Goal: Task Accomplishment & Management: Complete application form

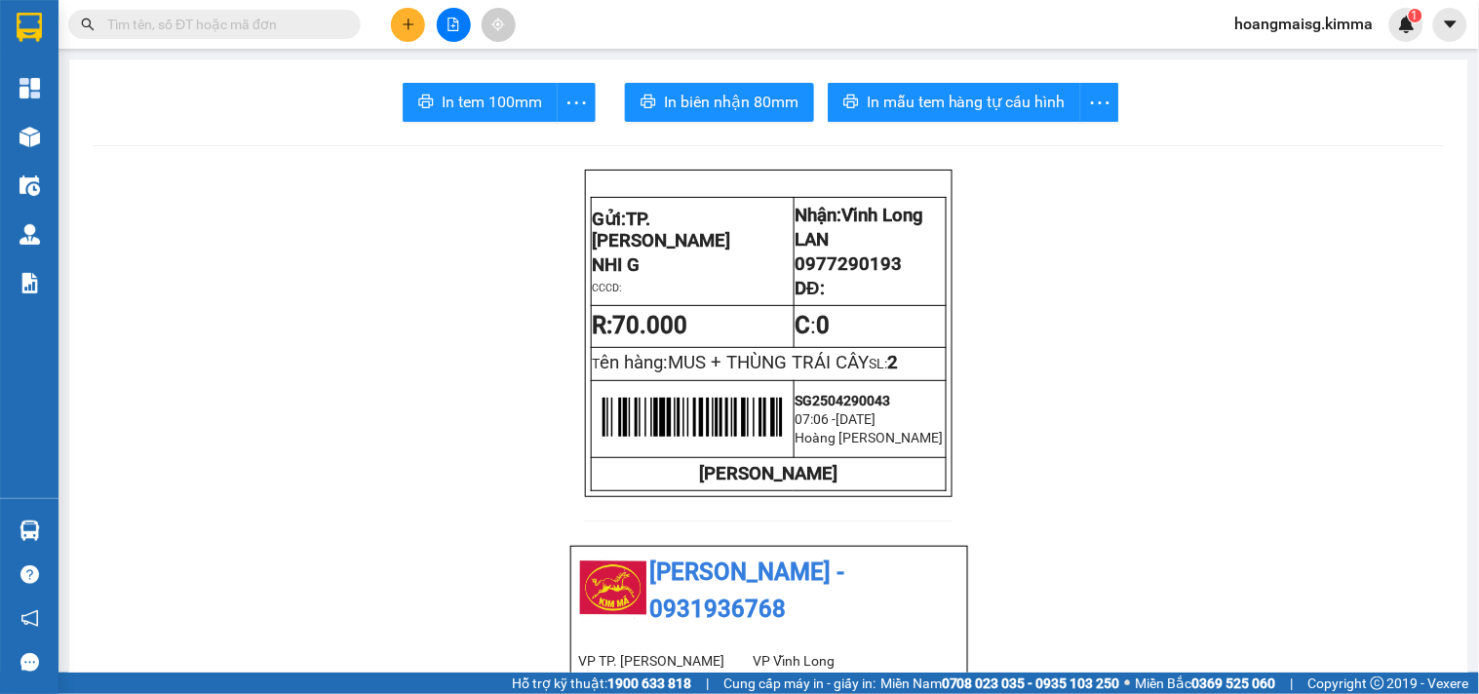
click at [455, 23] on icon "file-add" at bounding box center [453, 25] width 14 height 14
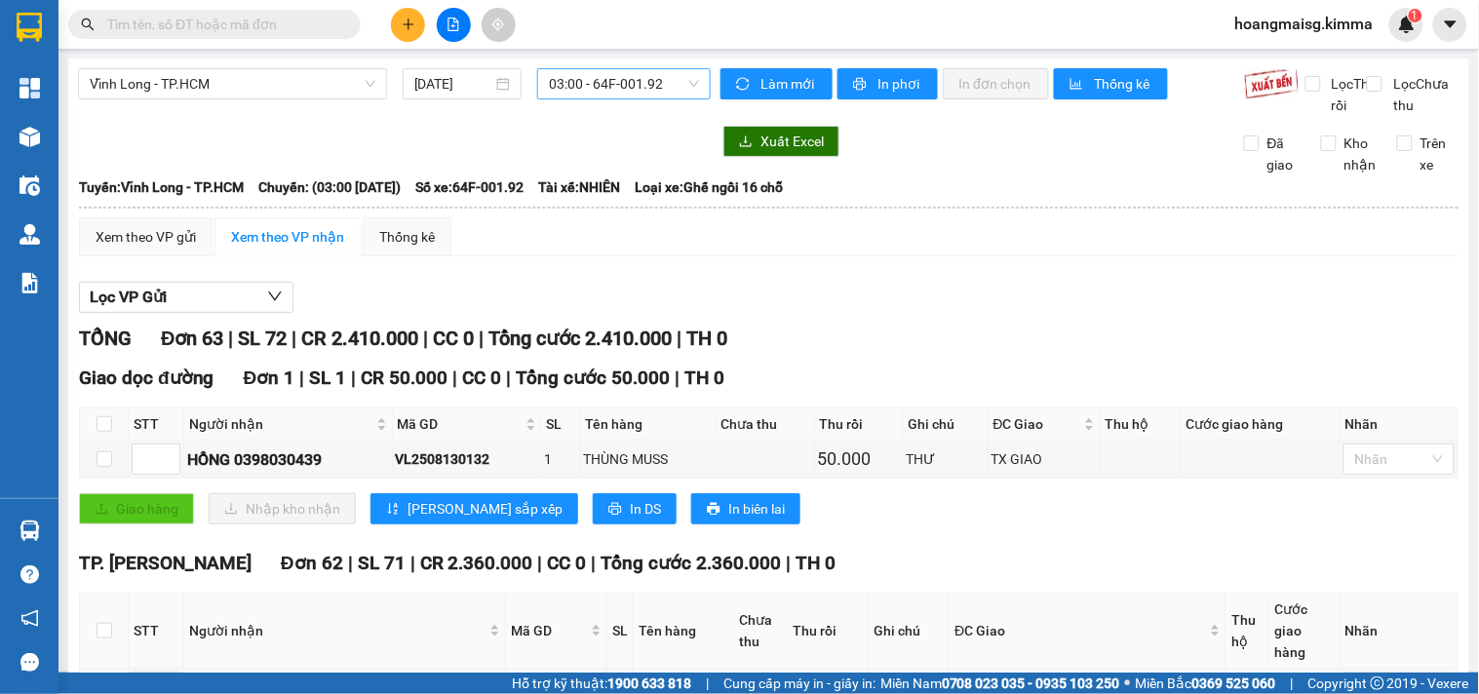
click at [635, 81] on span "03:00 - 64F-001.92" at bounding box center [624, 83] width 150 height 29
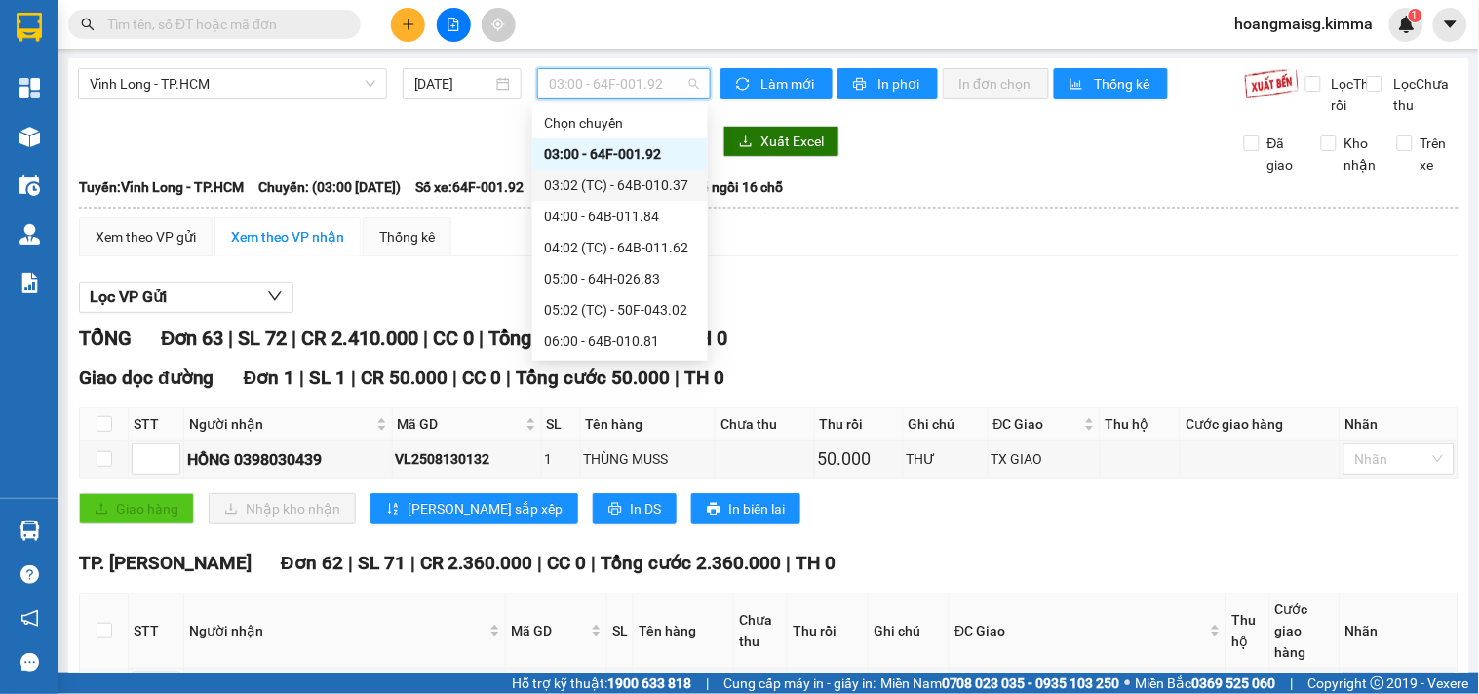
click at [636, 177] on div "03:02 (TC) - 64B-010.37" at bounding box center [620, 184] width 152 height 21
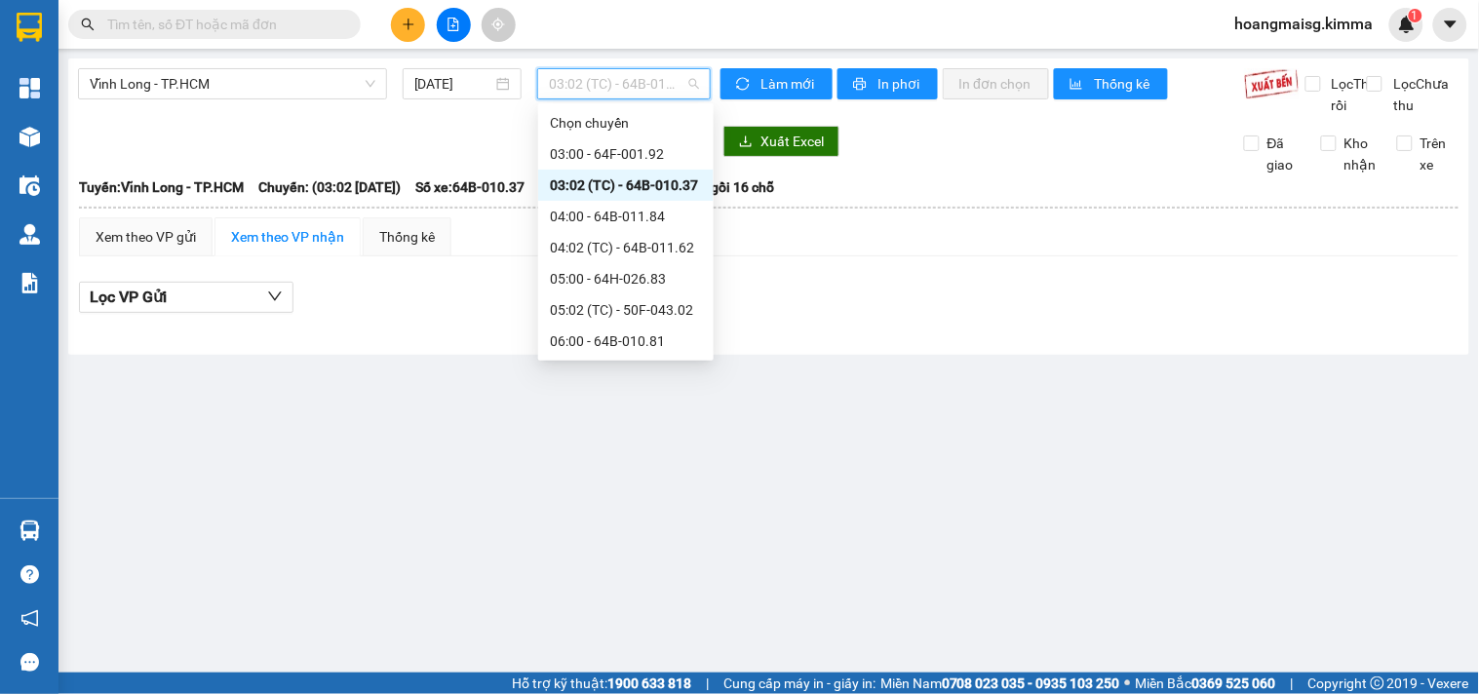
click at [597, 91] on span "03:02 (TC) - 64B-010.37" at bounding box center [624, 83] width 150 height 29
click at [616, 151] on div "03:00 - 64F-001.92" at bounding box center [626, 153] width 152 height 21
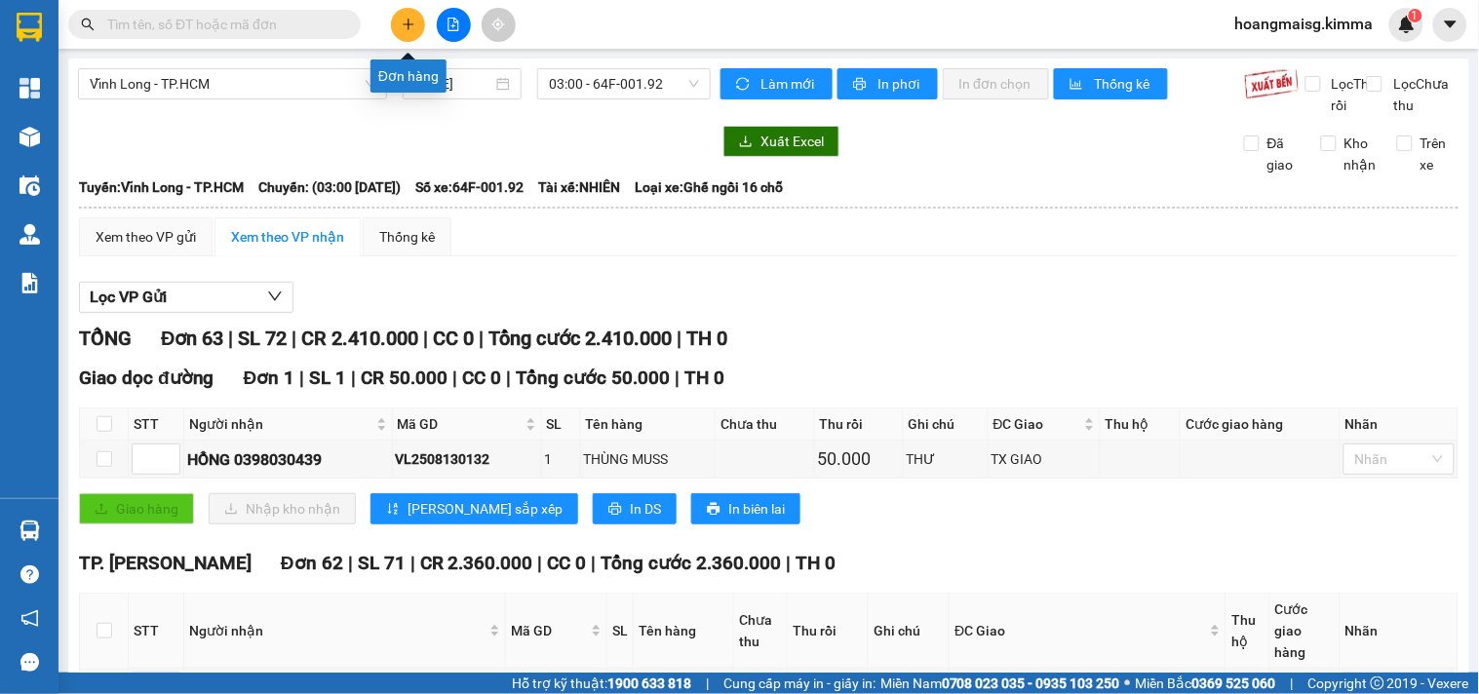
click at [407, 19] on icon "plus" at bounding box center [407, 24] width 1 height 11
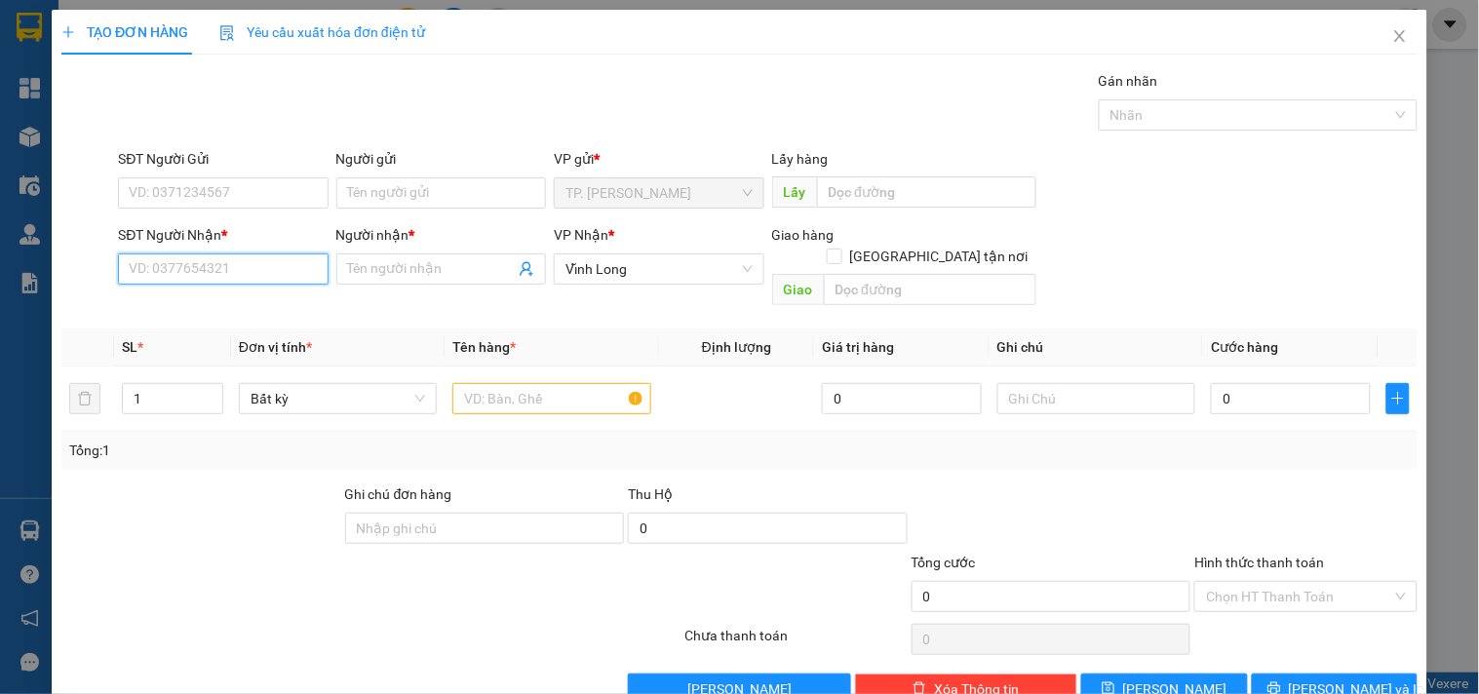
click at [294, 275] on input "SĐT Người Nhận *" at bounding box center [223, 268] width 210 height 31
click at [173, 304] on div "0935952421 - TIÊN" at bounding box center [221, 307] width 184 height 21
type input "0935952421"
type input "TIÊN"
type input "0935952421"
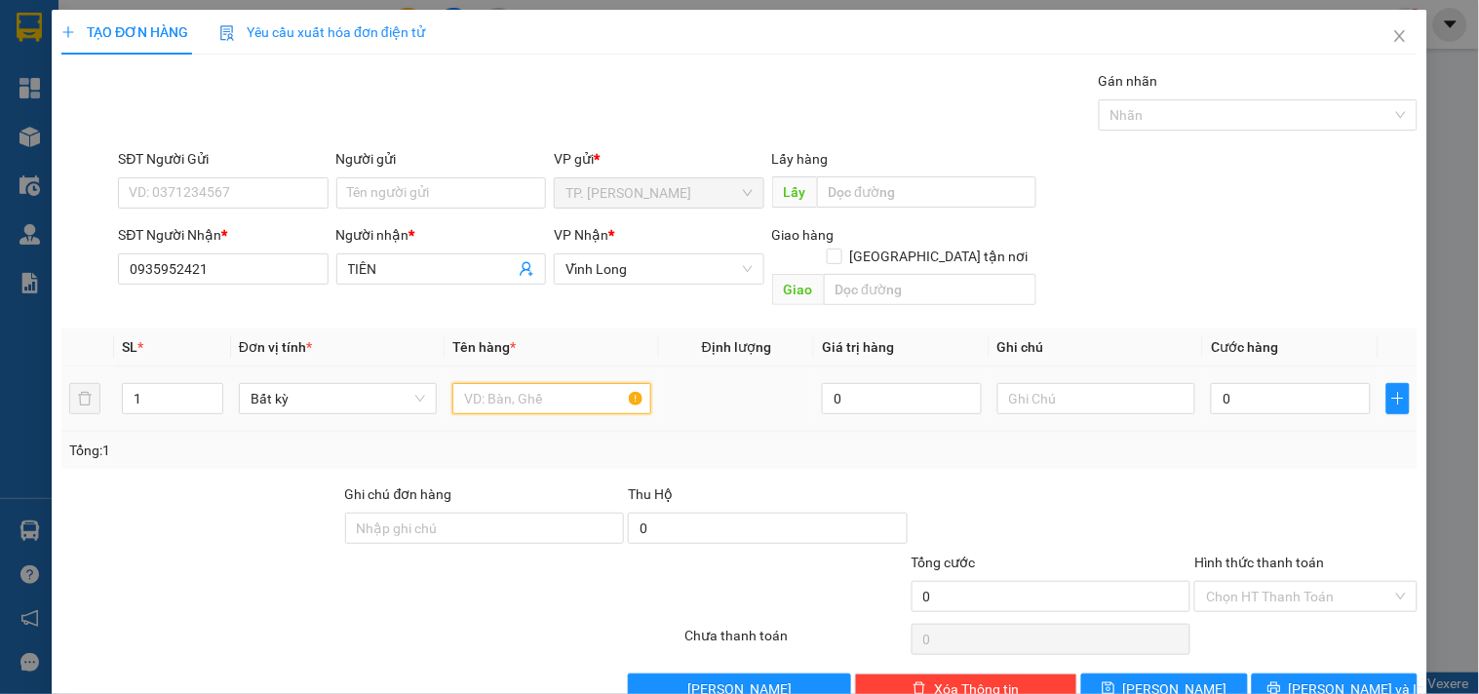
click at [539, 383] on input "text" at bounding box center [551, 398] width 198 height 31
type input "t"
type input "THÙNG MUSS CÓ GÓI"
click at [606, 383] on input "THÙNG MUSS CÓ GÓI" at bounding box center [551, 398] width 198 height 31
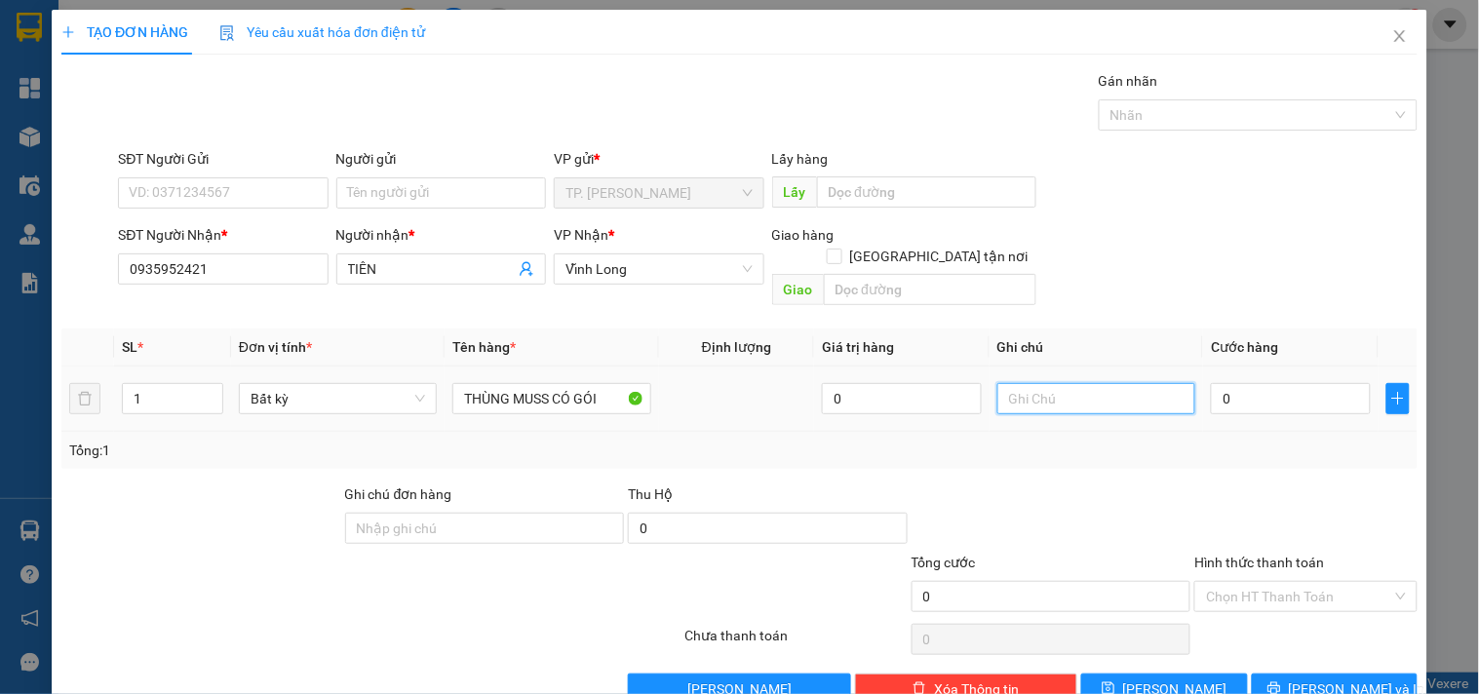
click at [1119, 383] on input "text" at bounding box center [1096, 398] width 198 height 31
type input "VĂN"
click at [490, 188] on input "Người gửi" at bounding box center [441, 192] width 210 height 31
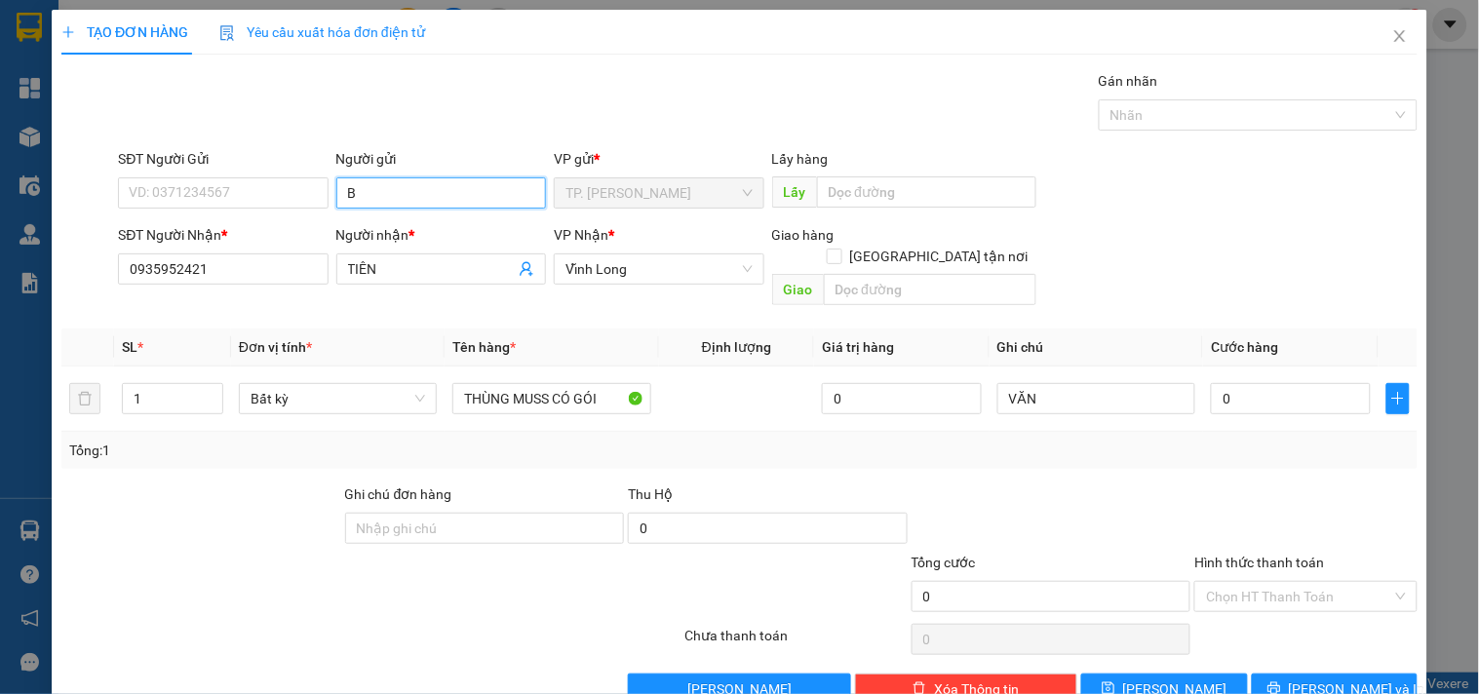
type input "BA"
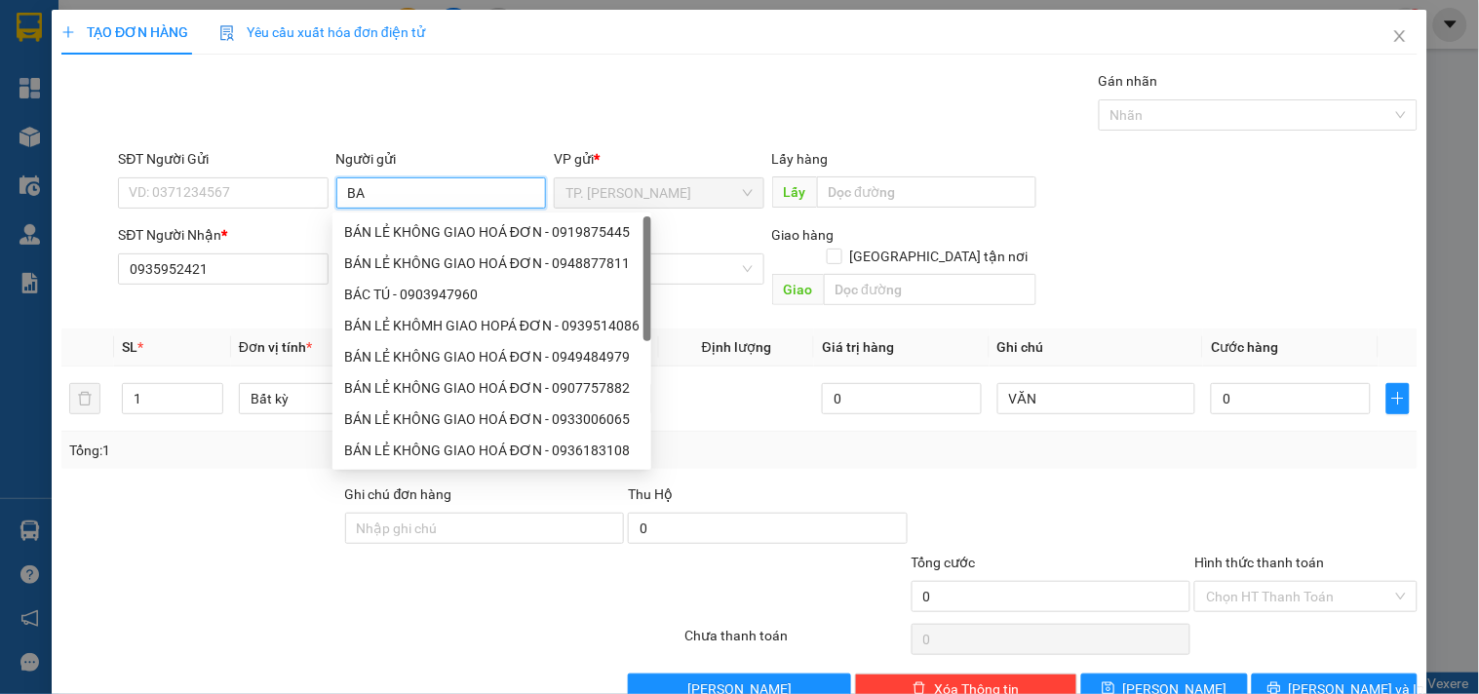
click at [388, 226] on div "BÁN LẺ KHÔNG GIAO HOÁ ĐƠN - 0919875445" at bounding box center [491, 231] width 295 height 21
type input "0919875445"
type input "BÁN LẺ KHÔNG GIAO HOÁ ĐƠN"
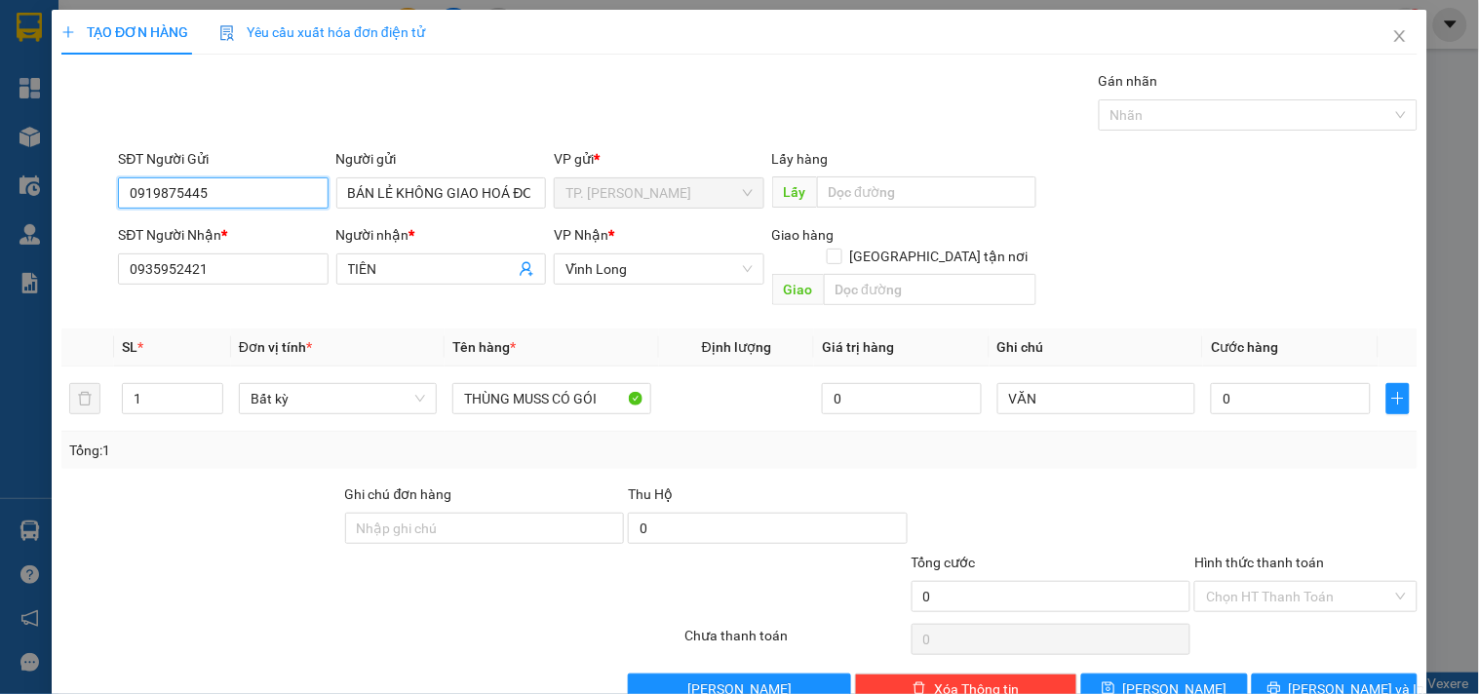
click at [292, 205] on input "0919875445" at bounding box center [223, 192] width 210 height 31
type input "0"
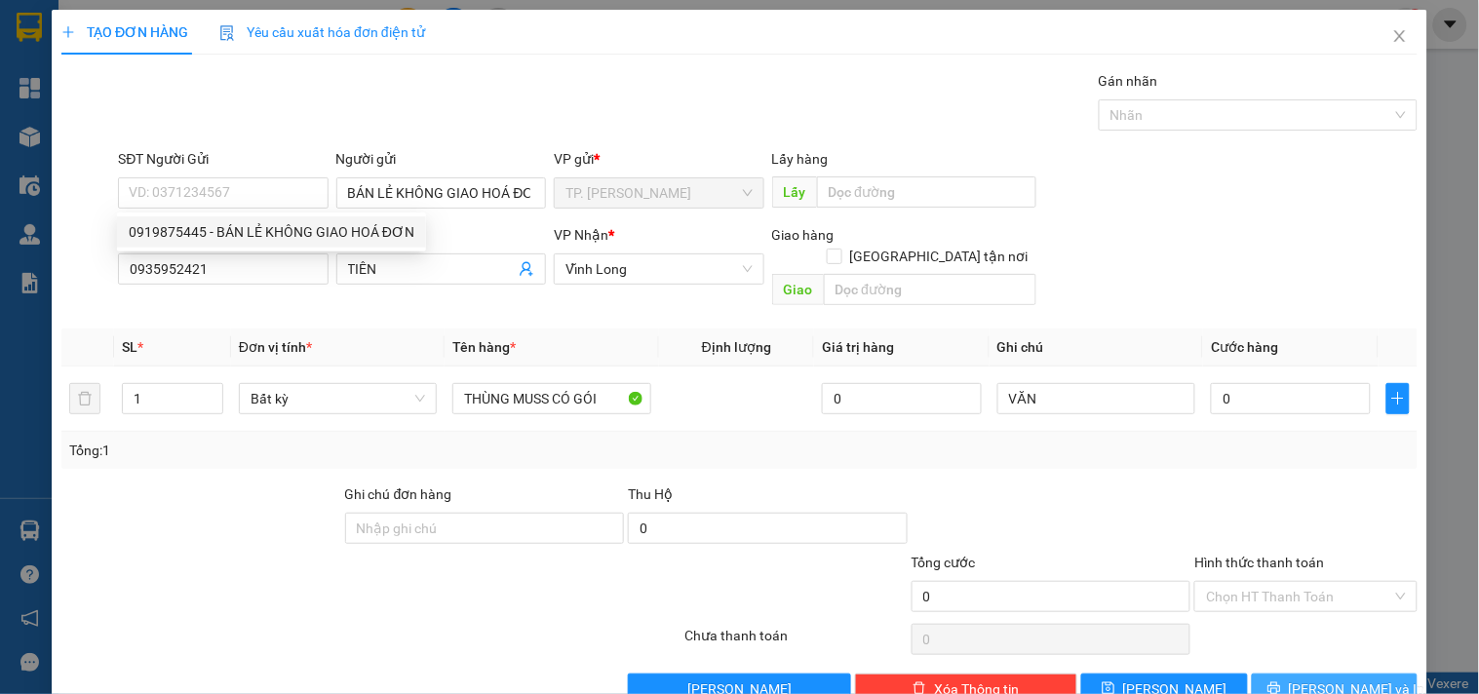
click at [1279, 656] on button "[PERSON_NAME] và In" at bounding box center [1335, 689] width 166 height 31
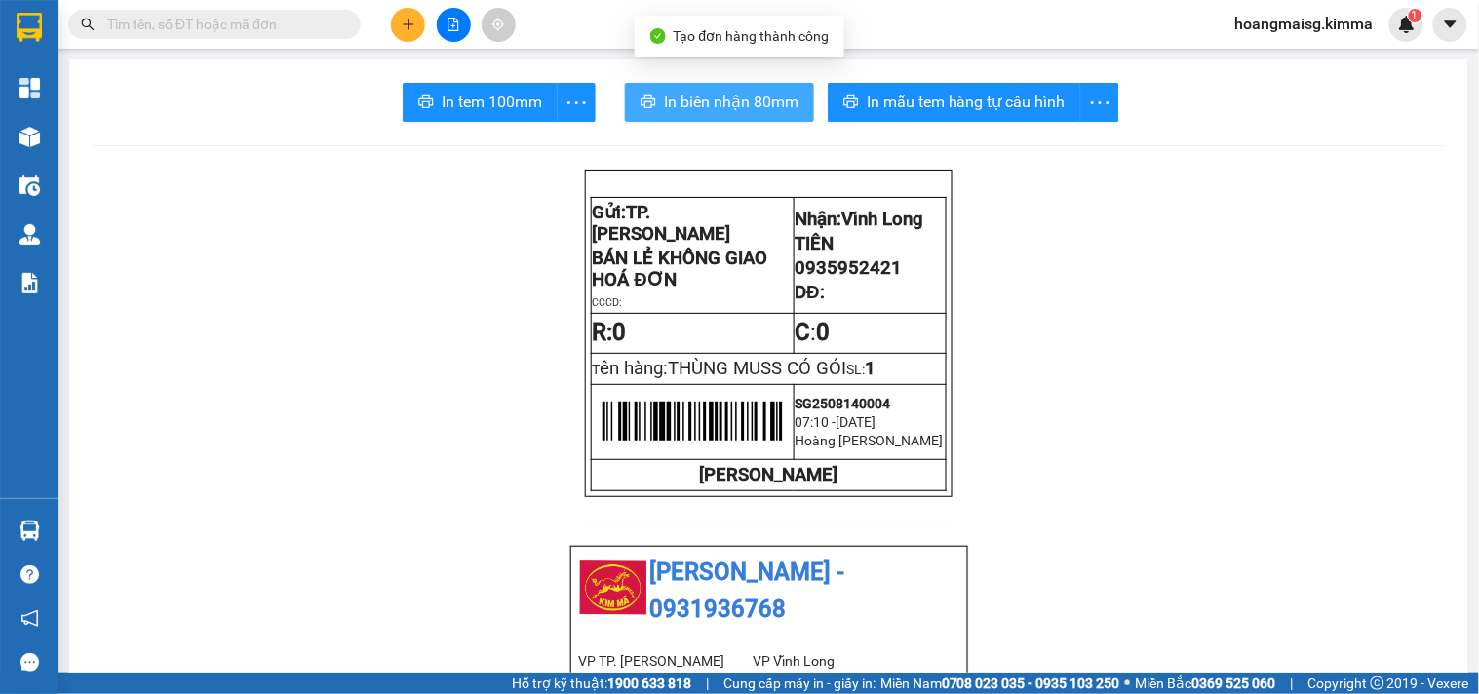
click at [737, 95] on span "In biên nhận 80mm" at bounding box center [731, 102] width 135 height 24
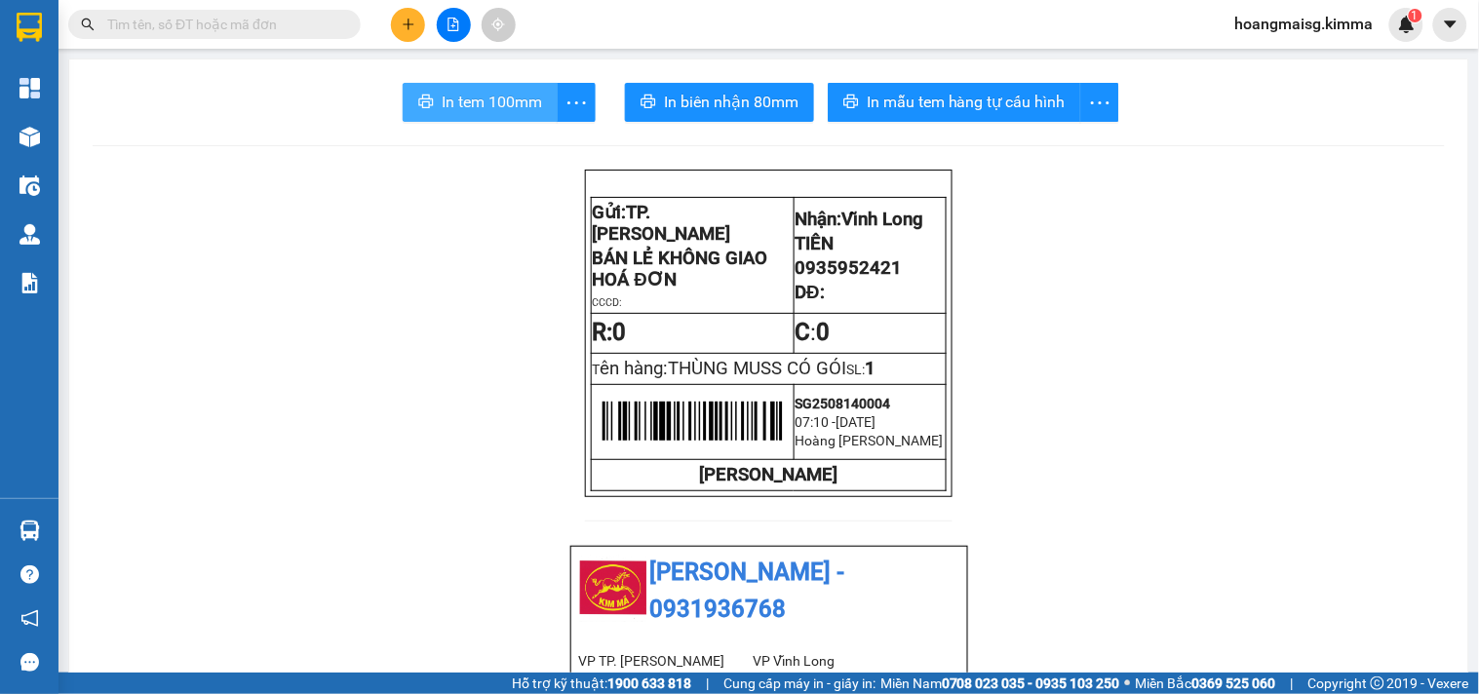
click at [482, 114] on button "In tem 100mm" at bounding box center [480, 102] width 155 height 39
click at [187, 26] on input "text" at bounding box center [222, 24] width 230 height 21
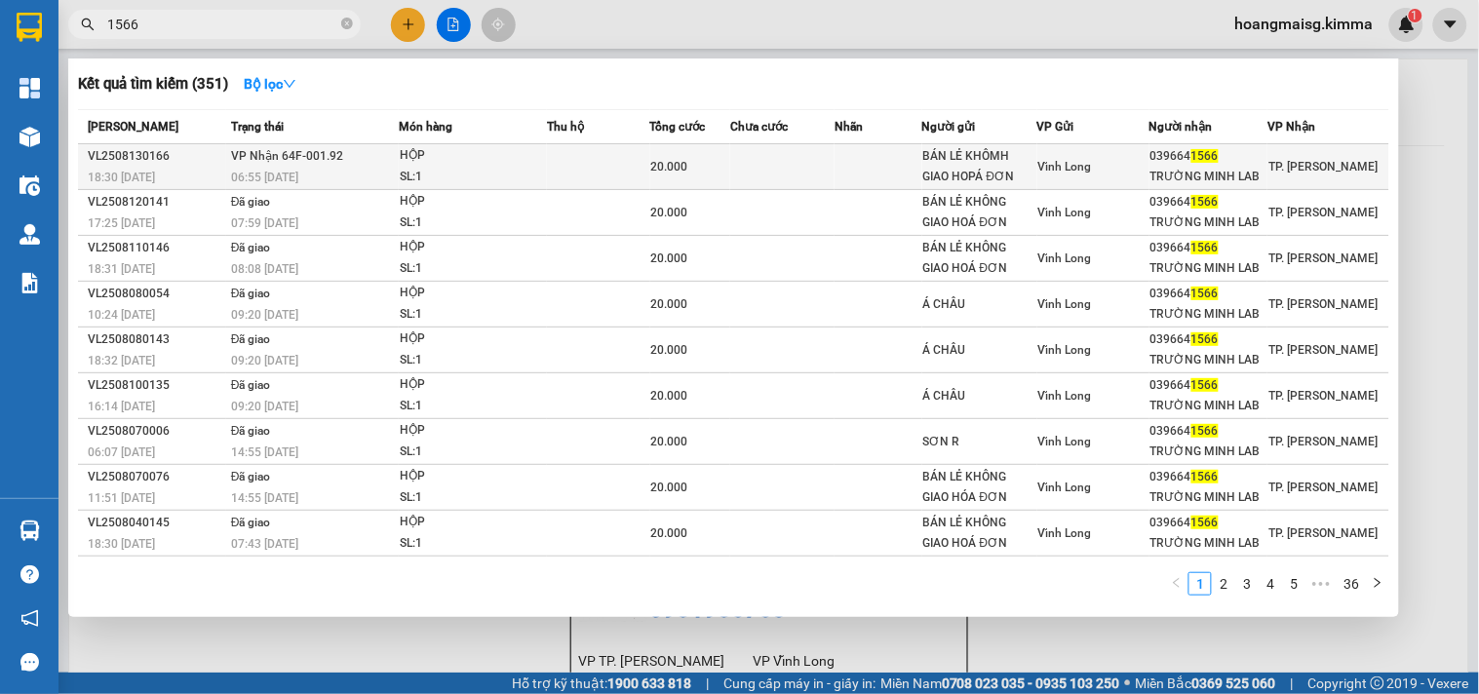
type input "1566"
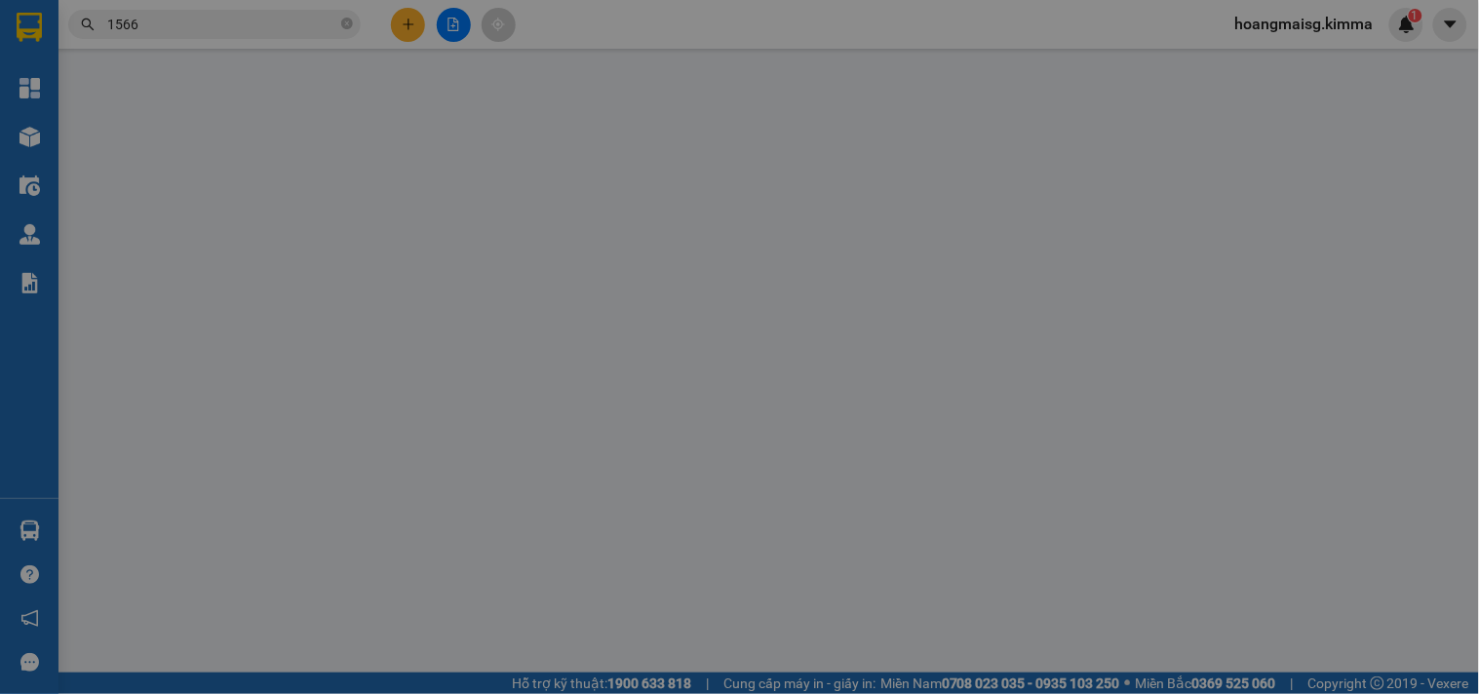
type input "BÁN LẺ KHÔMH GIAO HOPÁ ĐƠN"
type input "0396641566"
type input "TRƯỜNG MINH LAB"
type input "20.000"
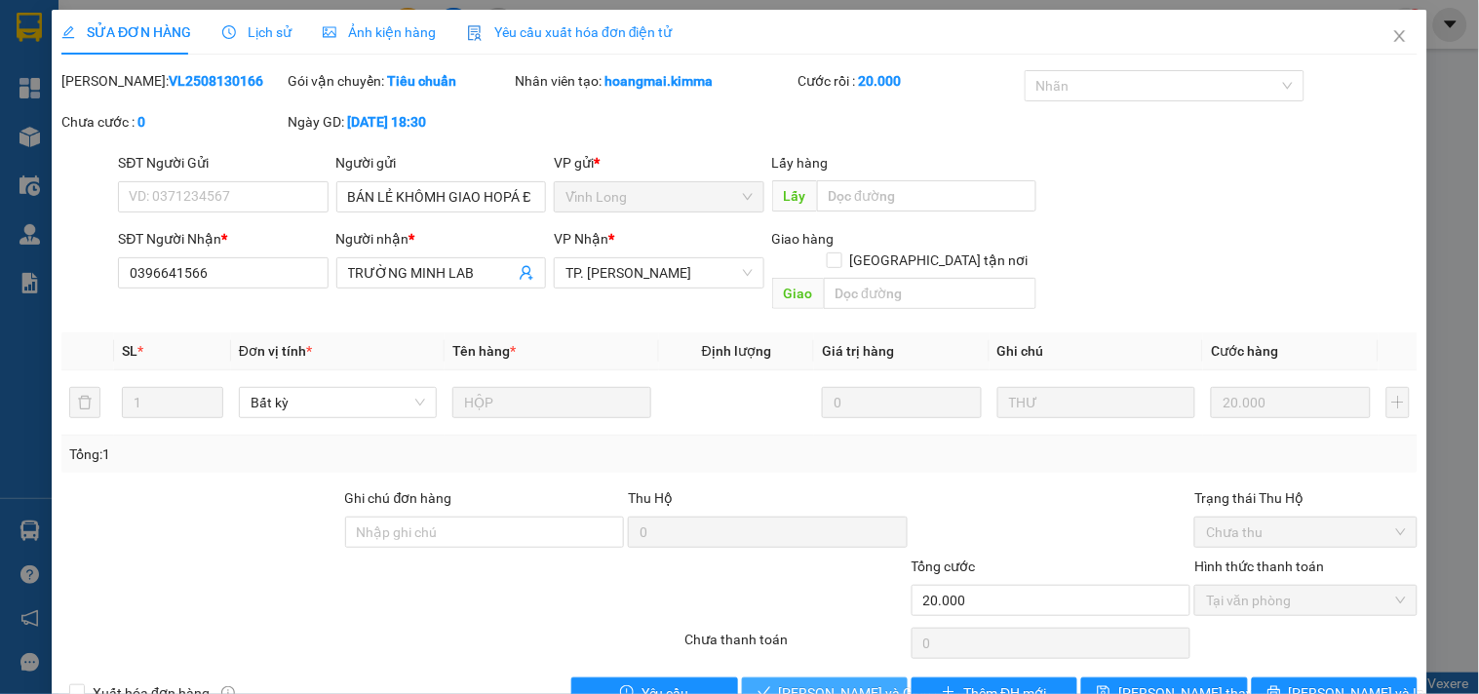
click at [796, 656] on span "Lưu và Giao hàng" at bounding box center [872, 692] width 187 height 21
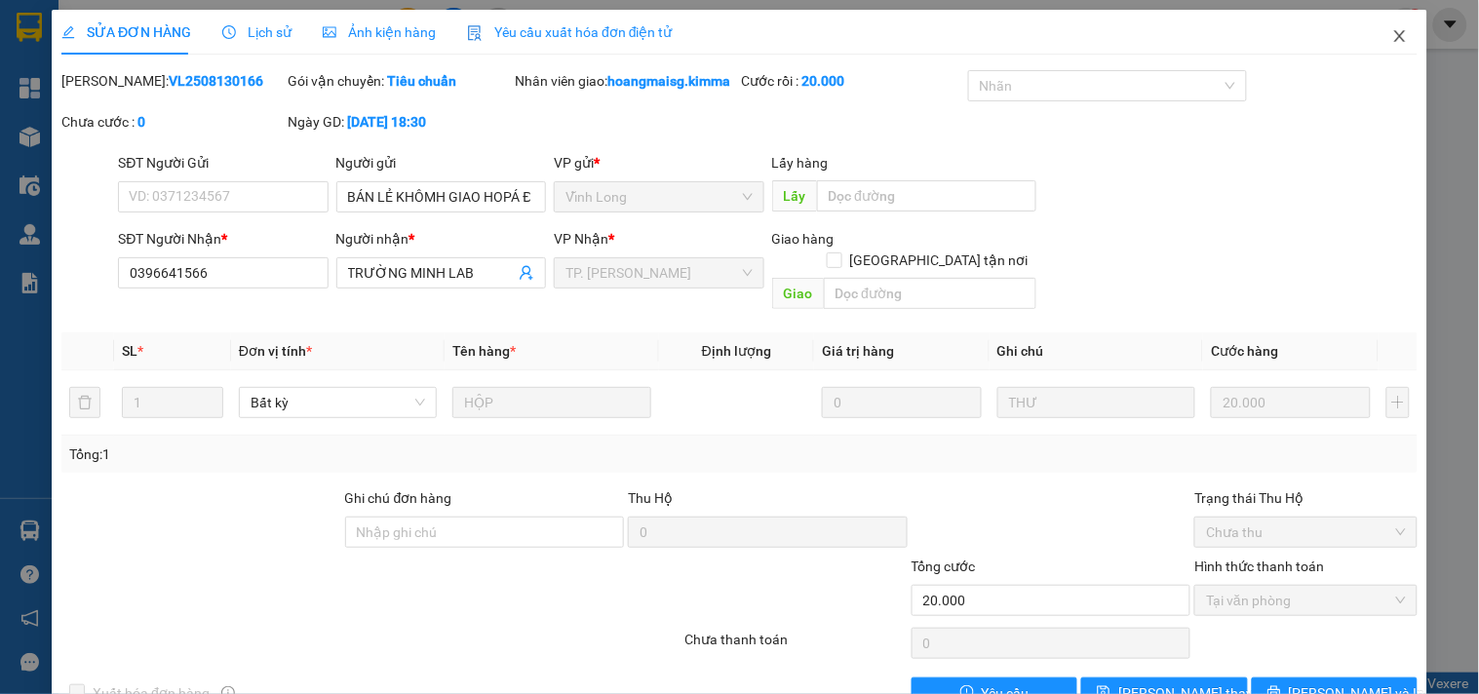
click at [1392, 31] on icon "close" at bounding box center [1400, 36] width 16 height 16
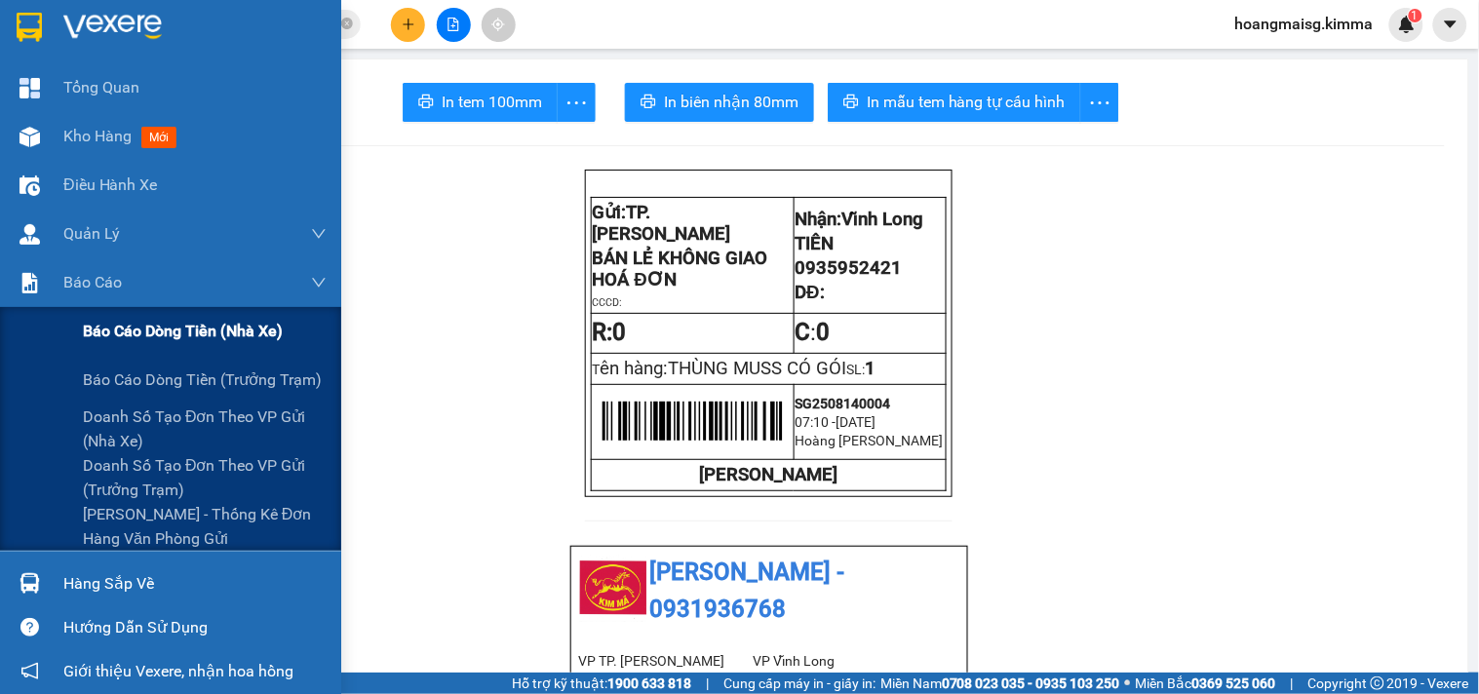
click at [144, 319] on span "Báo cáo dòng tiền (nhà xe)" at bounding box center [183, 331] width 200 height 24
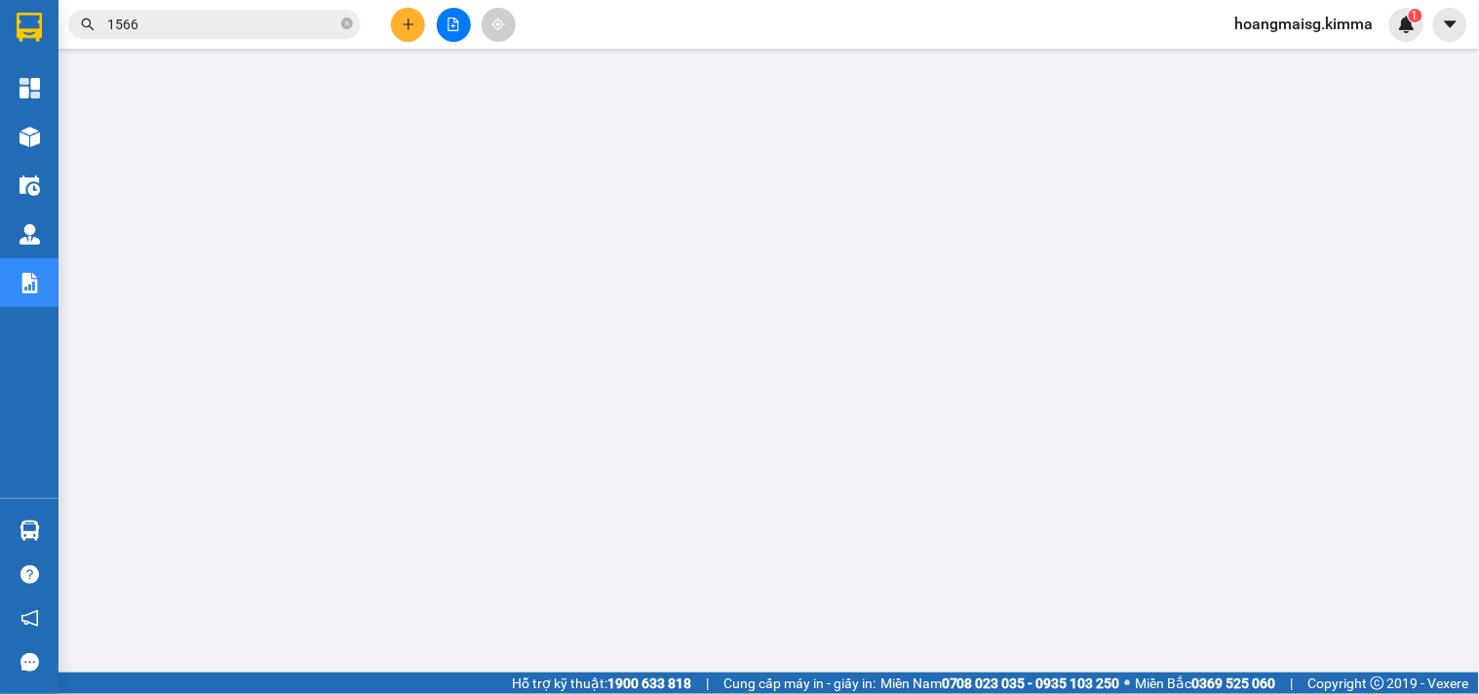
click at [266, 25] on input "1566" at bounding box center [222, 24] width 230 height 21
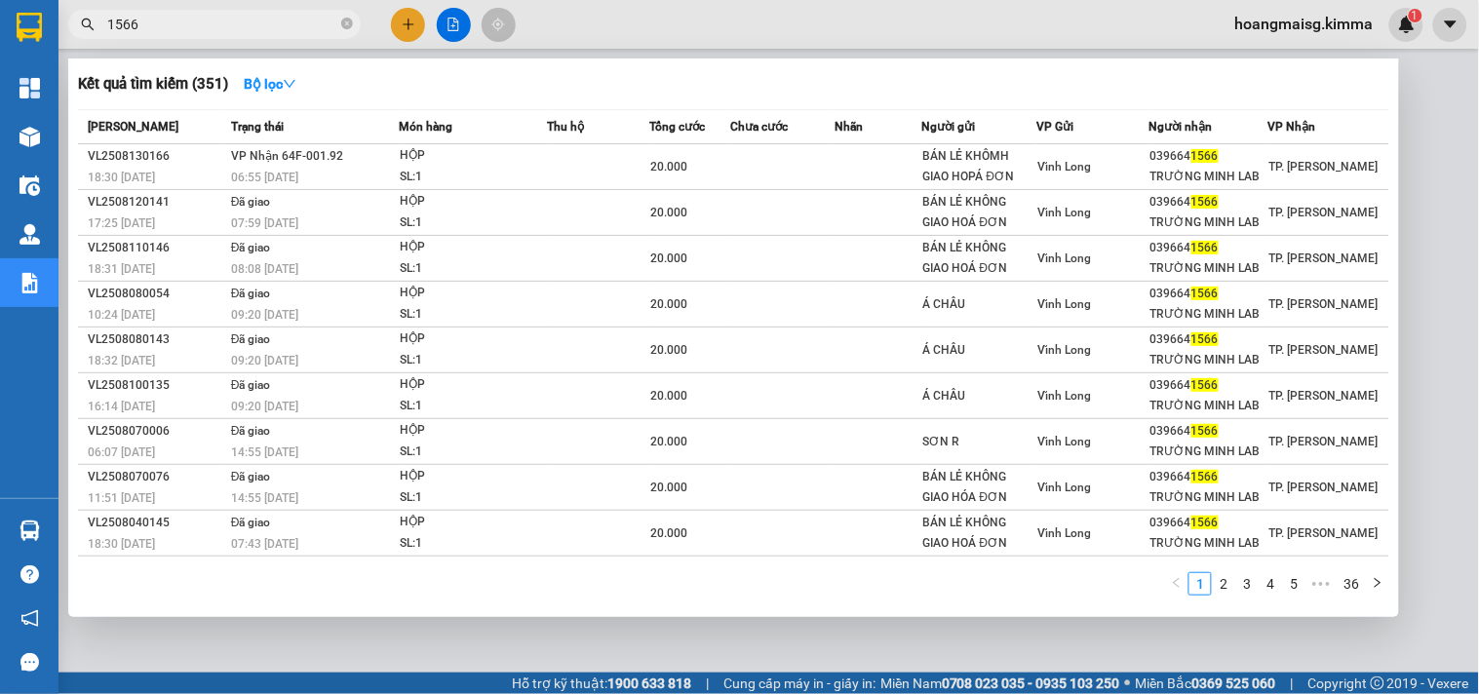
click at [266, 25] on input "1566" at bounding box center [222, 24] width 230 height 21
paste input "SG2508130407"
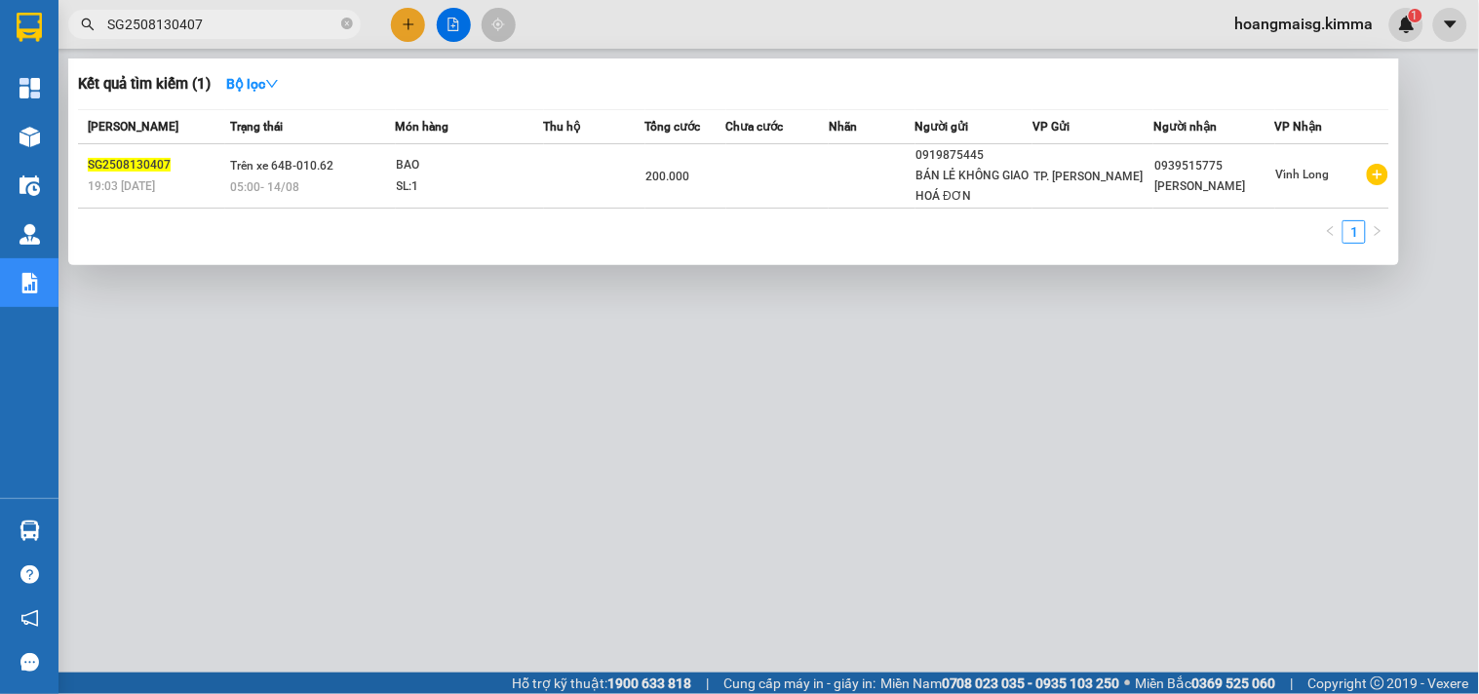
type input "SG2508130407"
click at [1065, 364] on div at bounding box center [739, 347] width 1479 height 694
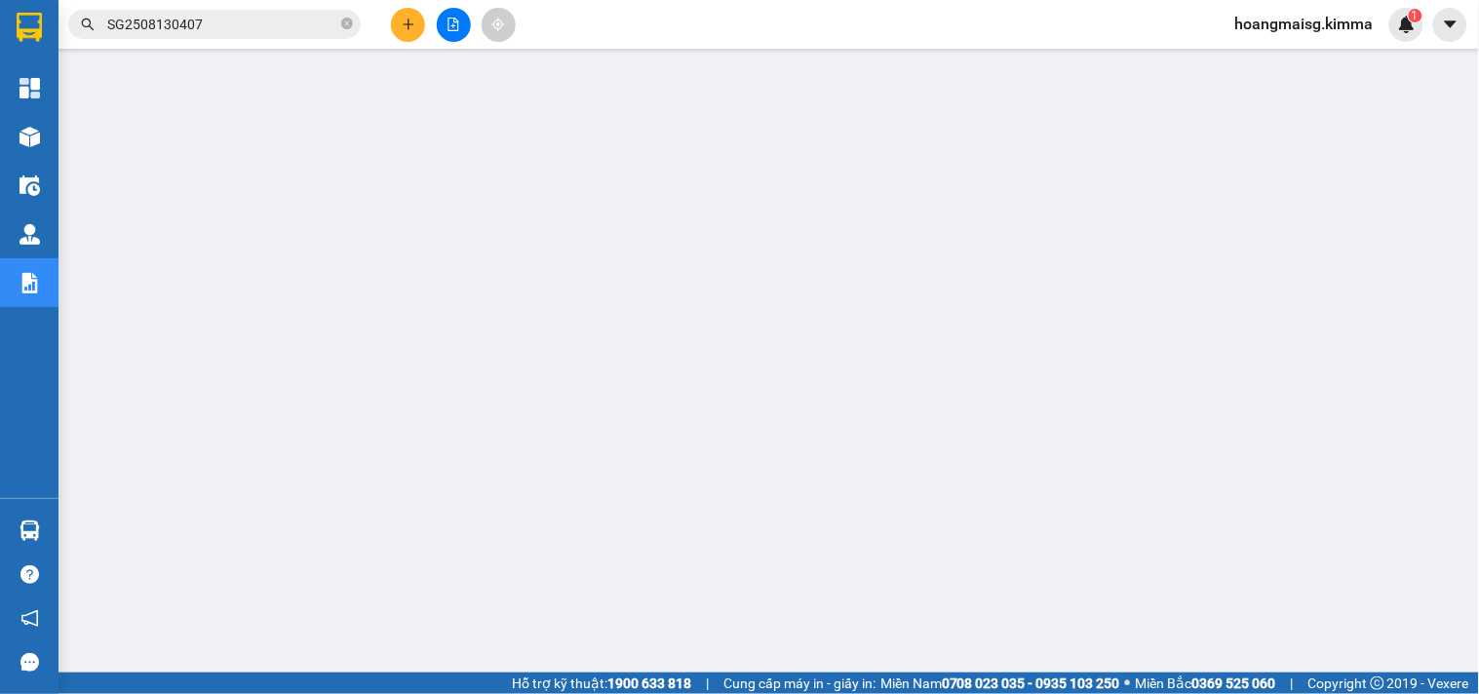
click at [289, 27] on input "SG2508130407" at bounding box center [222, 24] width 230 height 21
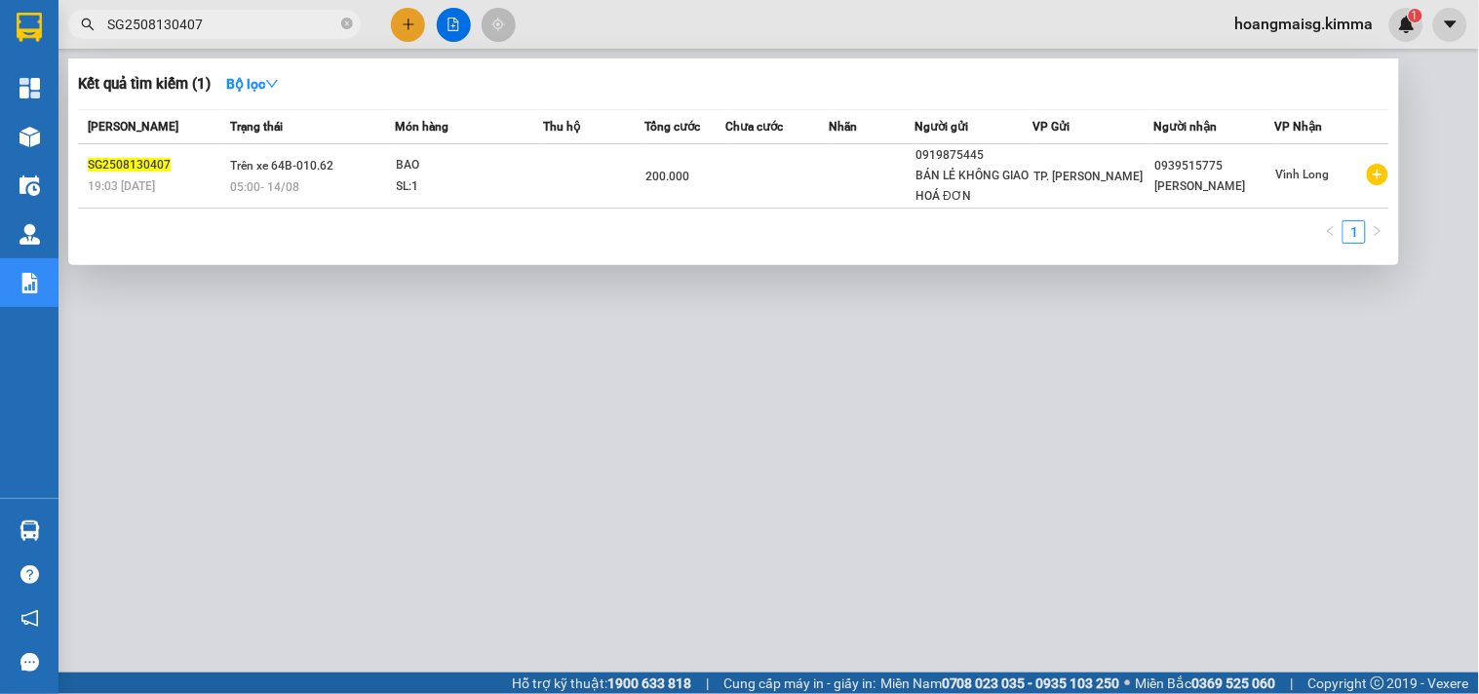
click at [289, 27] on input "SG2508130407" at bounding box center [222, 24] width 230 height 21
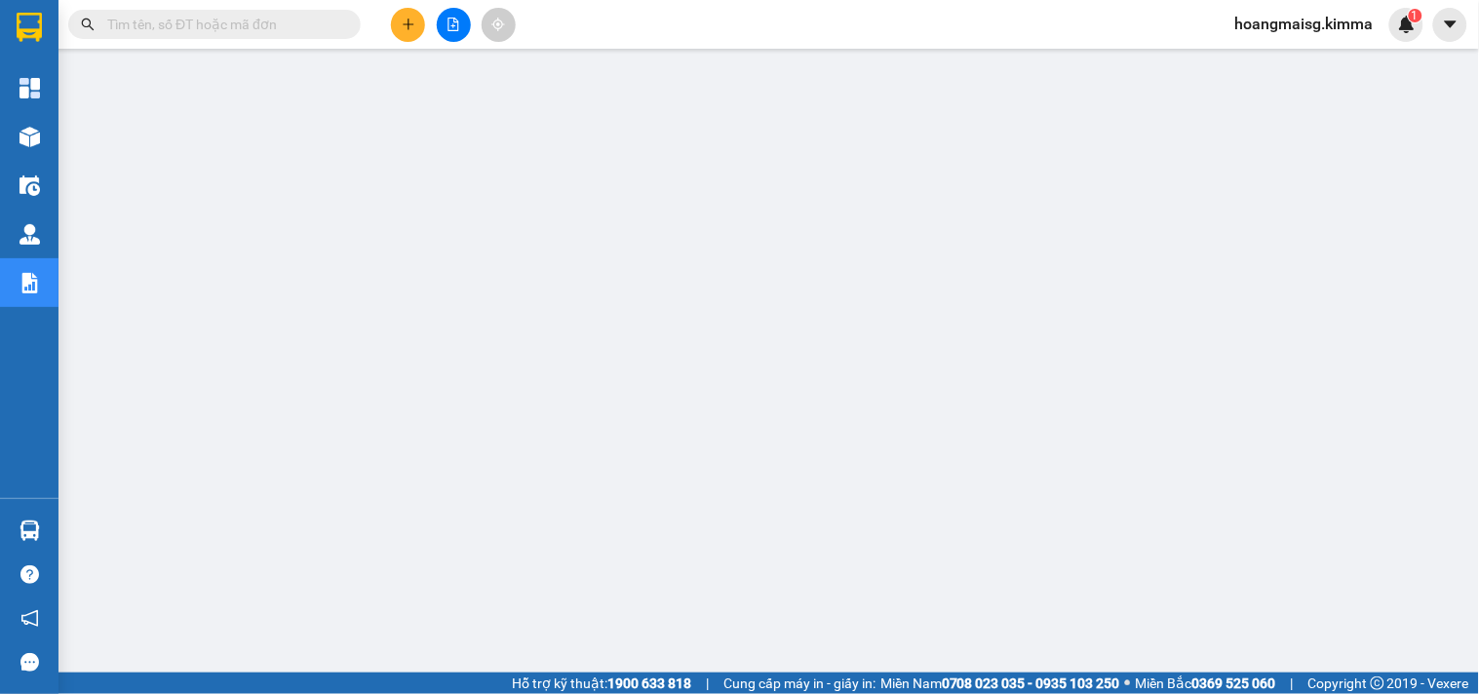
click at [298, 20] on input "text" at bounding box center [222, 24] width 230 height 21
click at [404, 20] on icon "plus" at bounding box center [409, 25] width 14 height 14
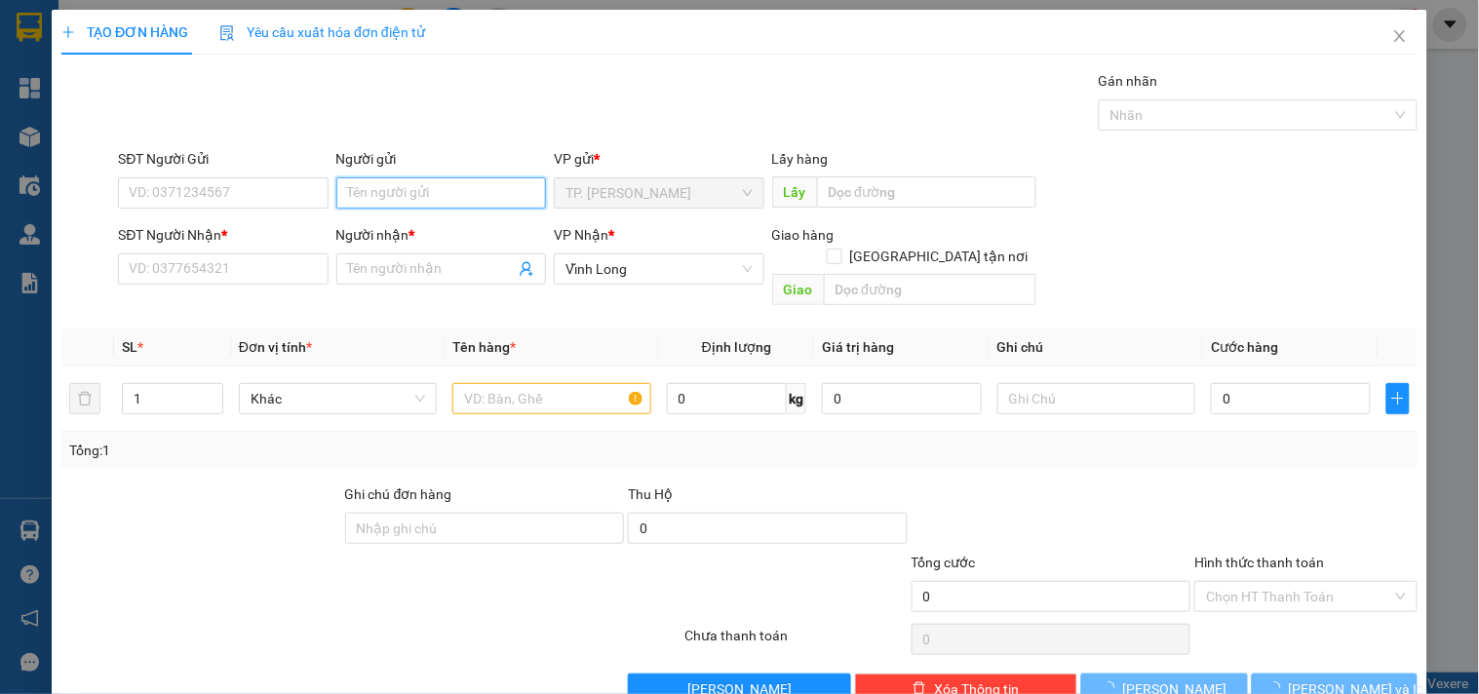
click at [404, 203] on input "Người gửi" at bounding box center [441, 192] width 210 height 31
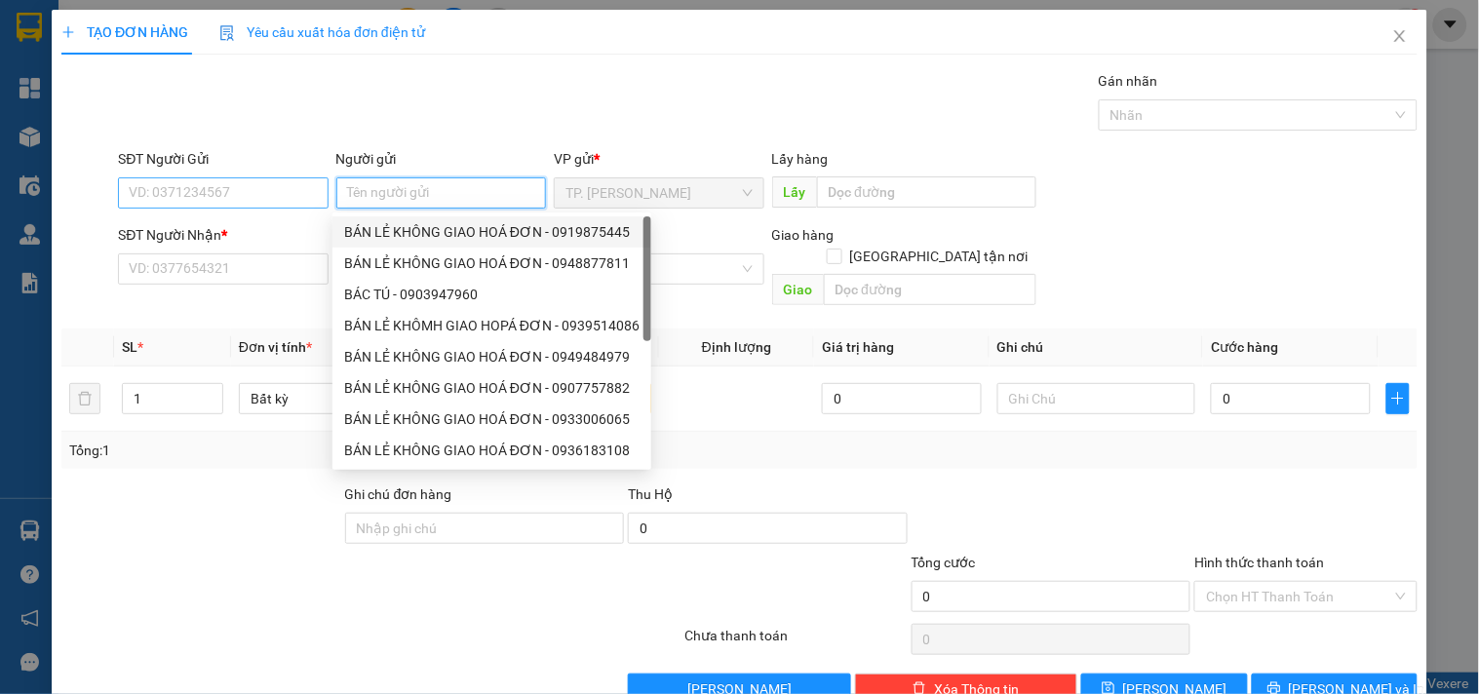
drag, startPoint x: 419, startPoint y: 227, endPoint x: 242, endPoint y: 177, distance: 184.2
click at [397, 221] on div "BÁN LẺ KHÔNG GIAO HOÁ ĐƠN - 0919875445" at bounding box center [491, 231] width 295 height 21
type input "0919875445"
type input "BÁN LẺ KHÔNG GIAO HOÁ ĐƠN"
click at [226, 170] on div "SĐT Người Gửi" at bounding box center [223, 162] width 210 height 29
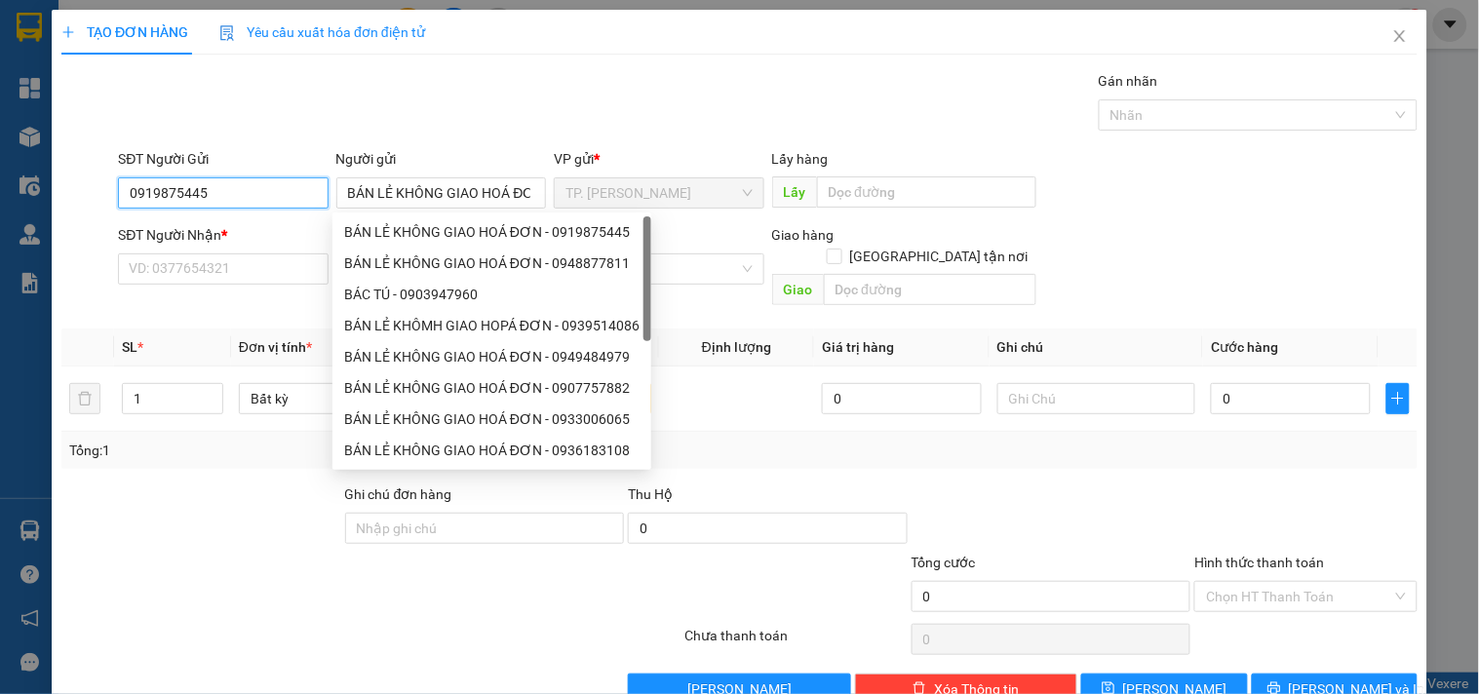
click at [246, 193] on input "0919875445" at bounding box center [223, 192] width 210 height 31
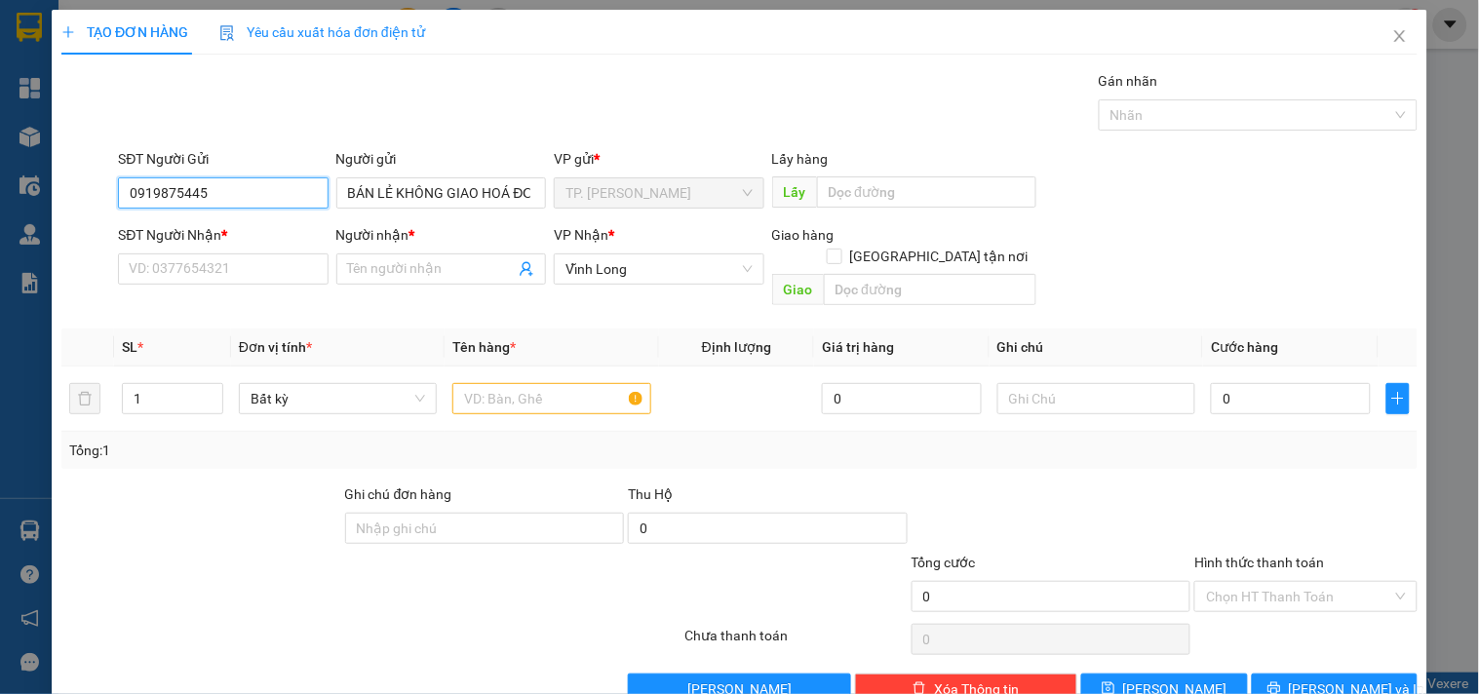
click at [246, 193] on input "0919875445" at bounding box center [223, 192] width 210 height 31
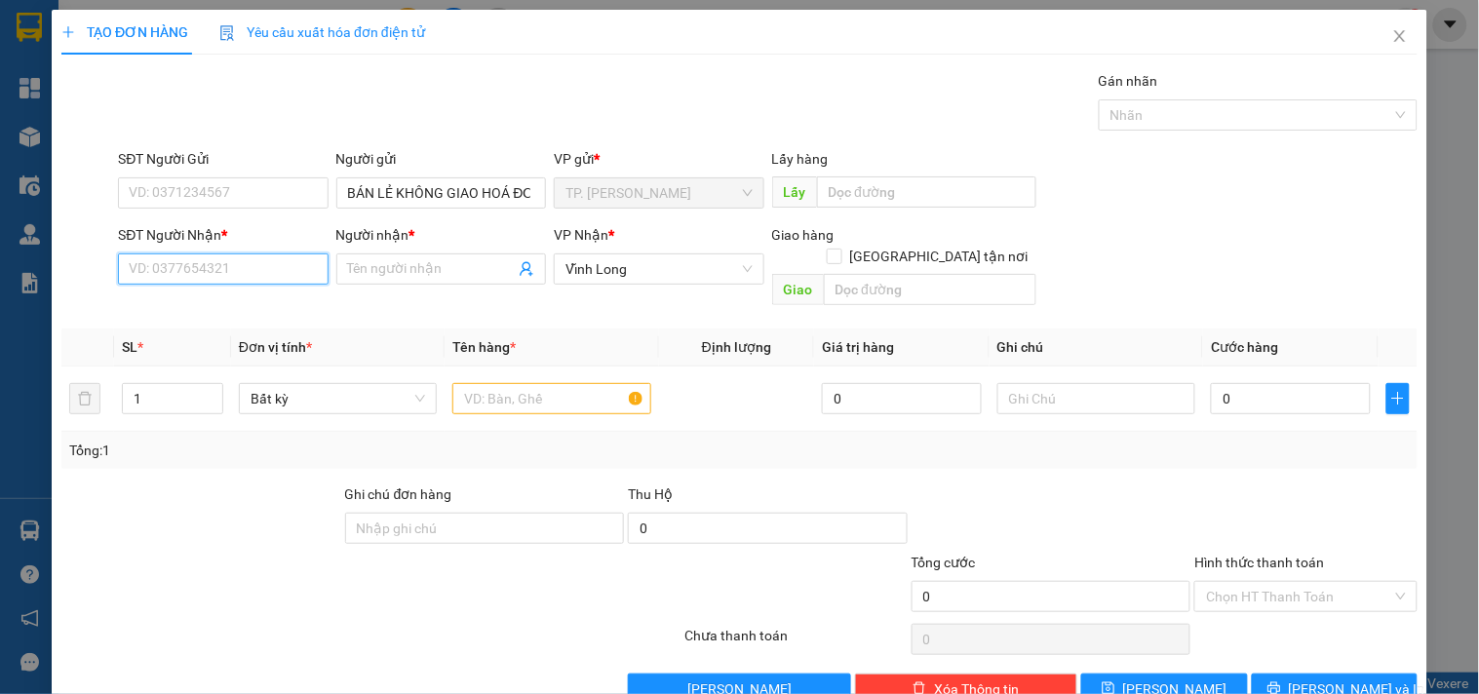
click at [242, 260] on input "SĐT Người Nhận *" at bounding box center [223, 268] width 210 height 31
type input "0739169427"
click at [388, 274] on input "Người nhận *" at bounding box center [431, 268] width 167 height 21
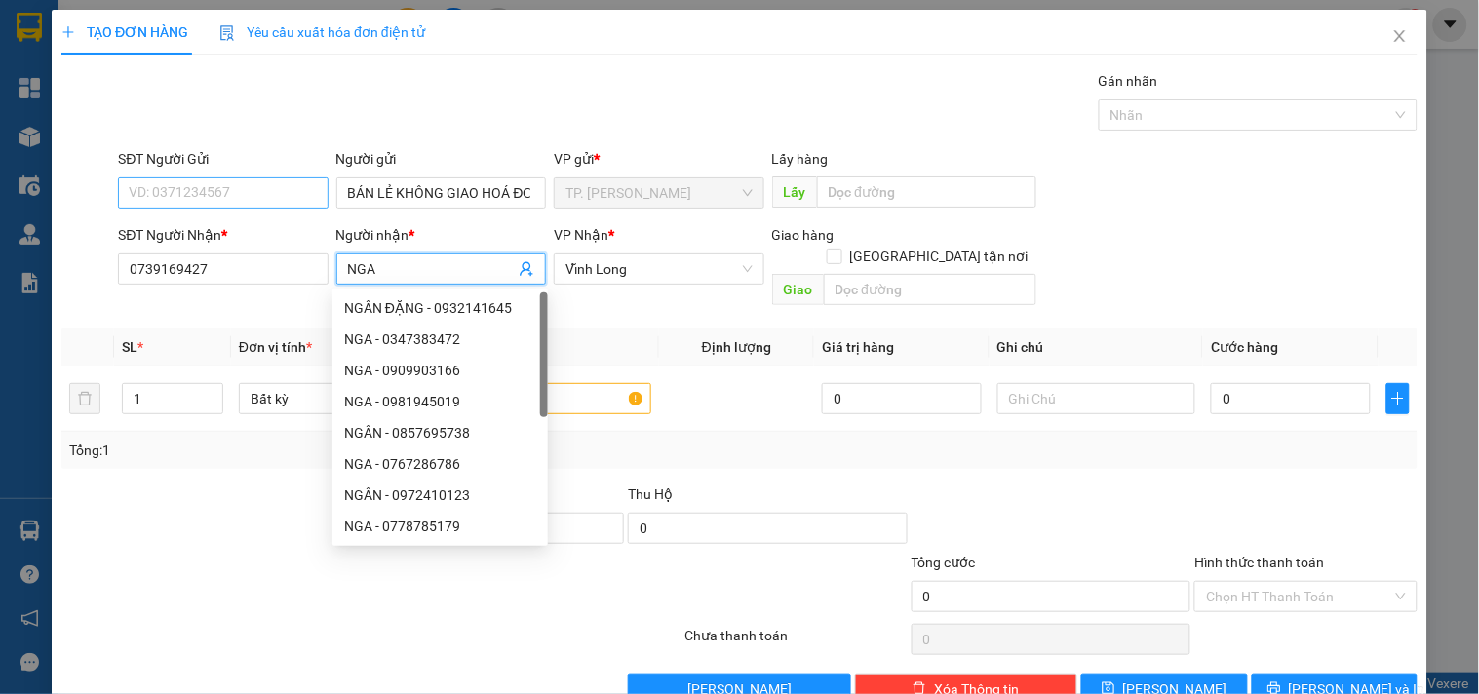
type input "NGA"
click at [256, 188] on input "SĐT Người Gửi" at bounding box center [223, 192] width 210 height 31
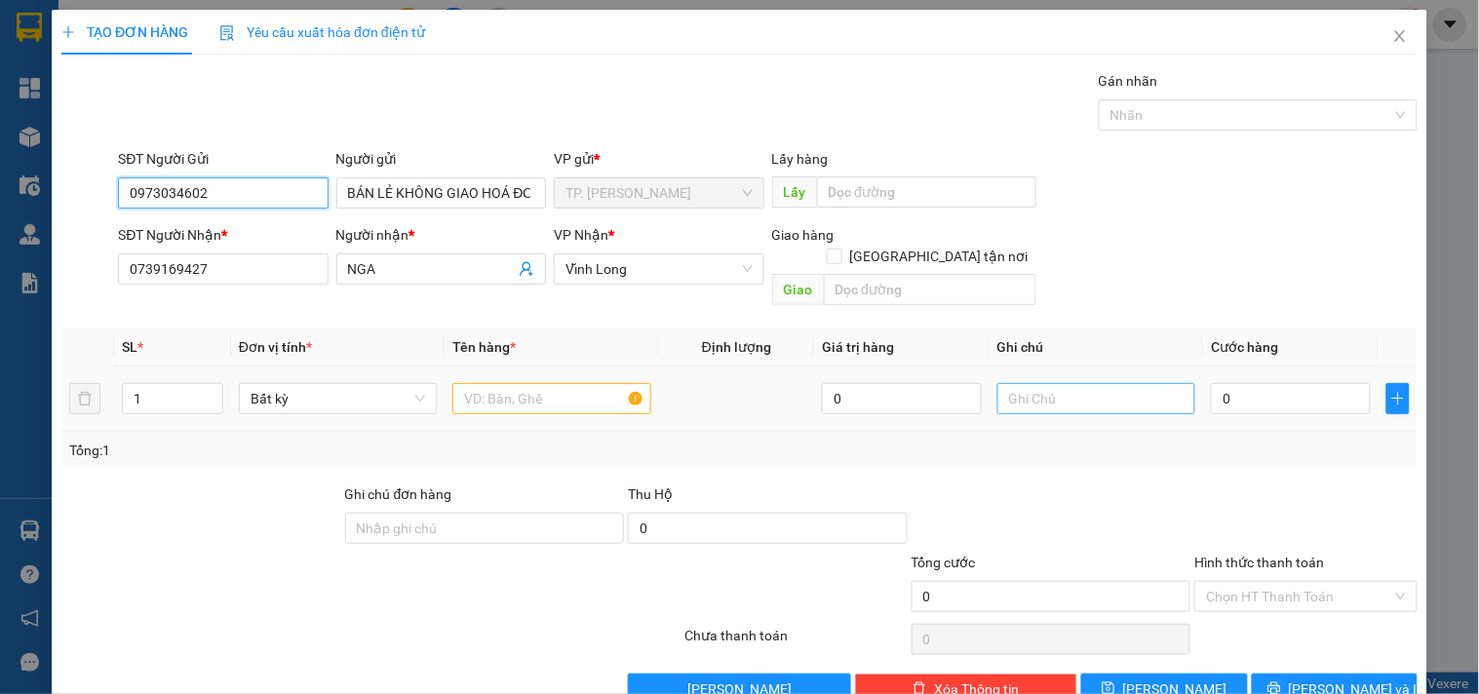
type input "0973034602"
click at [1058, 385] on input "text" at bounding box center [1096, 398] width 198 height 31
type input "TÍN (TỶ)"
click at [606, 383] on input "text" at bounding box center [551, 398] width 198 height 31
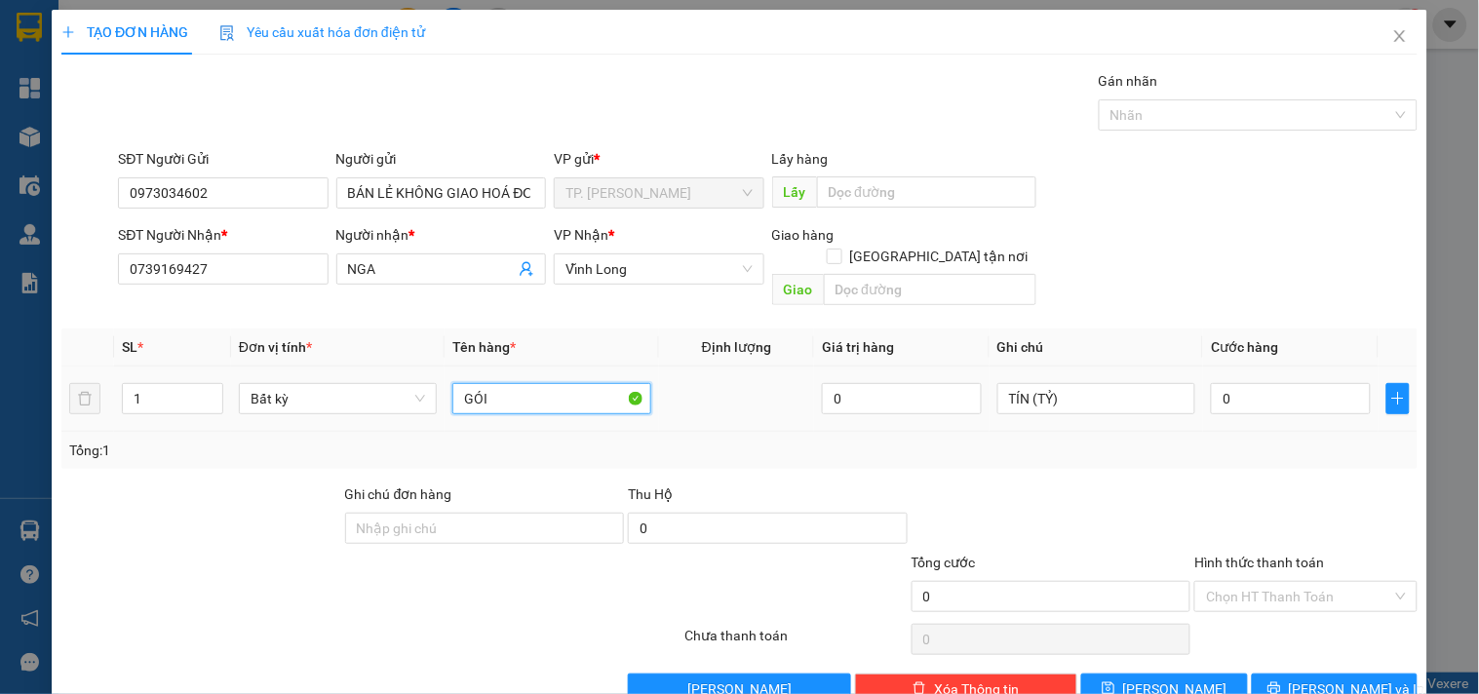
type input "GÓI"
type input "003"
type input "3"
type input "0.030"
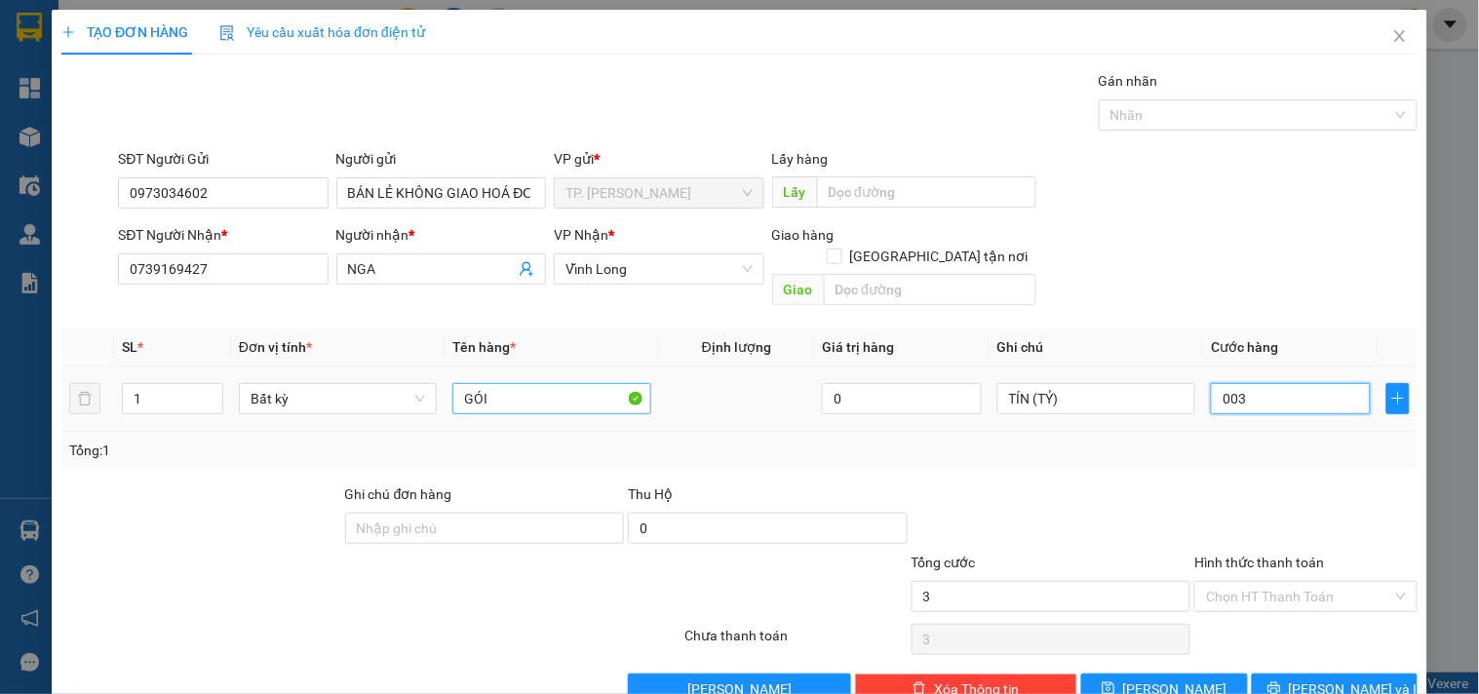
type input "30"
type input "30.000"
click at [1206, 582] on input "Hình thức thanh toán" at bounding box center [1298, 596] width 185 height 29
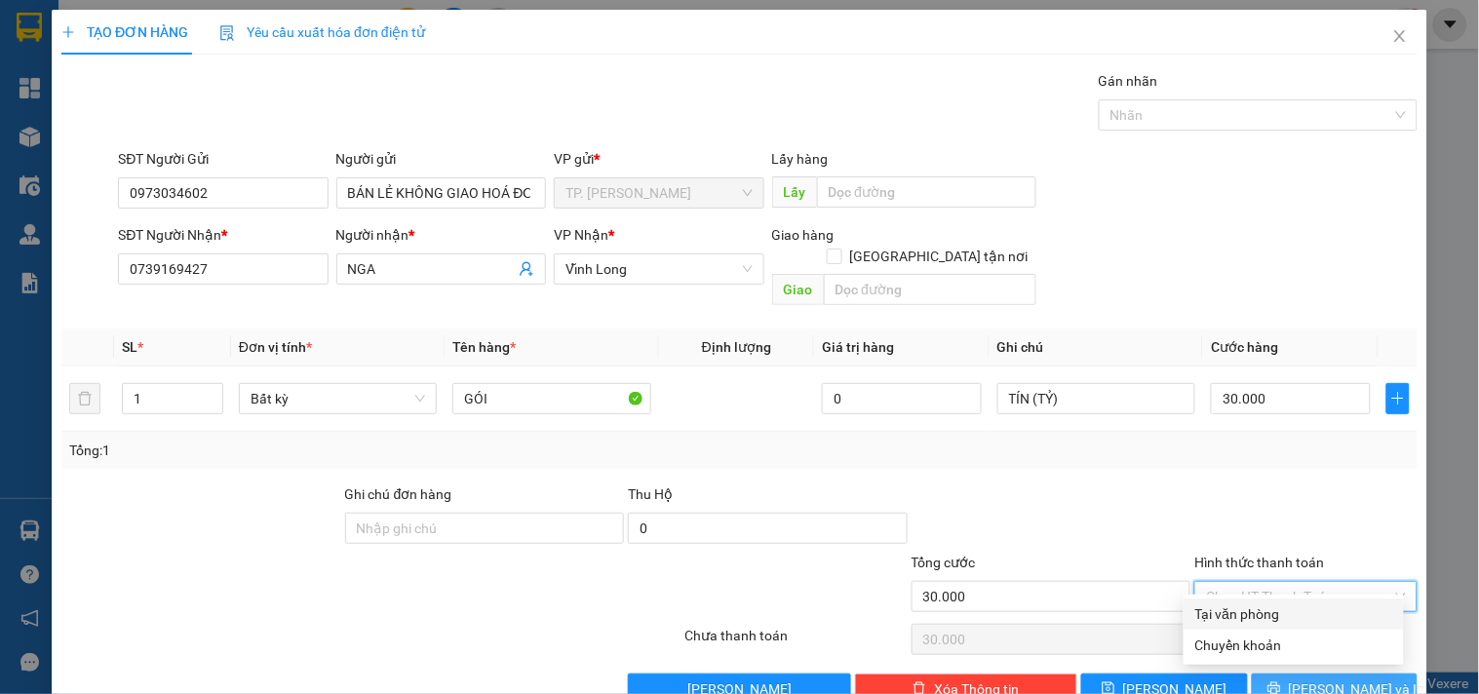
drag, startPoint x: 1214, startPoint y: 606, endPoint x: 1299, endPoint y: 651, distance: 96.8
click at [1216, 609] on div "Tại văn phòng" at bounding box center [1293, 613] width 197 height 21
type input "0"
click at [1341, 656] on span "[PERSON_NAME] và In" at bounding box center [1357, 688] width 136 height 21
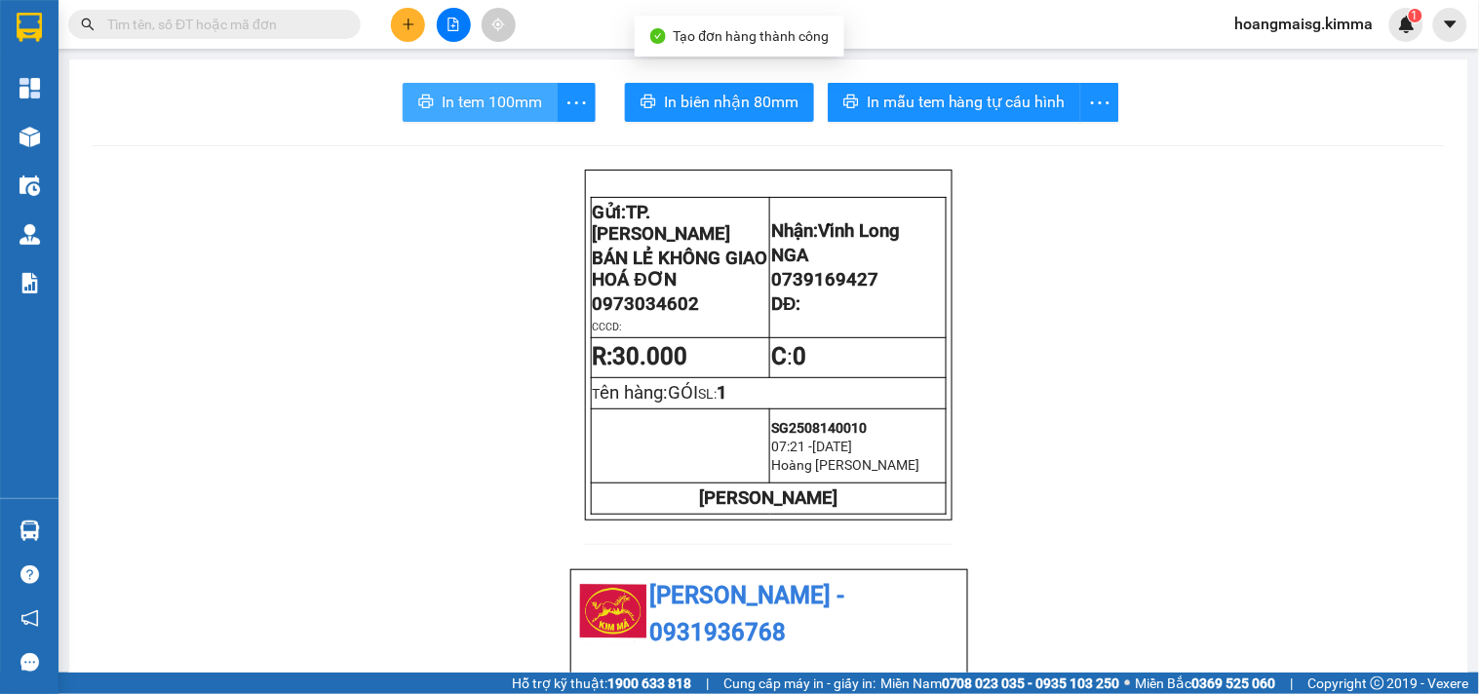
click at [494, 103] on span "In tem 100mm" at bounding box center [492, 102] width 100 height 24
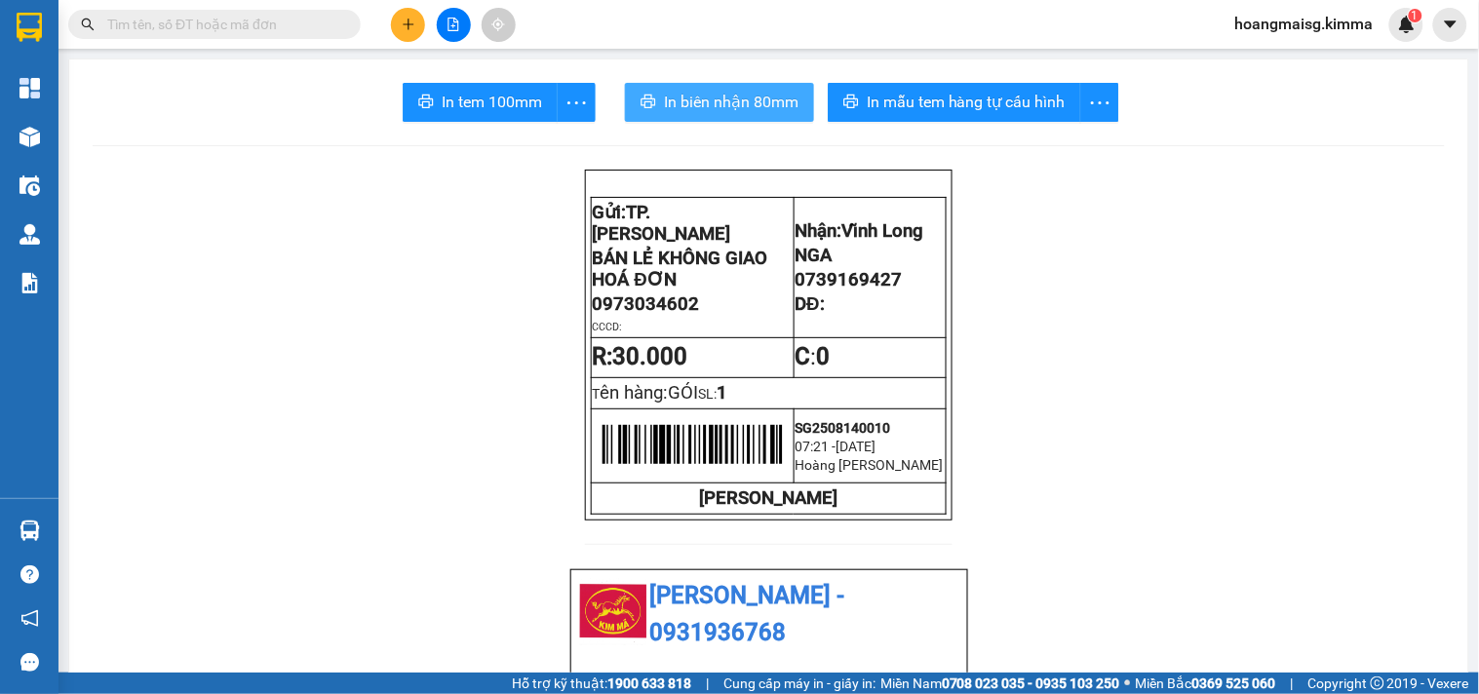
click at [712, 88] on button "In biên nhận 80mm" at bounding box center [719, 102] width 189 height 39
click at [471, 29] on div at bounding box center [453, 25] width 146 height 34
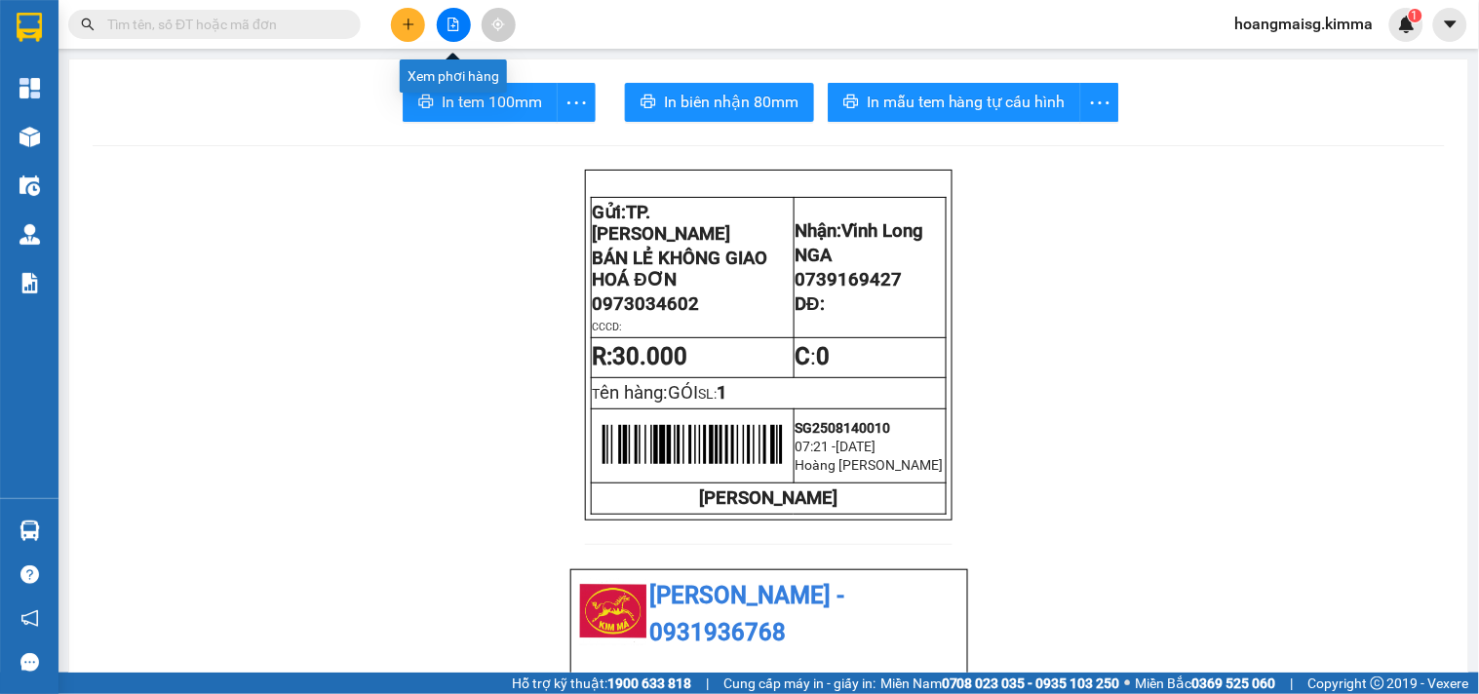
click at [454, 29] on icon "file-add" at bounding box center [453, 25] width 14 height 14
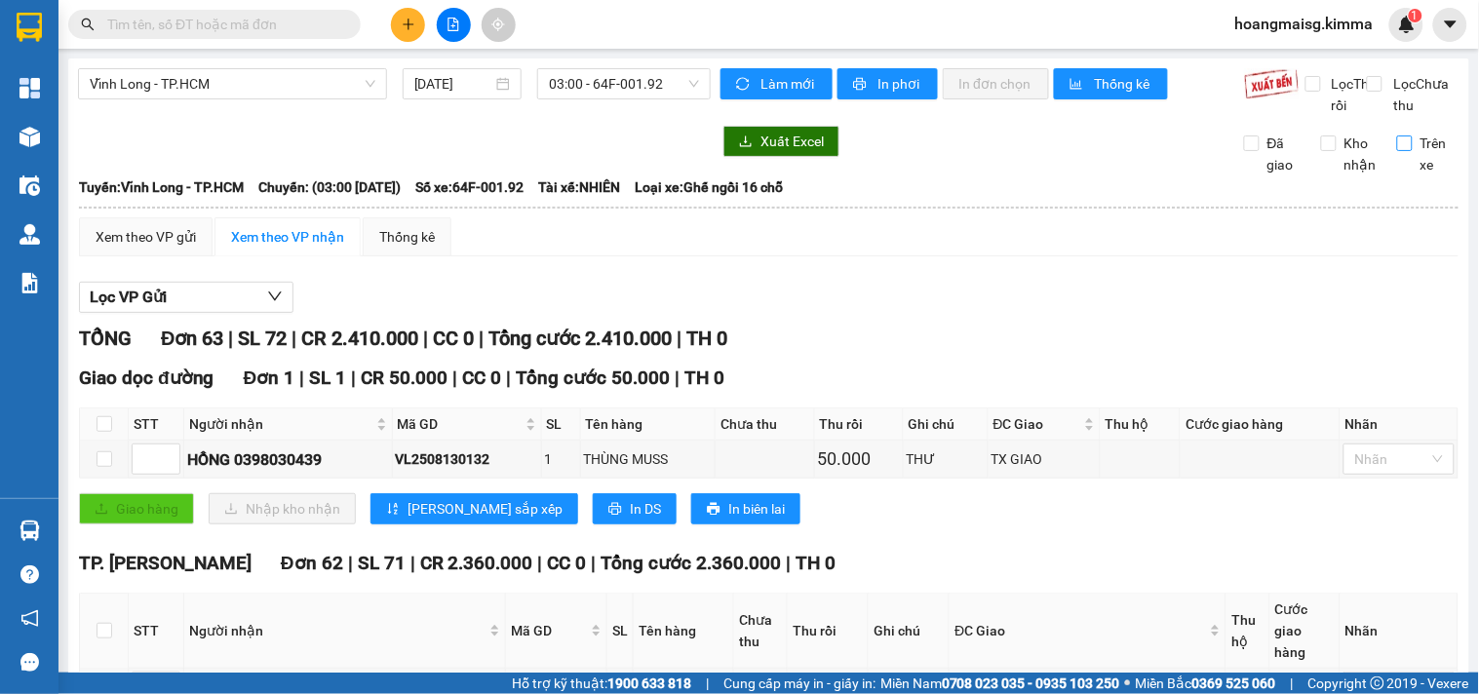
click at [1412, 168] on span "Trên xe" at bounding box center [1435, 154] width 47 height 43
click at [1398, 151] on input "Trên xe" at bounding box center [1405, 143] width 16 height 16
checkbox input "true"
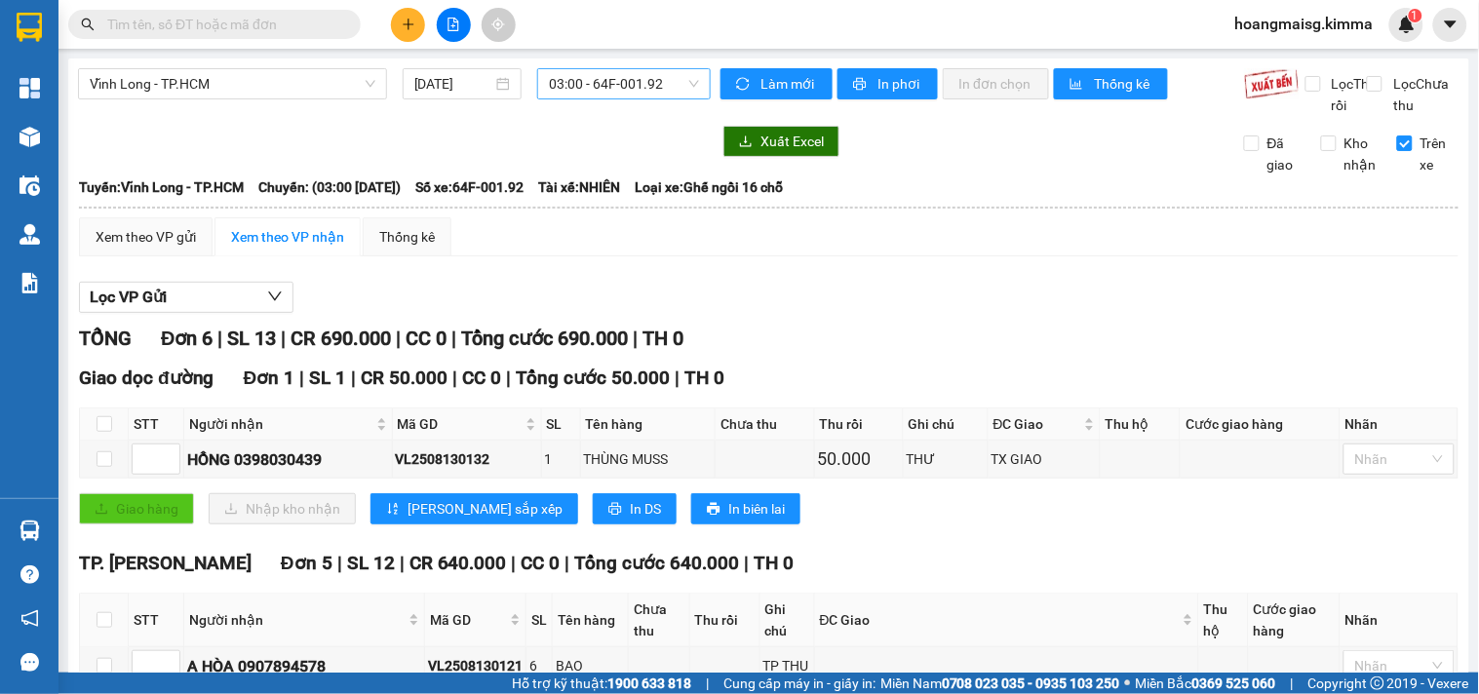
click at [550, 88] on span "03:00 - 64F-001.92" at bounding box center [624, 83] width 150 height 29
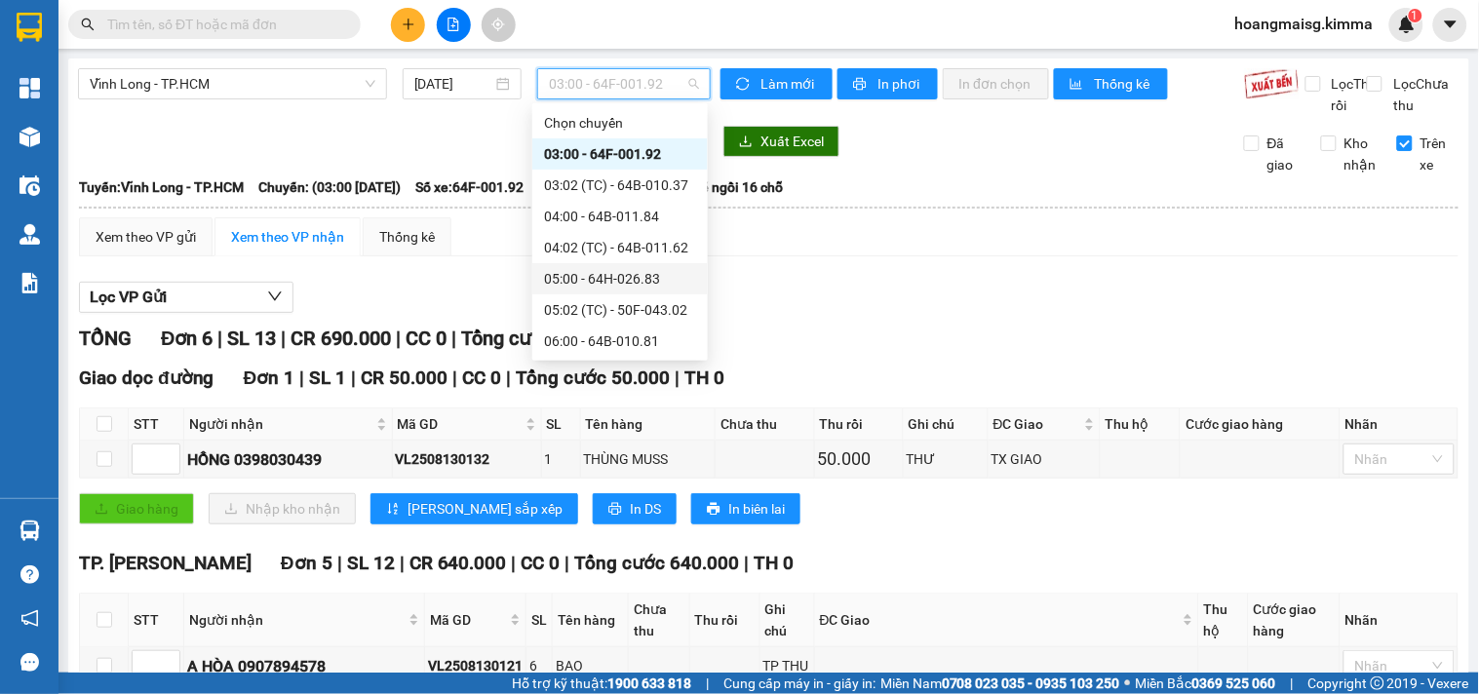
click at [604, 280] on div "05:00 - 64H-026.83" at bounding box center [620, 278] width 152 height 21
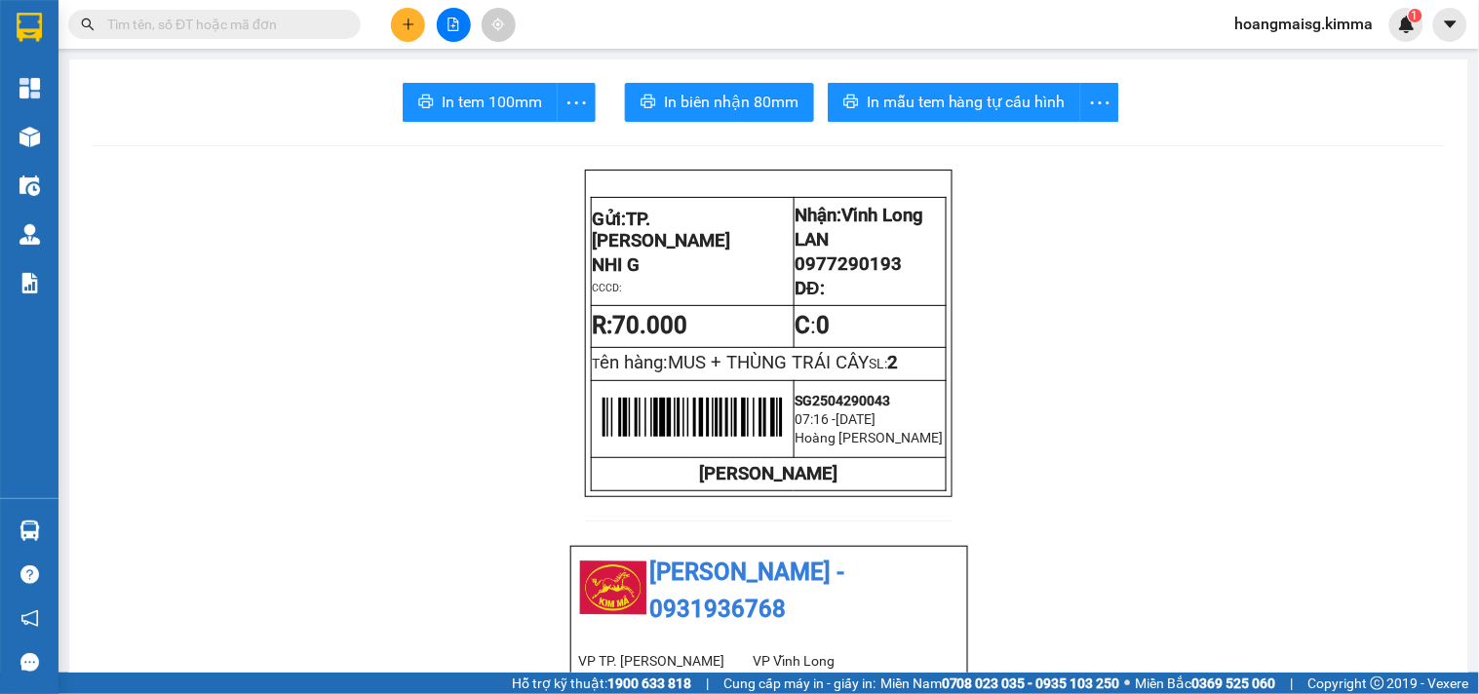
click at [409, 11] on button at bounding box center [408, 25] width 34 height 34
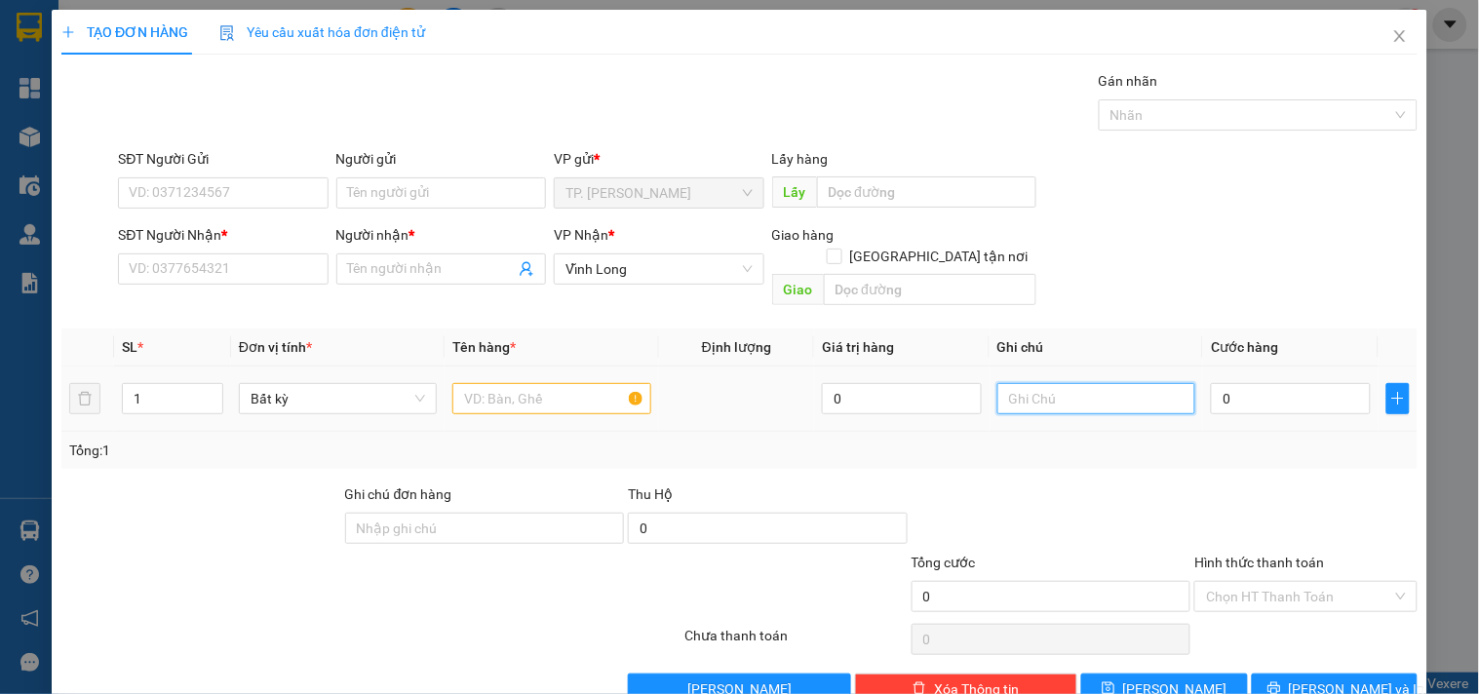
click at [1055, 383] on input "text" at bounding box center [1096, 398] width 198 height 31
type input "t"
type input "TÍN (3M885 NGÀY 13/08)"
click at [569, 383] on input "text" at bounding box center [551, 398] width 198 height 31
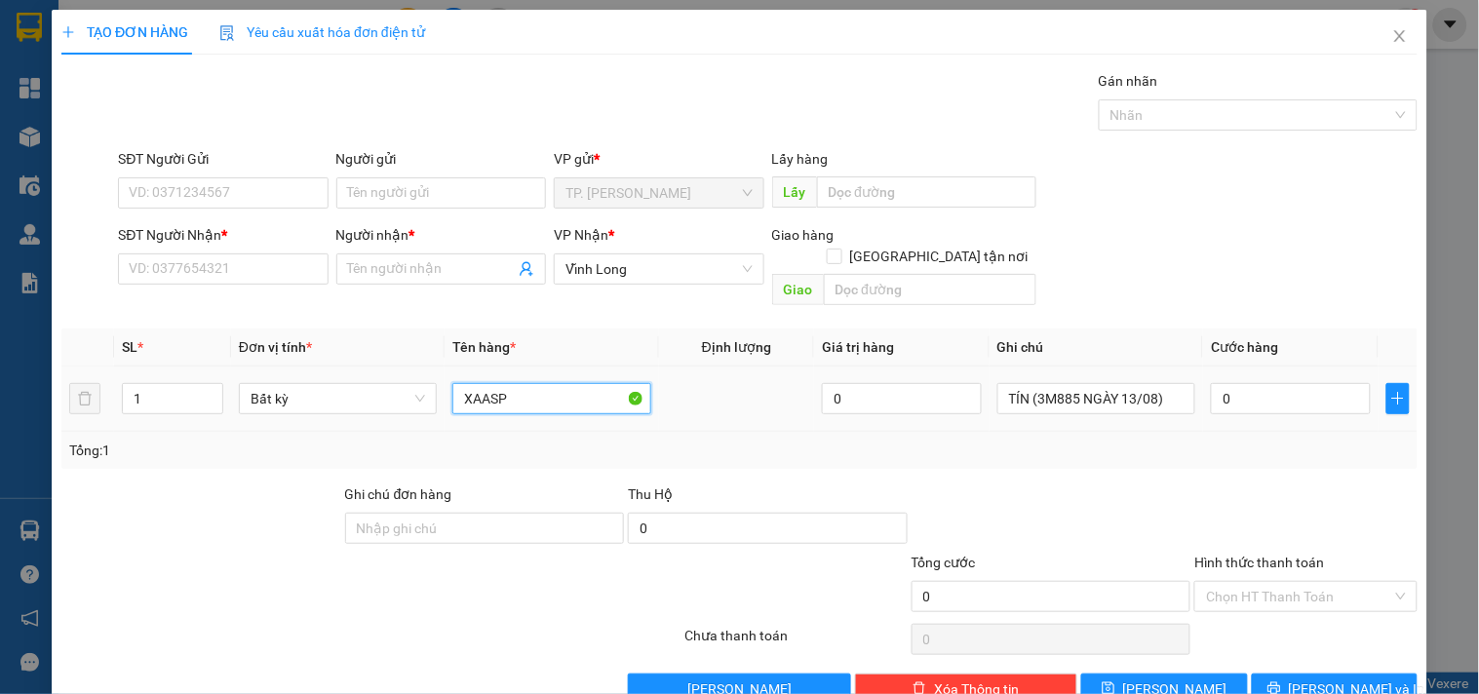
click at [565, 383] on input "XAASP" at bounding box center [551, 398] width 198 height 31
type input "XẤP"
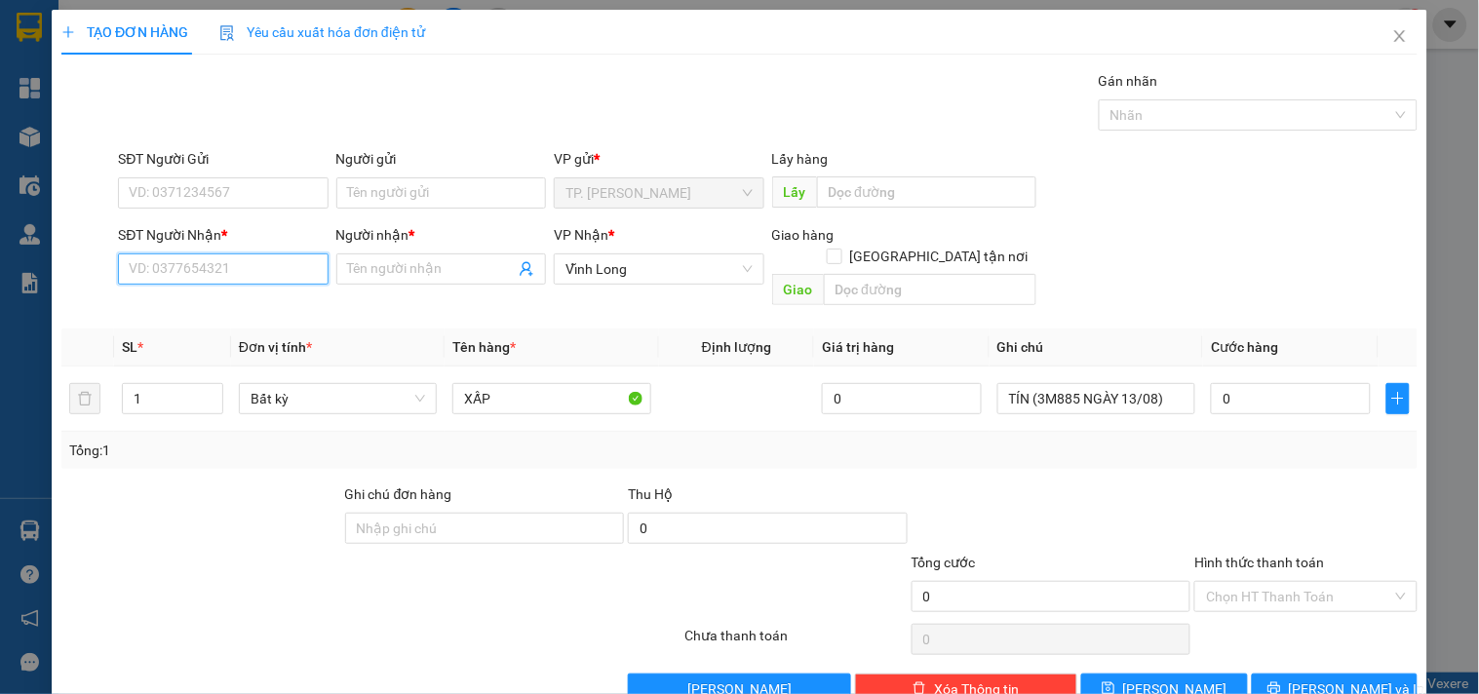
click at [217, 263] on input "SĐT Người Nhận *" at bounding box center [223, 268] width 210 height 31
type input "0000000000"
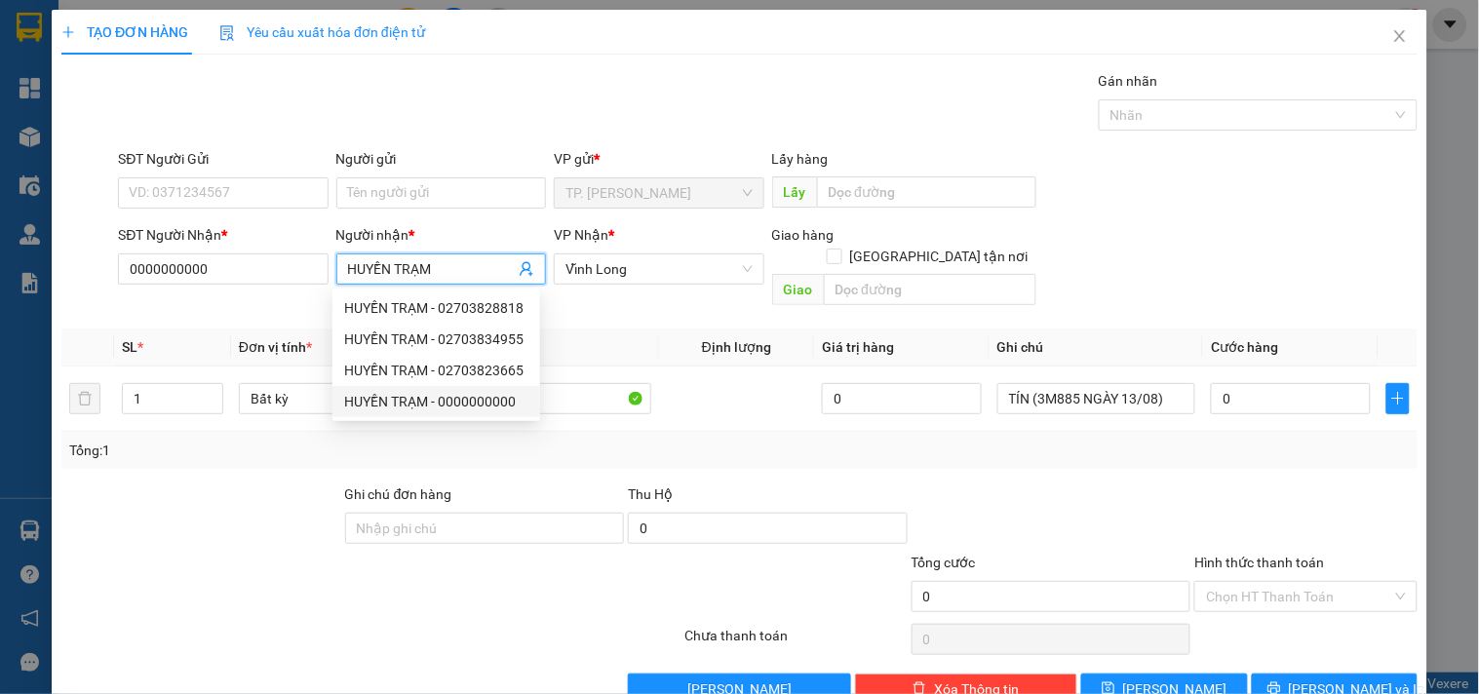
type input "HUYỀN TRẠM"
click at [500, 442] on div "Tổng: 1" at bounding box center [739, 450] width 1356 height 37
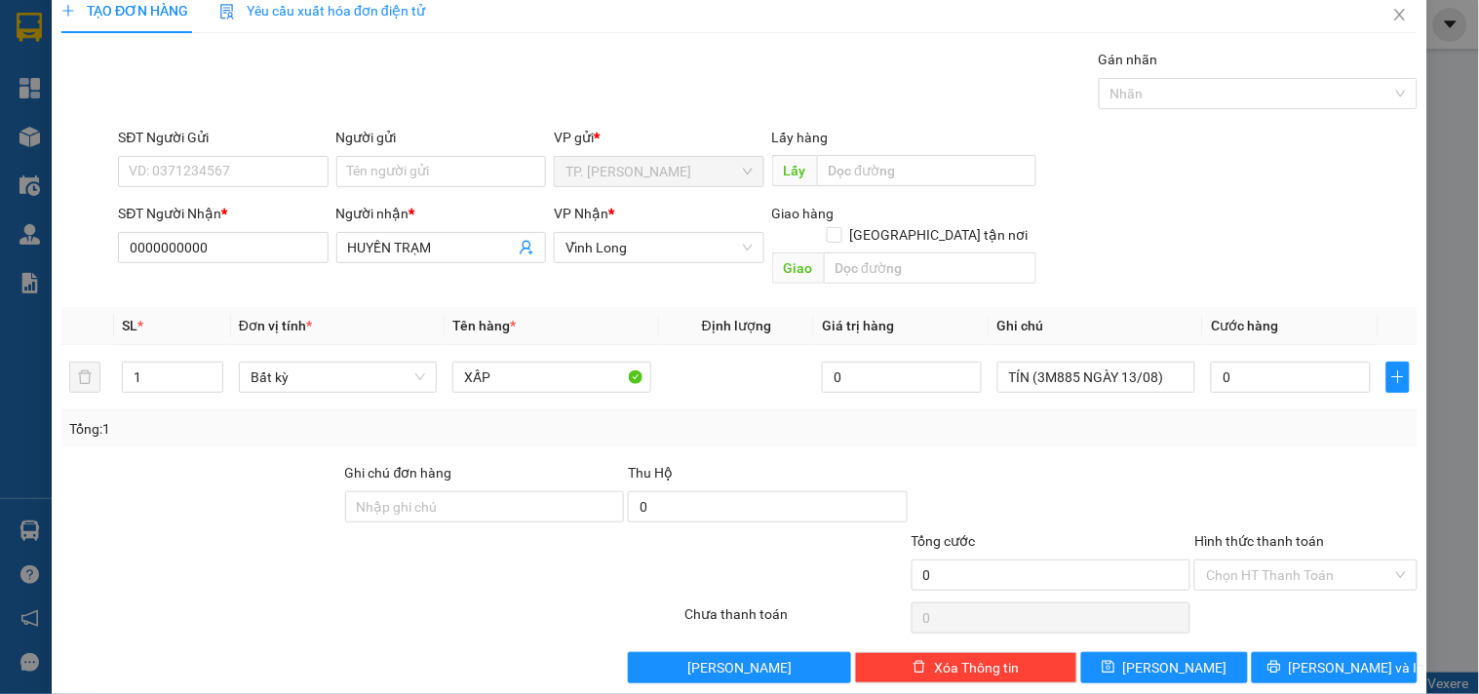
scroll to position [26, 0]
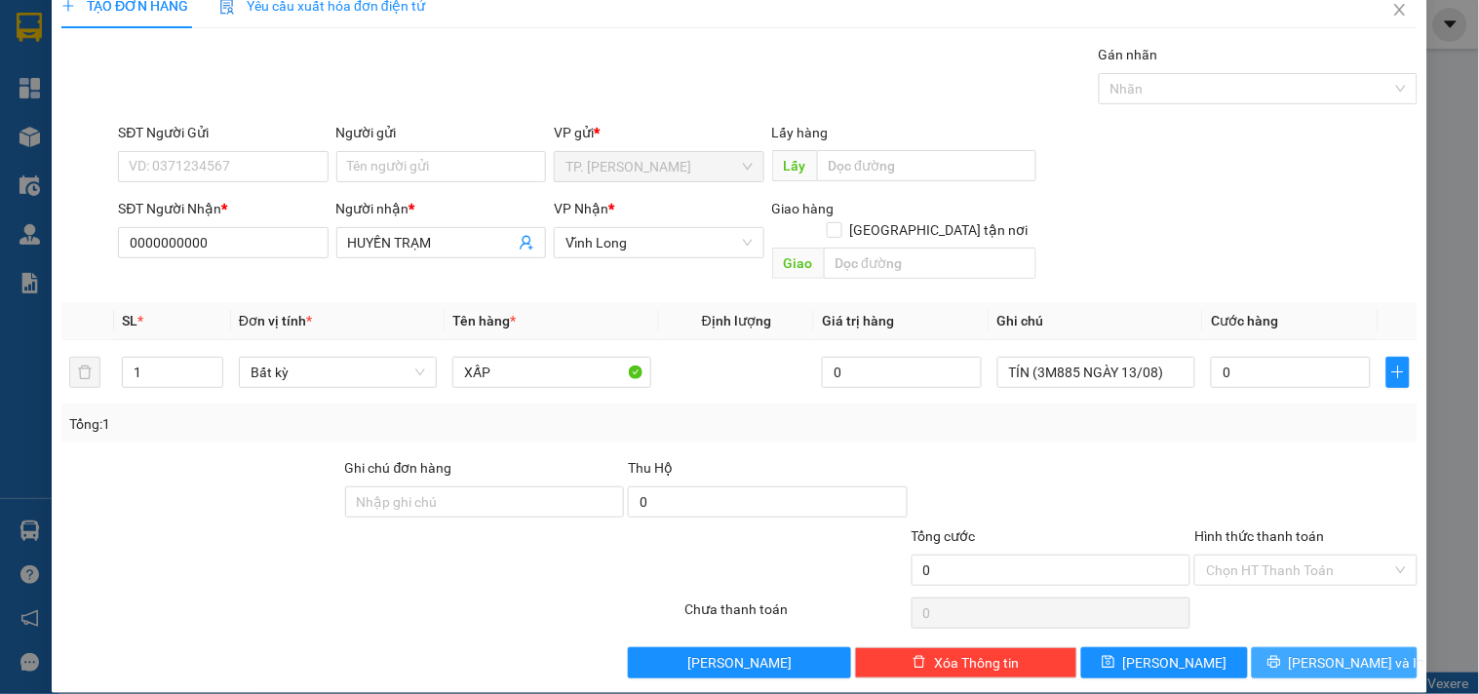
click at [1282, 647] on button "[PERSON_NAME] và In" at bounding box center [1335, 662] width 166 height 31
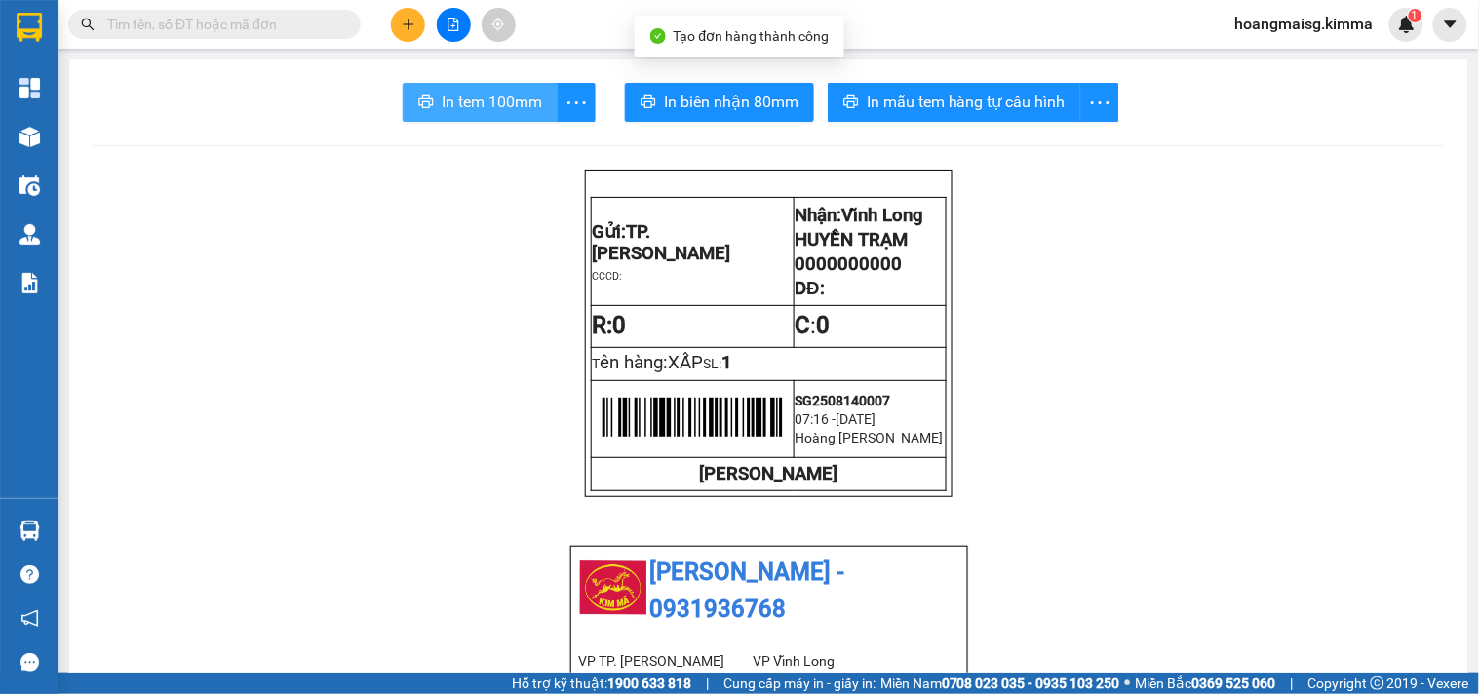
click at [473, 112] on span "In tem 100mm" at bounding box center [492, 102] width 100 height 24
click at [411, 39] on button at bounding box center [408, 25] width 34 height 34
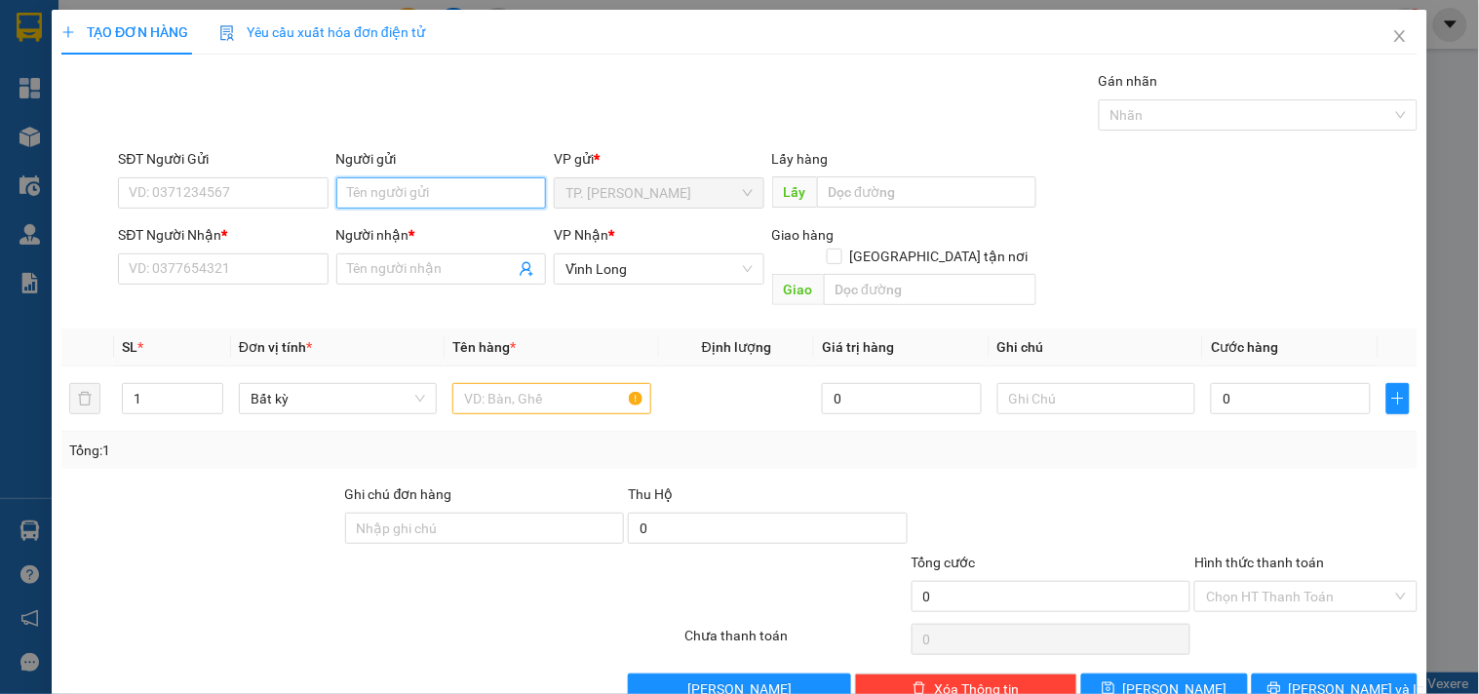
click at [452, 186] on input "Người gửi" at bounding box center [441, 192] width 210 height 31
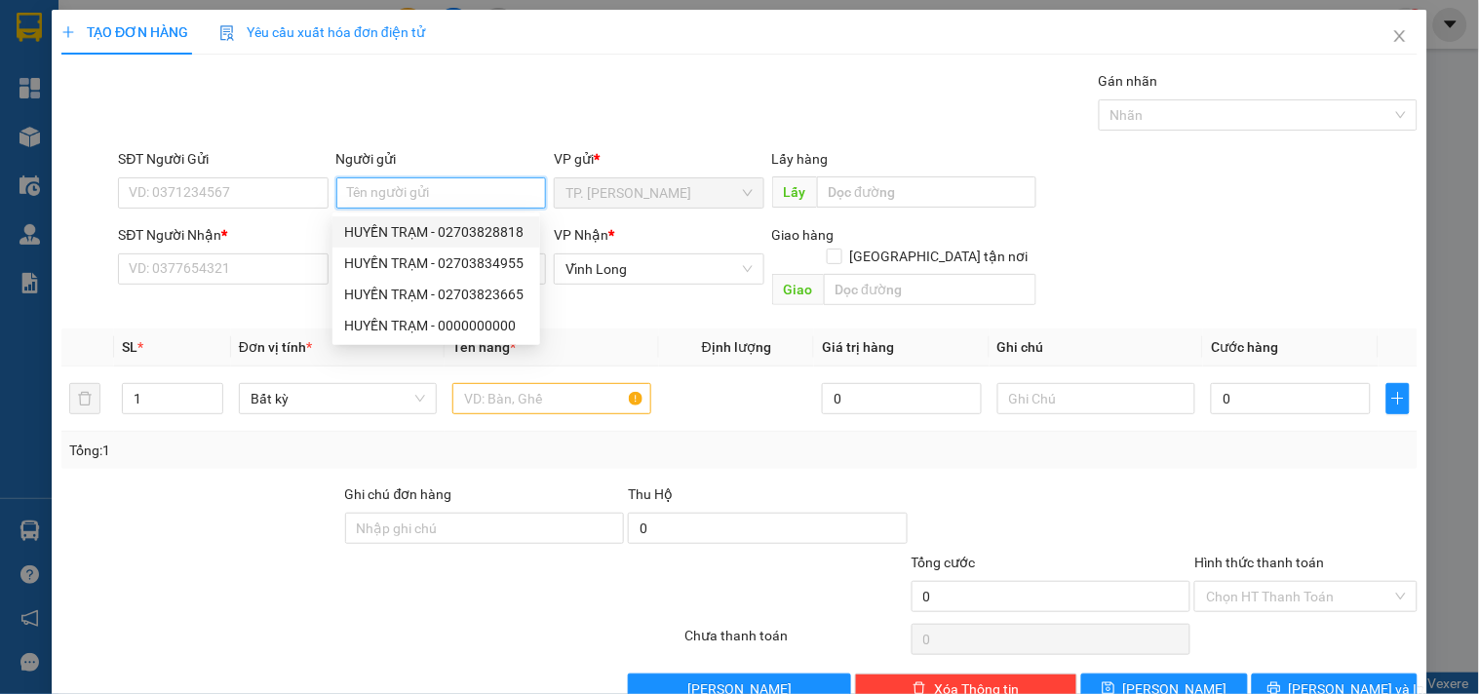
click at [449, 226] on div "HUYỀN TRẠM - 02703828818" at bounding box center [436, 231] width 184 height 21
type input "02703828818"
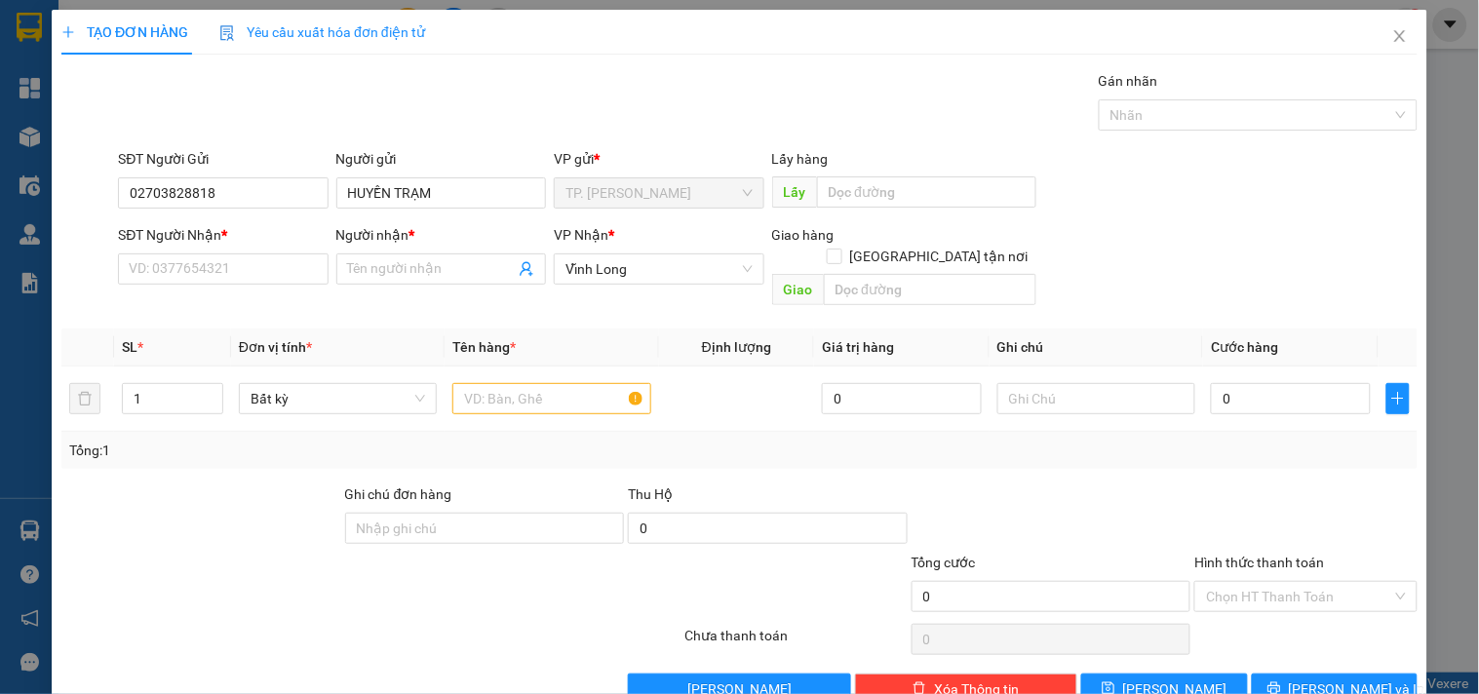
click at [431, 211] on div "Người gửi HUYỀN TRẠM" at bounding box center [441, 182] width 210 height 68
drag, startPoint x: 431, startPoint y: 211, endPoint x: 434, endPoint y: 199, distance: 12.1
click at [431, 209] on div "Người gửi HUYỀN TRẠM" at bounding box center [441, 182] width 210 height 68
click at [434, 199] on input "HUYỀN TRẠM" at bounding box center [441, 192] width 210 height 31
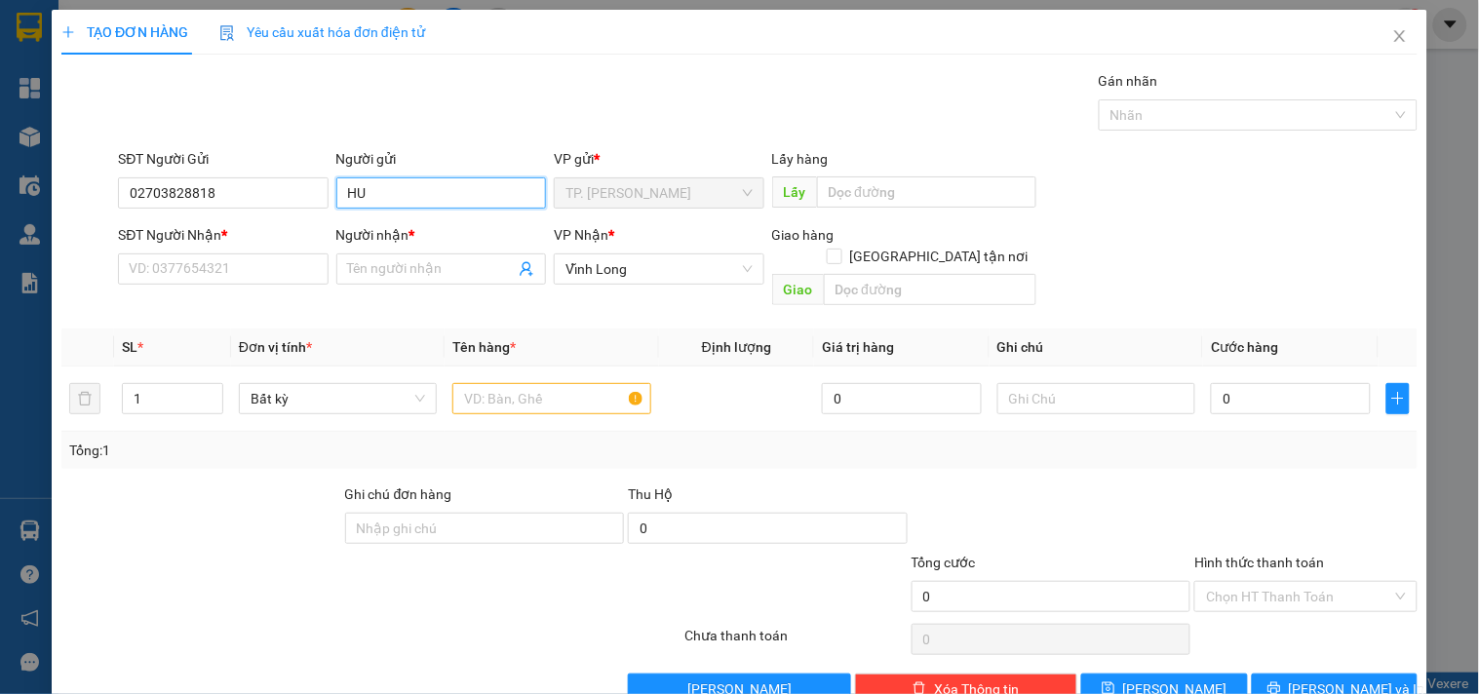
type input "H"
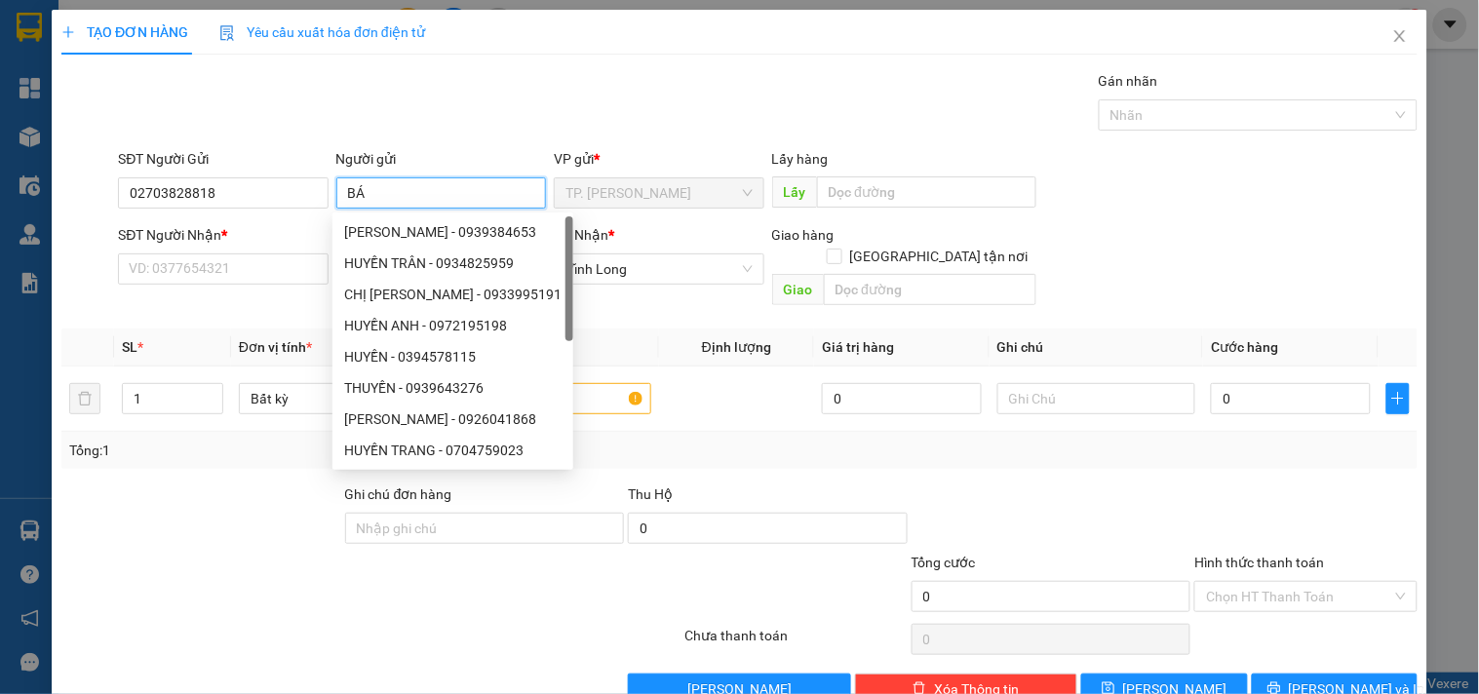
type input "BÁN"
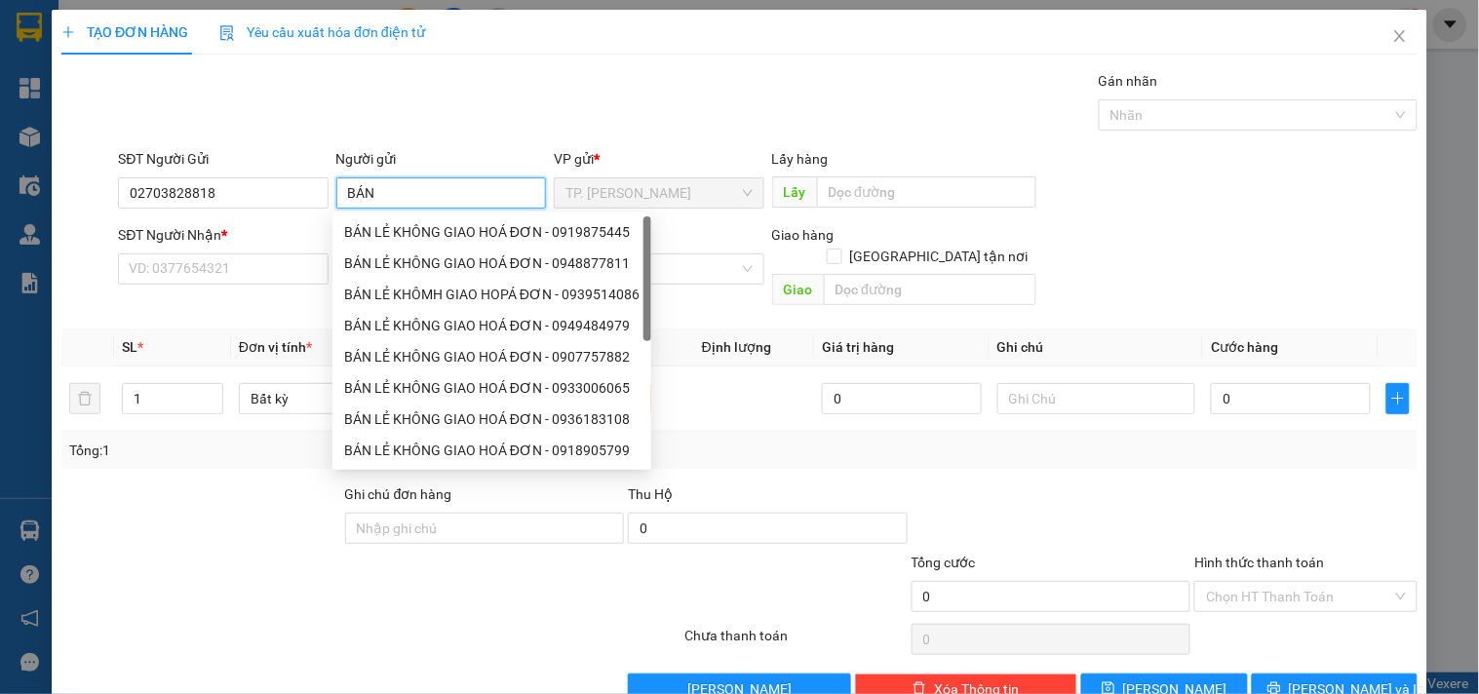
click at [434, 235] on div "BÁN LẺ KHÔNG GIAO HOÁ ĐƠN - 0919875445" at bounding box center [491, 231] width 295 height 21
type input "0919875445"
type input "BÁN LẺ KHÔNG GIAO HOÁ ĐƠN"
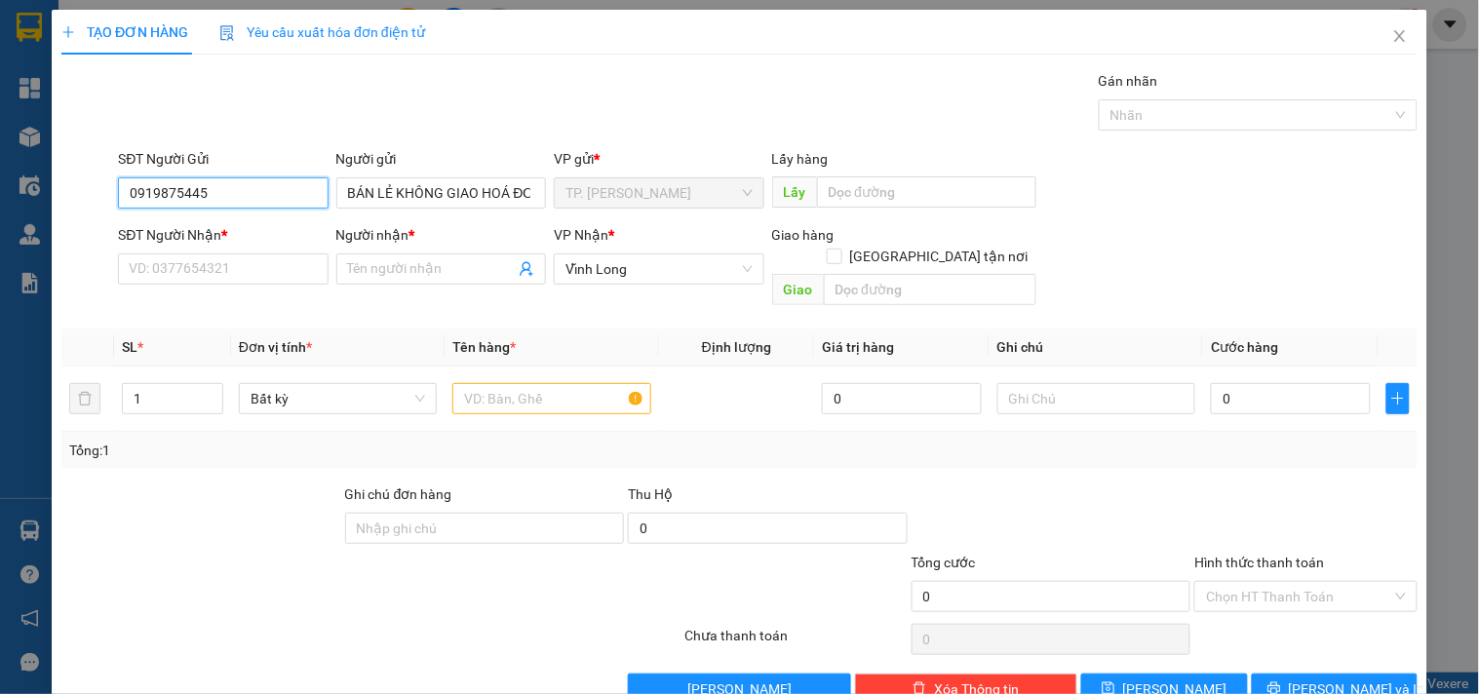
click at [277, 195] on input "0919875445" at bounding box center [223, 192] width 210 height 31
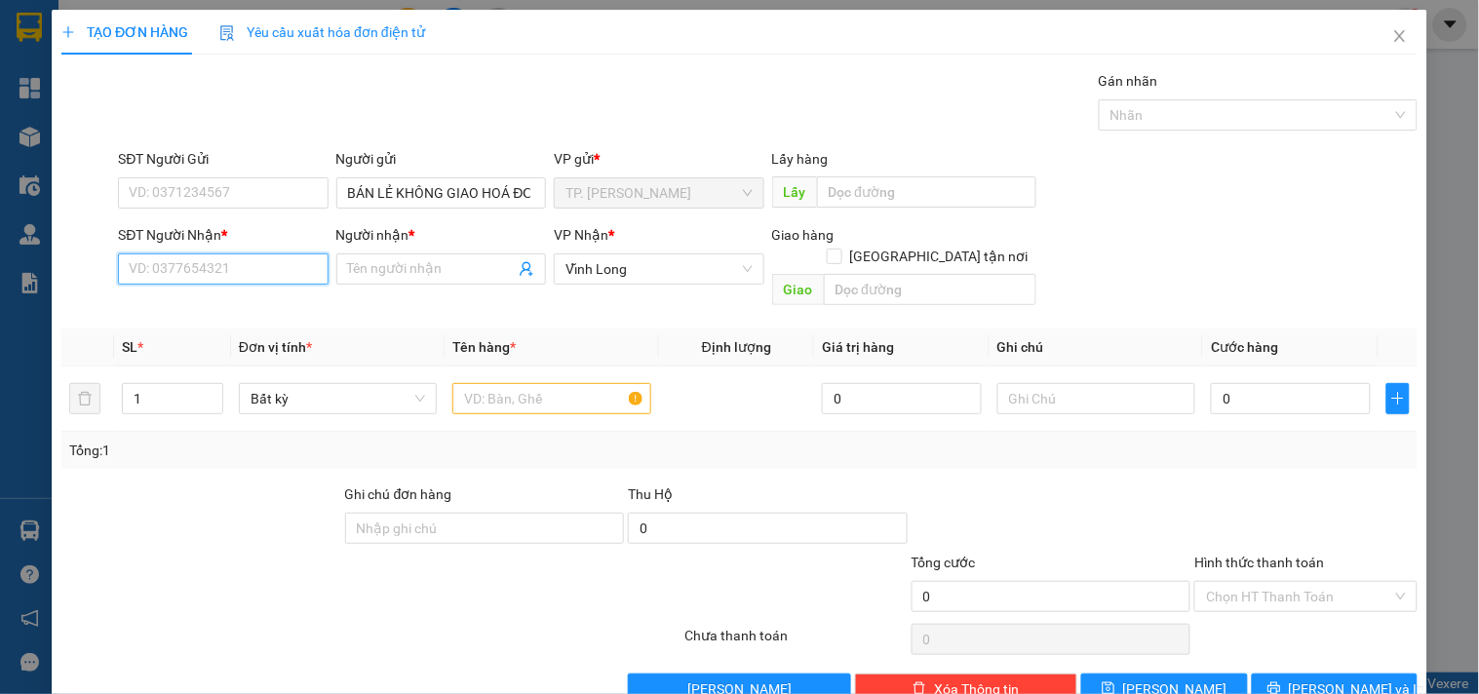
click at [277, 275] on input "SĐT Người Nhận *" at bounding box center [223, 268] width 210 height 31
click at [290, 300] on div "0704821828 - CHỊ DÂN" at bounding box center [221, 307] width 184 height 21
type input "0704821828"
type input "CHỊ DÂN"
type input "0704821828"
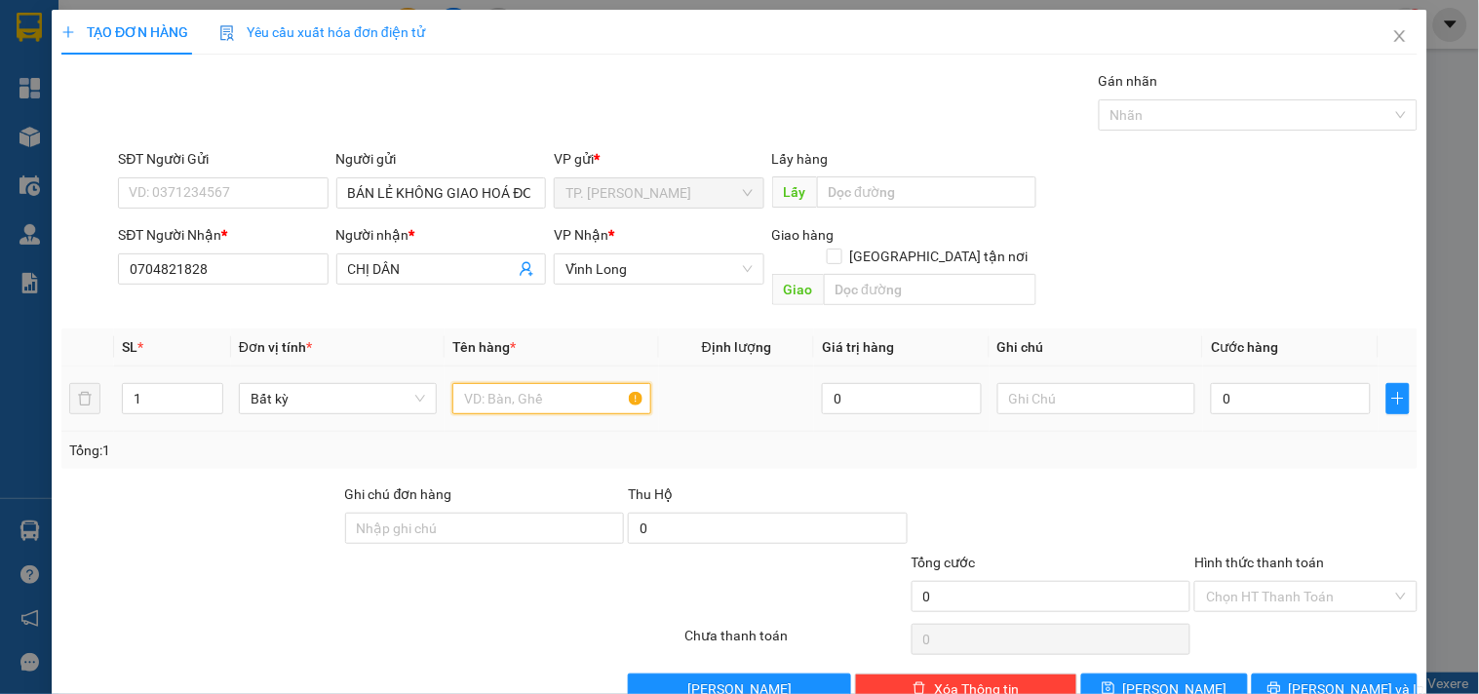
click at [576, 383] on input "text" at bounding box center [551, 398] width 198 height 31
type input "GÓI ĐEN NHỎ"
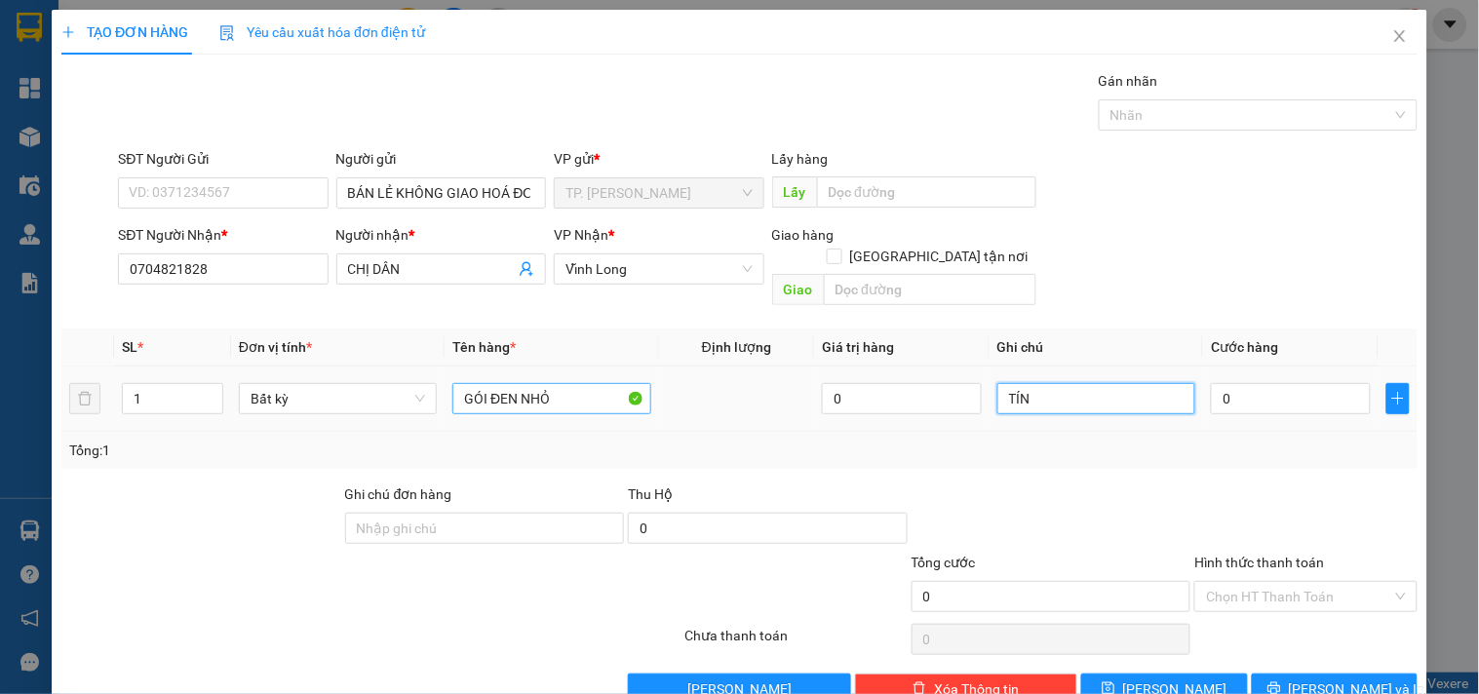
type input "TÍN"
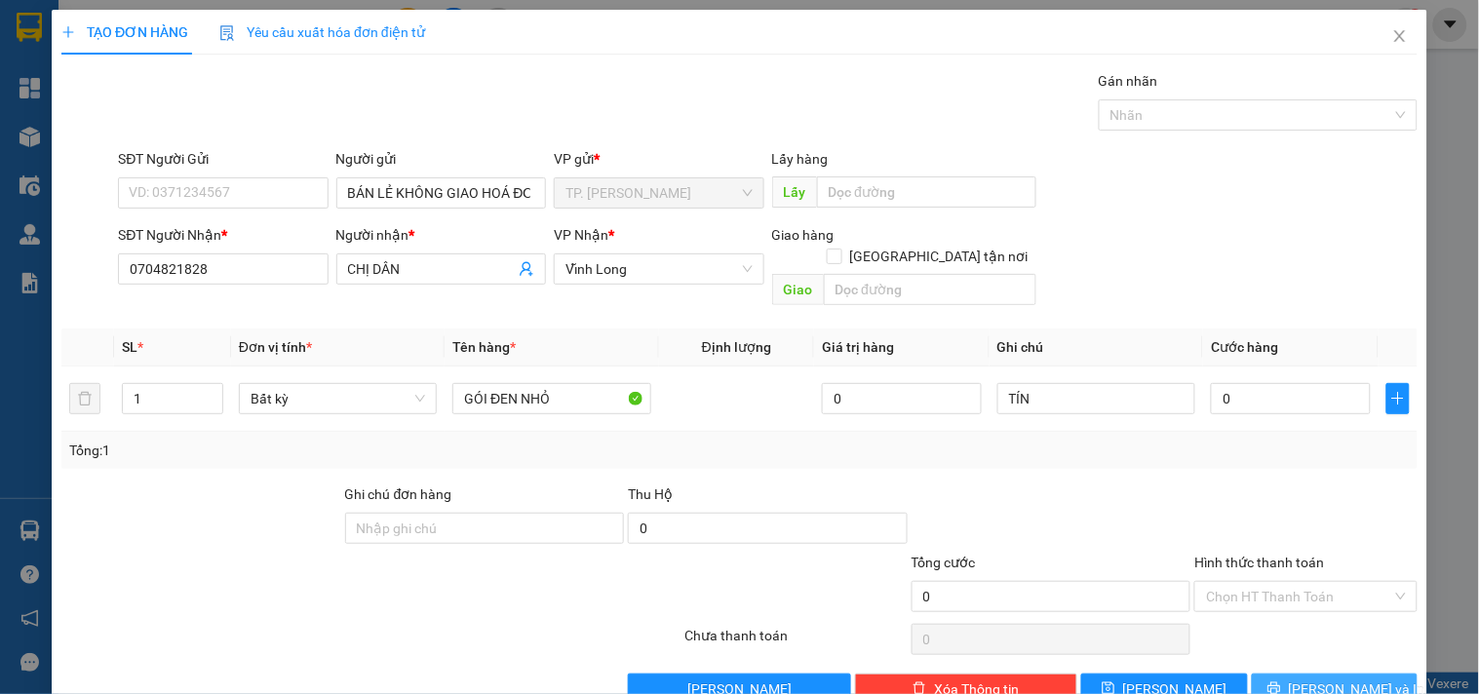
click at [1386, 656] on button "[PERSON_NAME] và In" at bounding box center [1335, 689] width 166 height 31
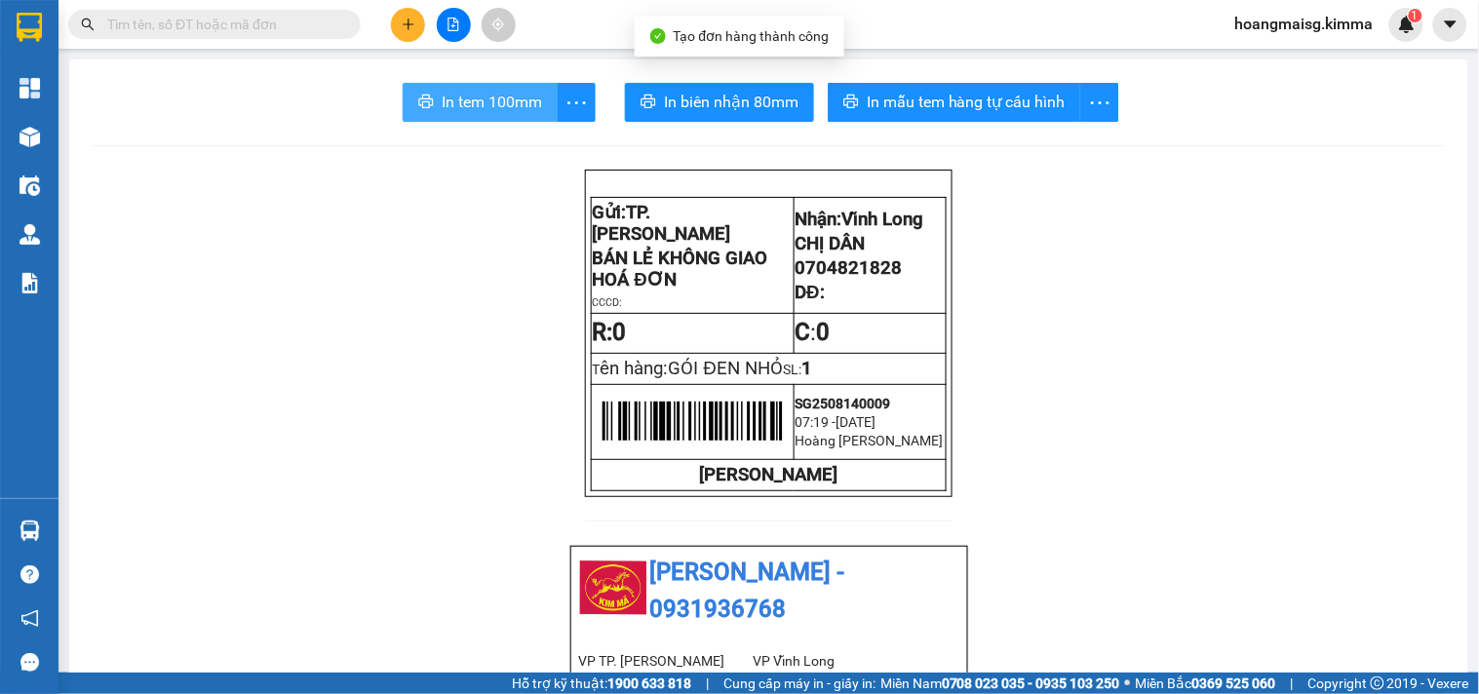
click at [476, 108] on span "In tem 100mm" at bounding box center [492, 102] width 100 height 24
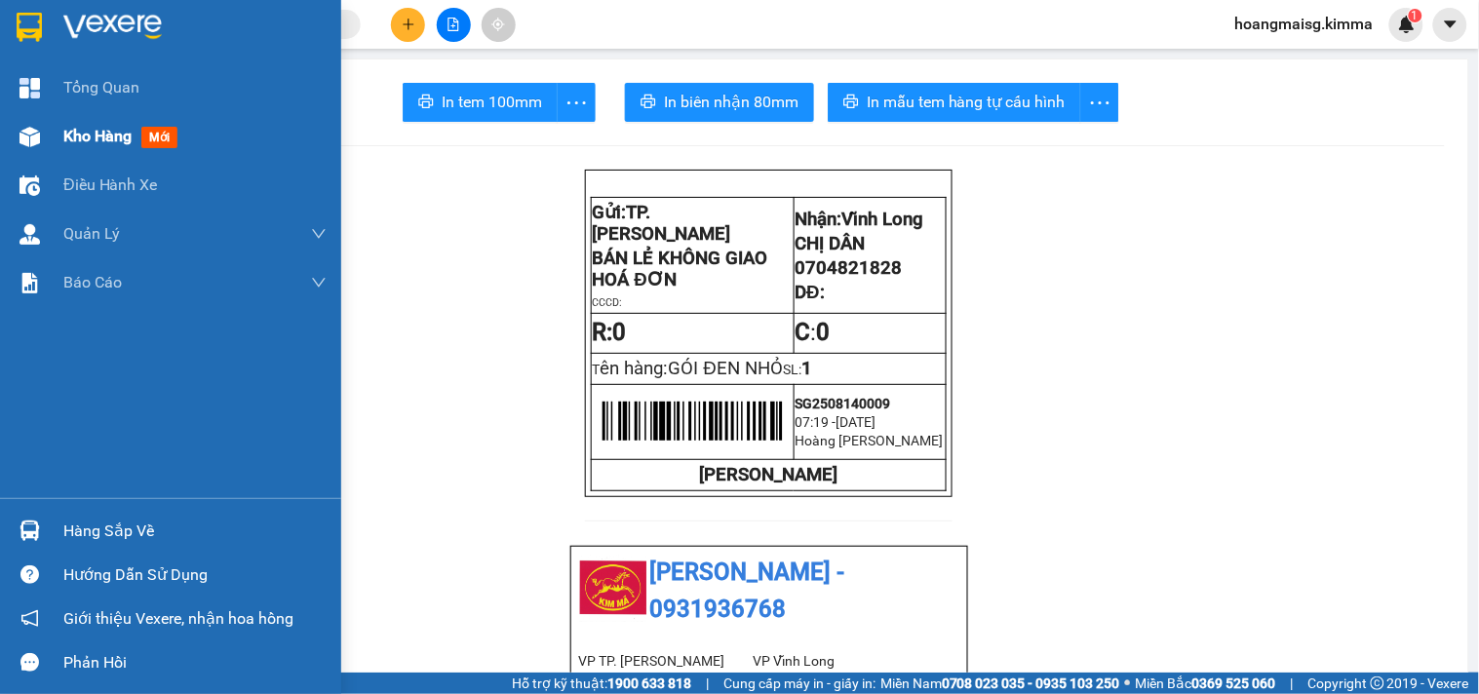
click at [35, 139] on img at bounding box center [29, 137] width 20 height 20
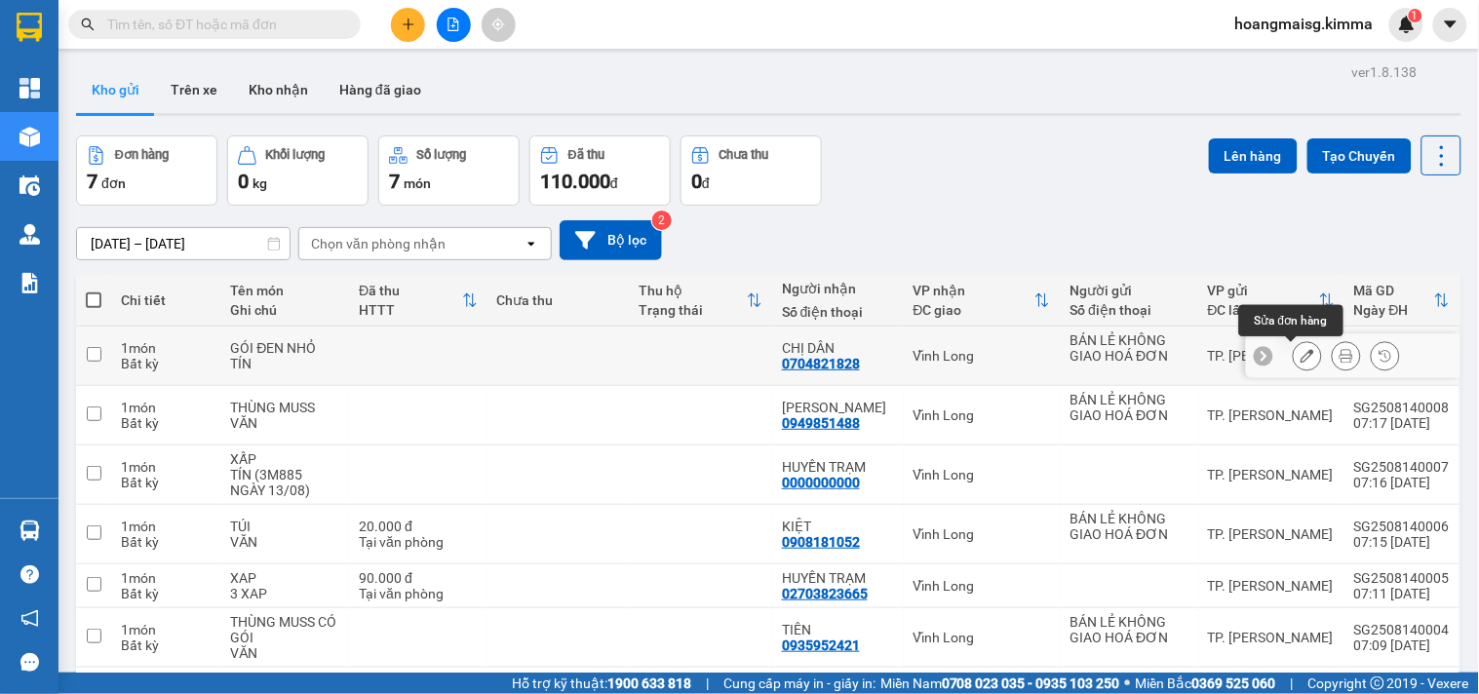
click at [1300, 358] on icon at bounding box center [1307, 356] width 14 height 14
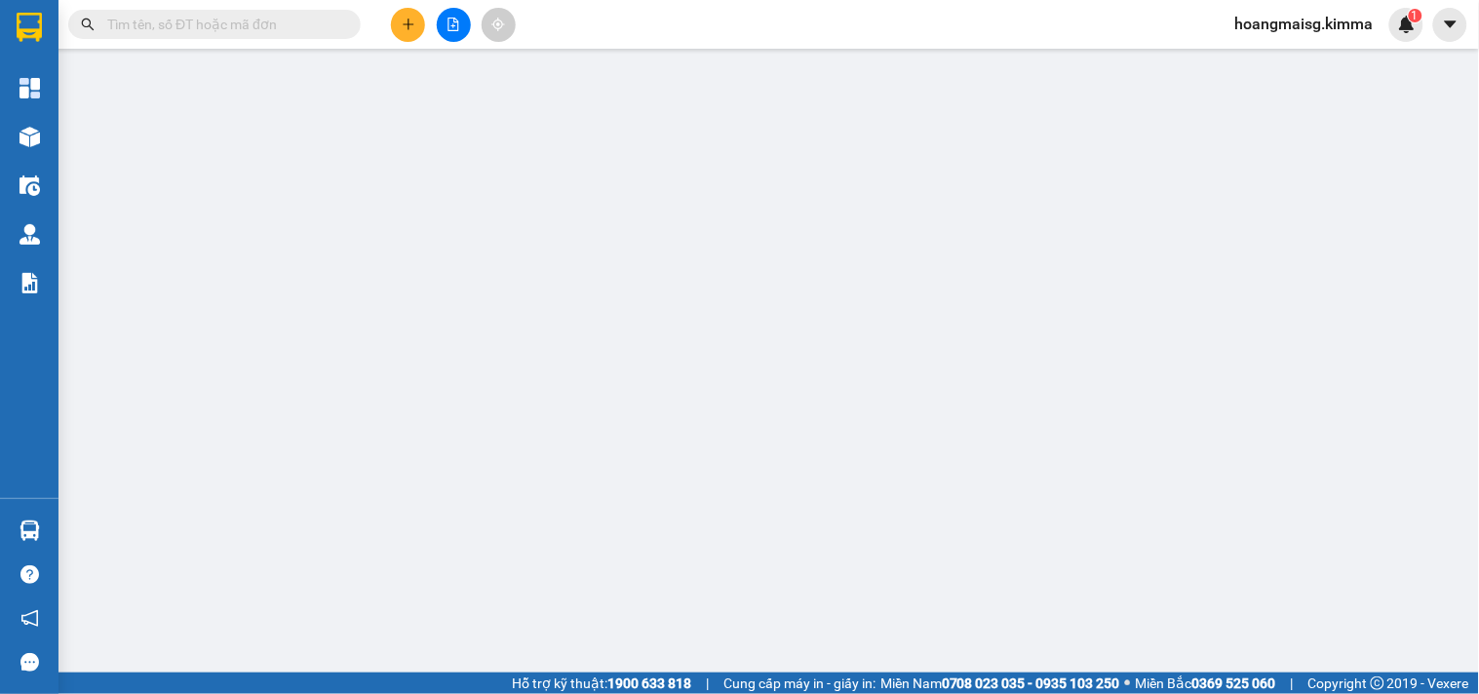
type input "BÁN LẺ KHÔNG GIAO HOÁ ĐƠN"
type input "0704821828"
type input "CHỊ DÂN"
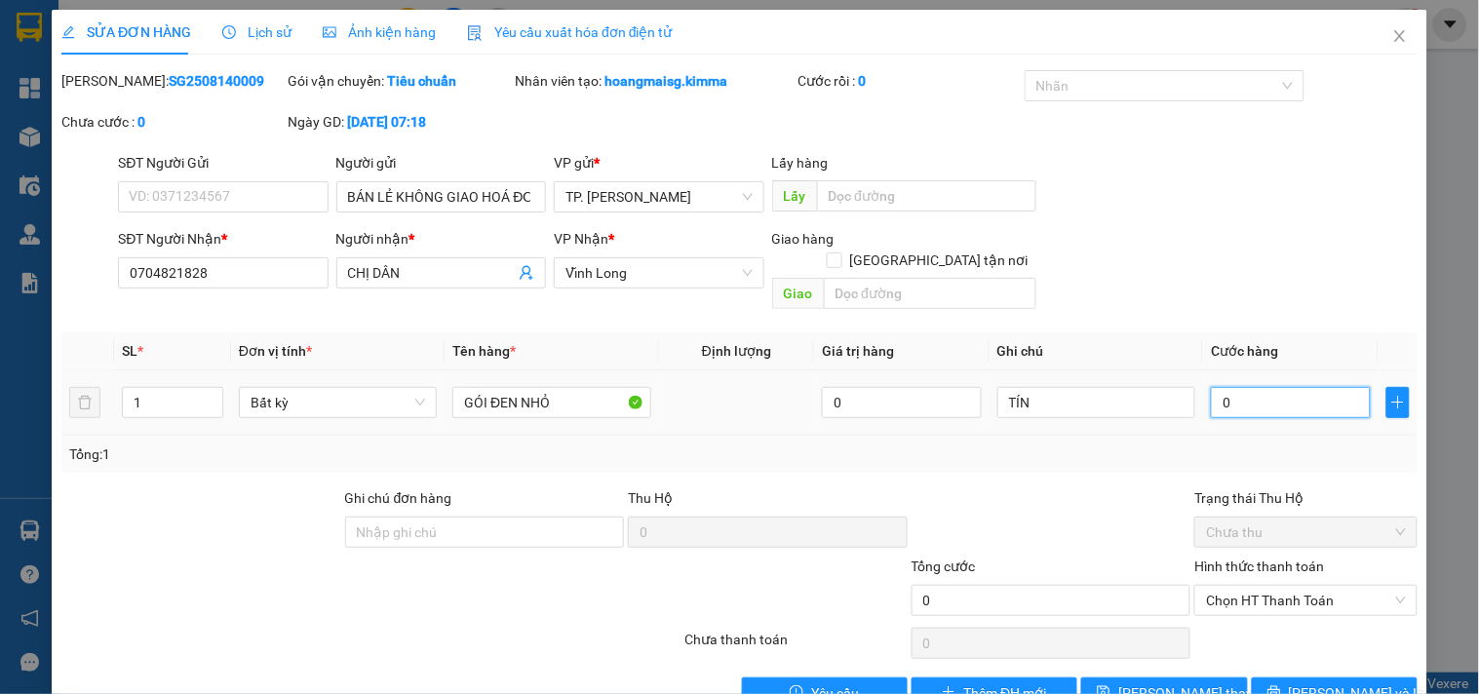
click at [1268, 388] on input "0" at bounding box center [1291, 402] width 160 height 31
type input "0"
type input "2"
type input "0.020"
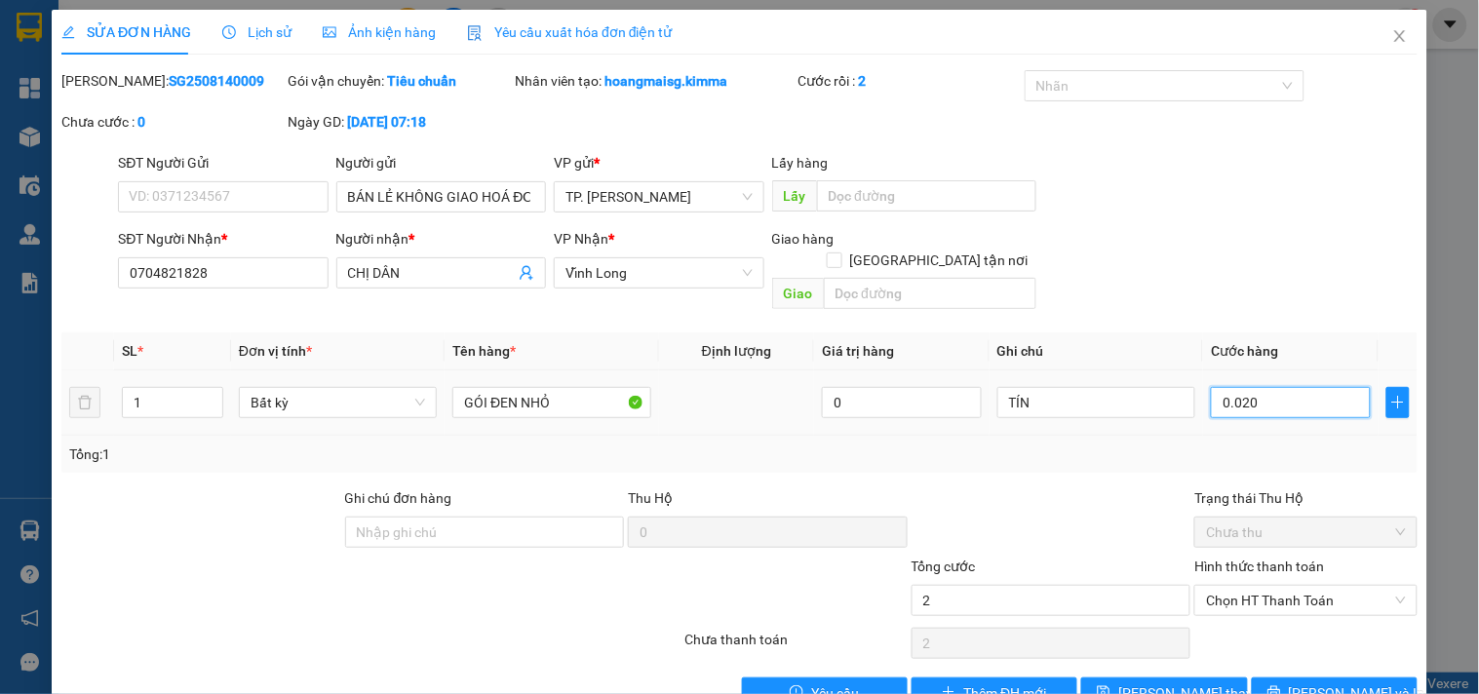
type input "20"
click at [1284, 586] on span "Chọn HT Thanh Toán" at bounding box center [1305, 600] width 199 height 29
type input "0.020"
type input "20.000"
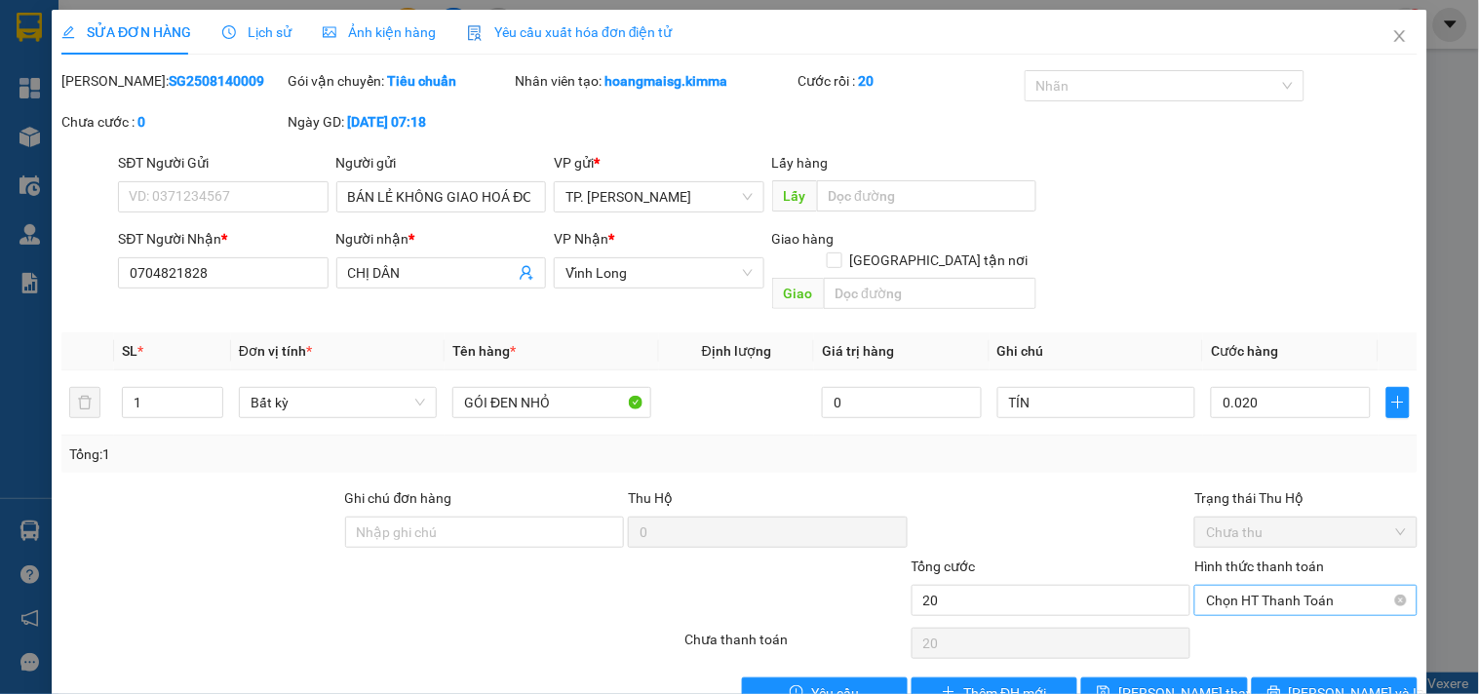
type input "20.000"
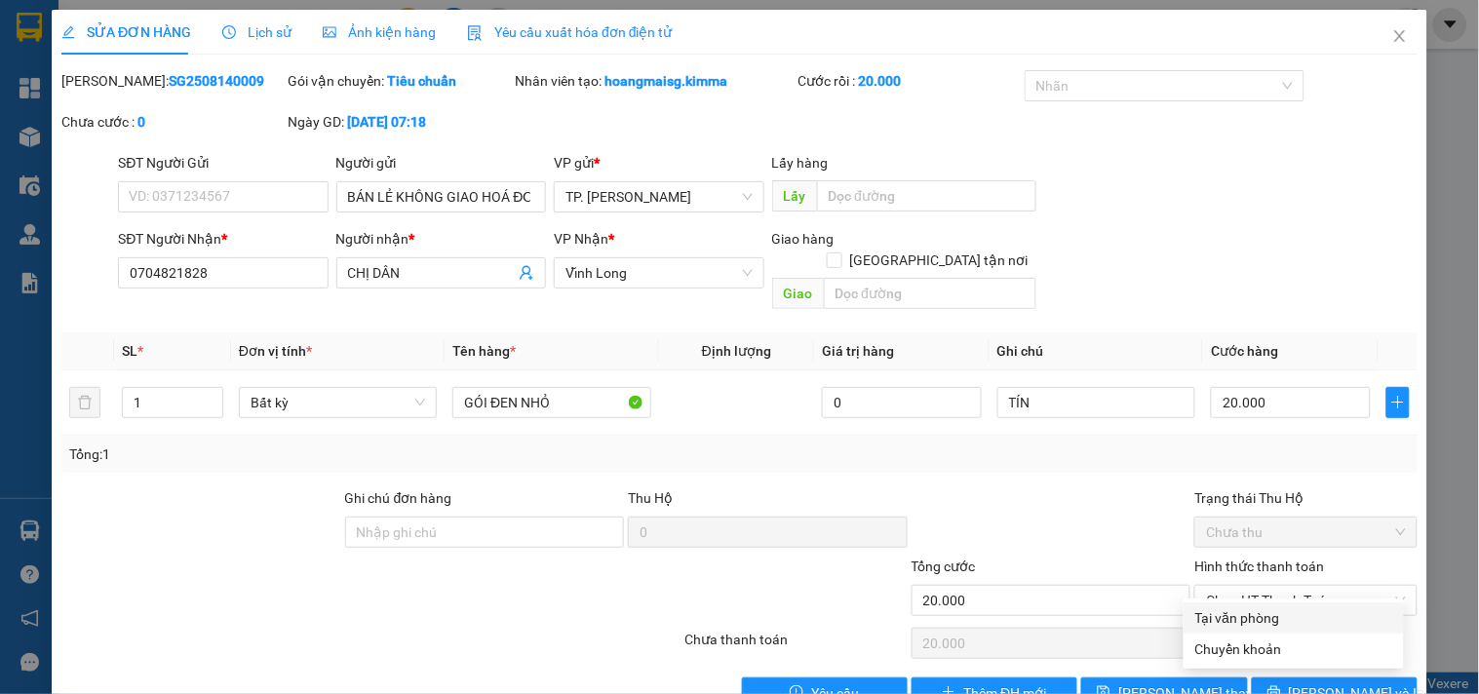
click at [1262, 599] on div "Total Paid Fee 0 Total UnPaid Fee 0 Cash Collection Total Fee Mã ĐH: SG25081400…" at bounding box center [739, 389] width 1356 height 638
click at [1257, 586] on span "Chọn HT Thanh Toán" at bounding box center [1305, 600] width 199 height 29
click at [1249, 614] on div "Tại văn phòng" at bounding box center [1293, 617] width 197 height 21
type input "0"
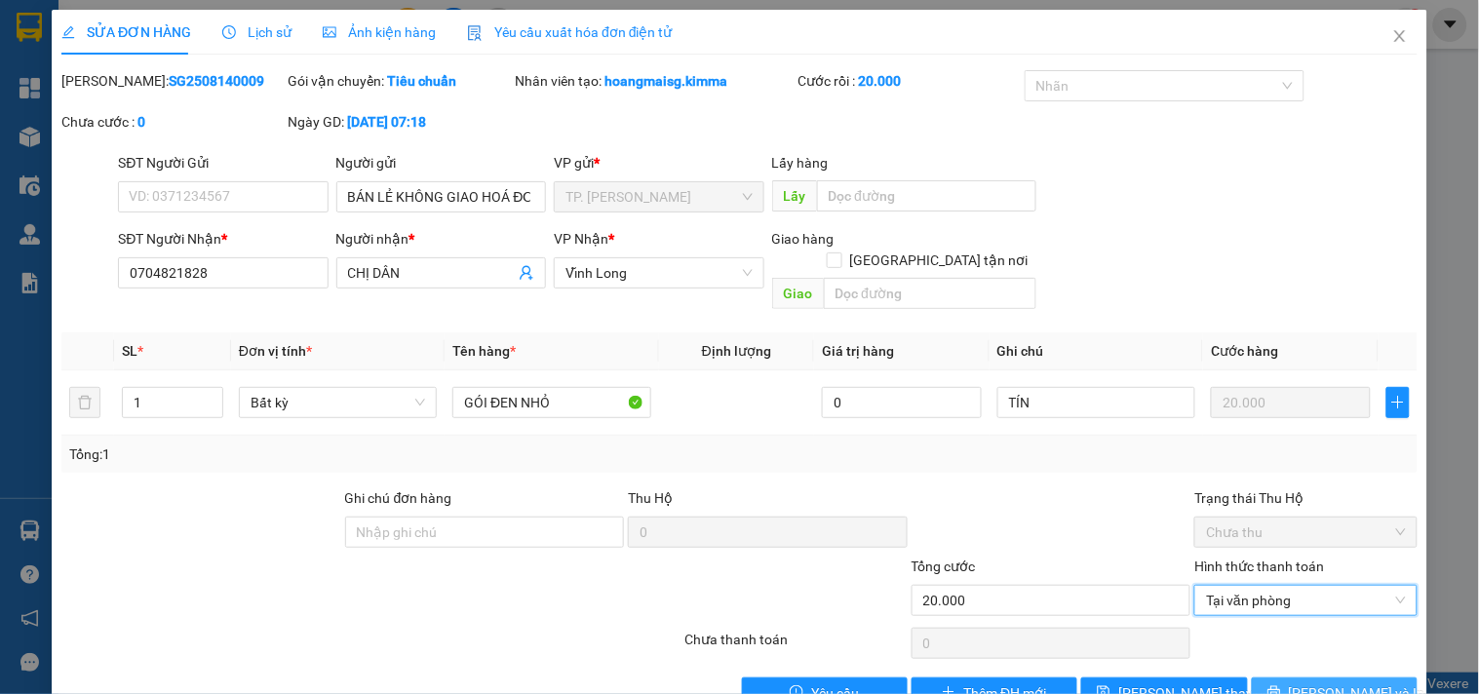
click at [1321, 682] on span "[PERSON_NAME] và In" at bounding box center [1357, 692] width 136 height 21
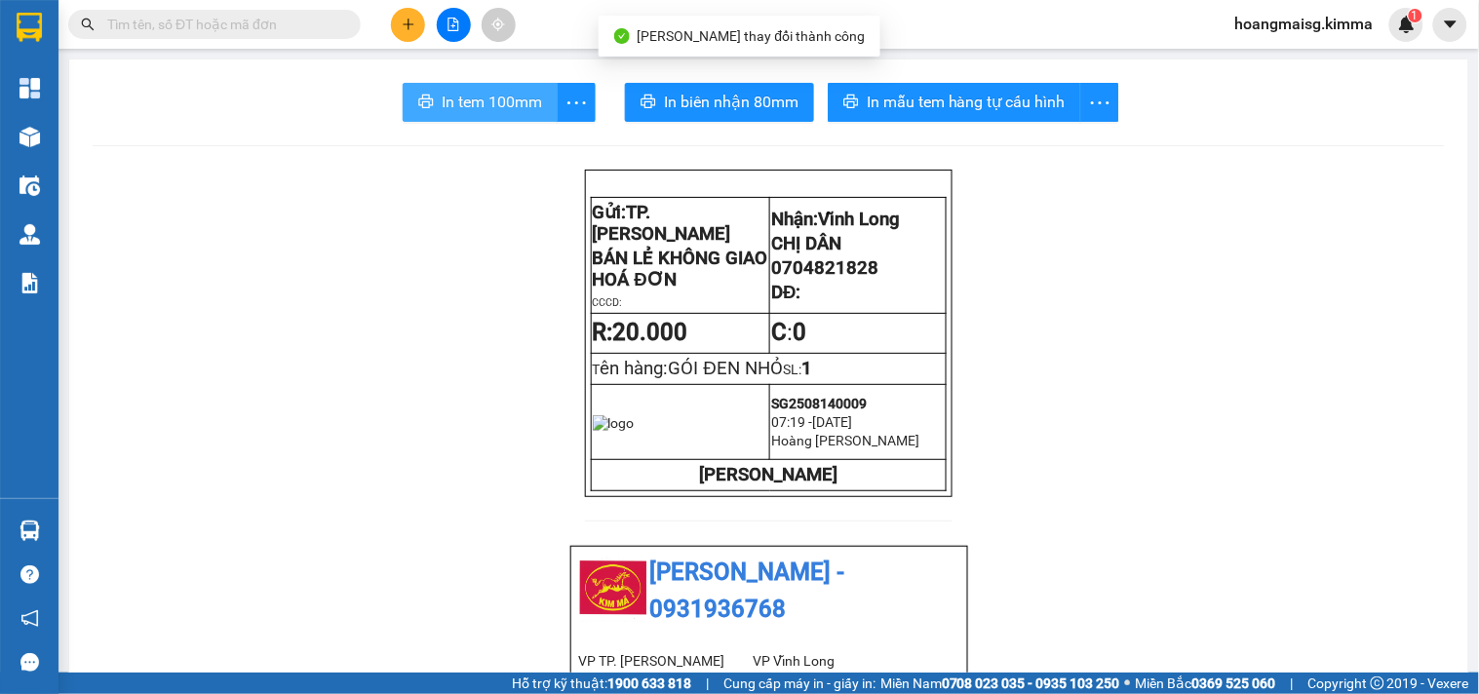
click at [475, 112] on span "In tem 100mm" at bounding box center [492, 102] width 100 height 24
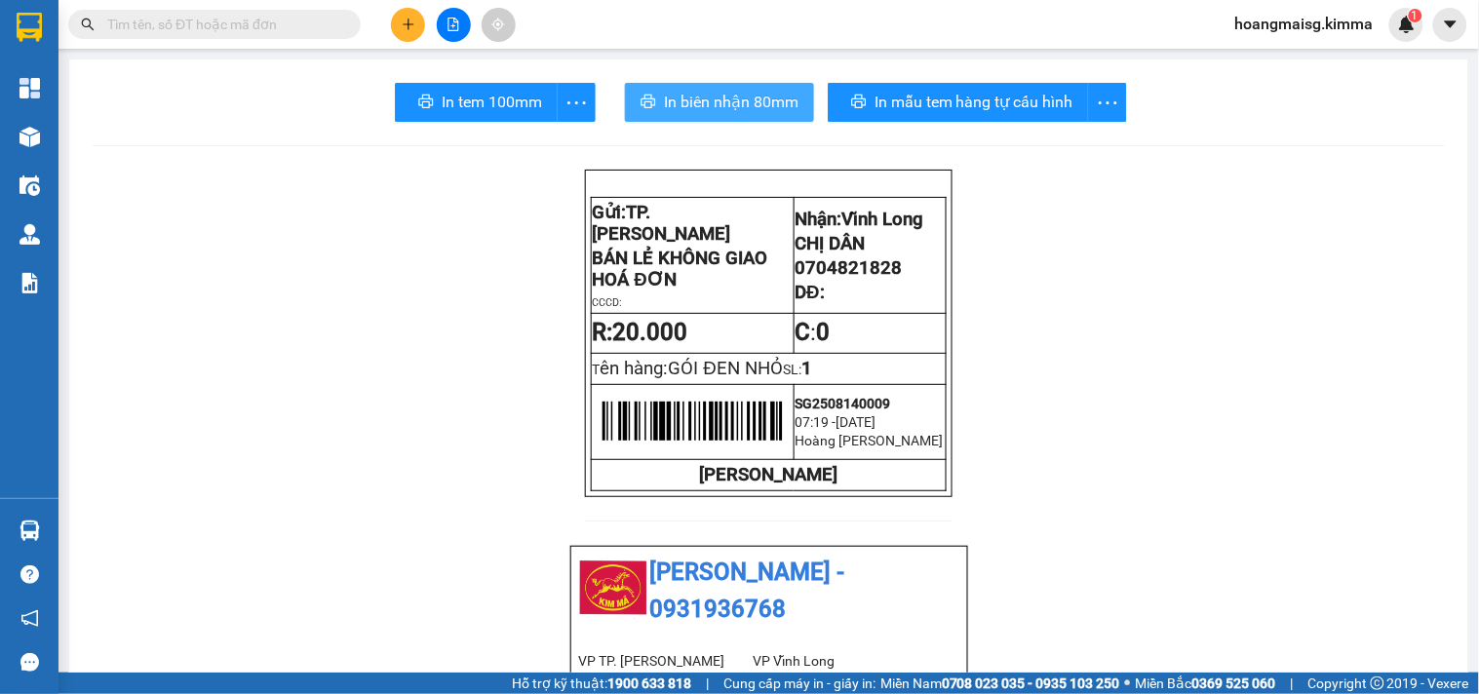
click at [664, 95] on span "In biên nhận 80mm" at bounding box center [731, 102] width 135 height 24
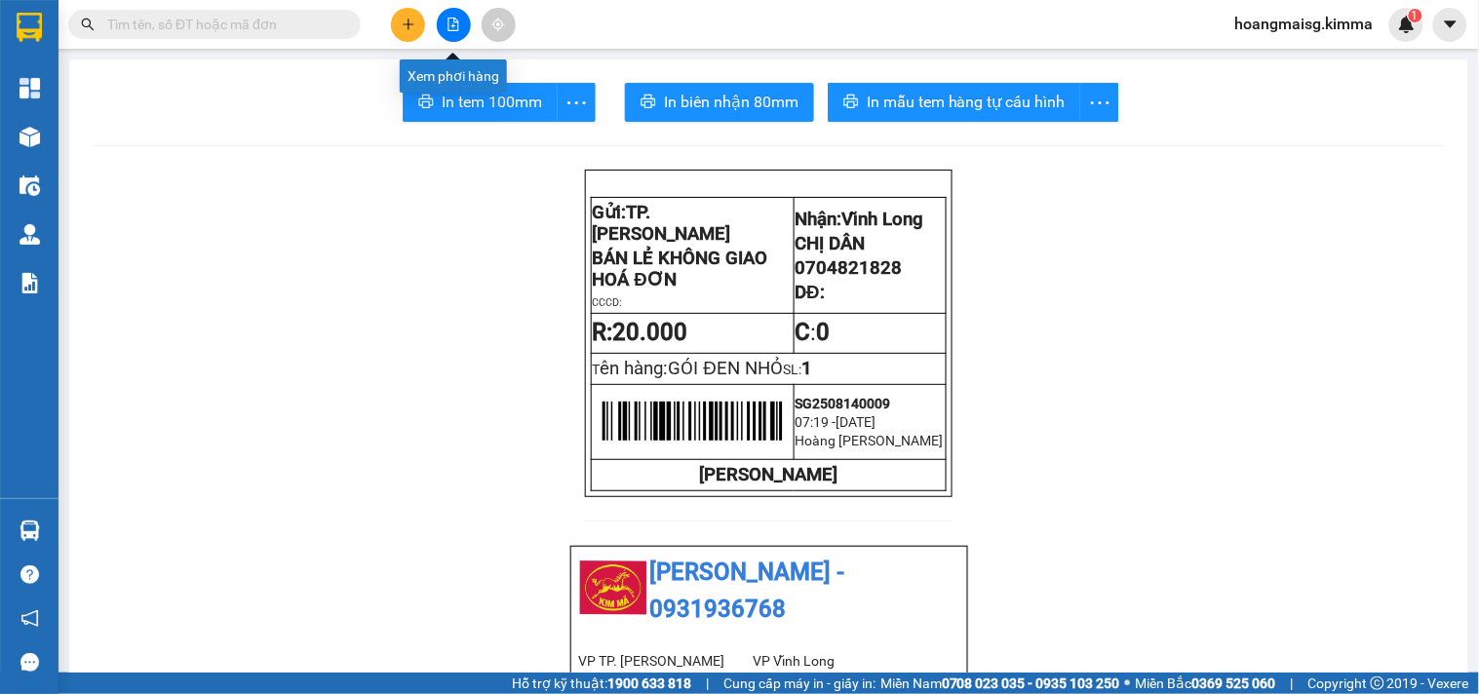
click at [391, 15] on div at bounding box center [453, 25] width 146 height 34
click at [394, 16] on button at bounding box center [408, 25] width 34 height 34
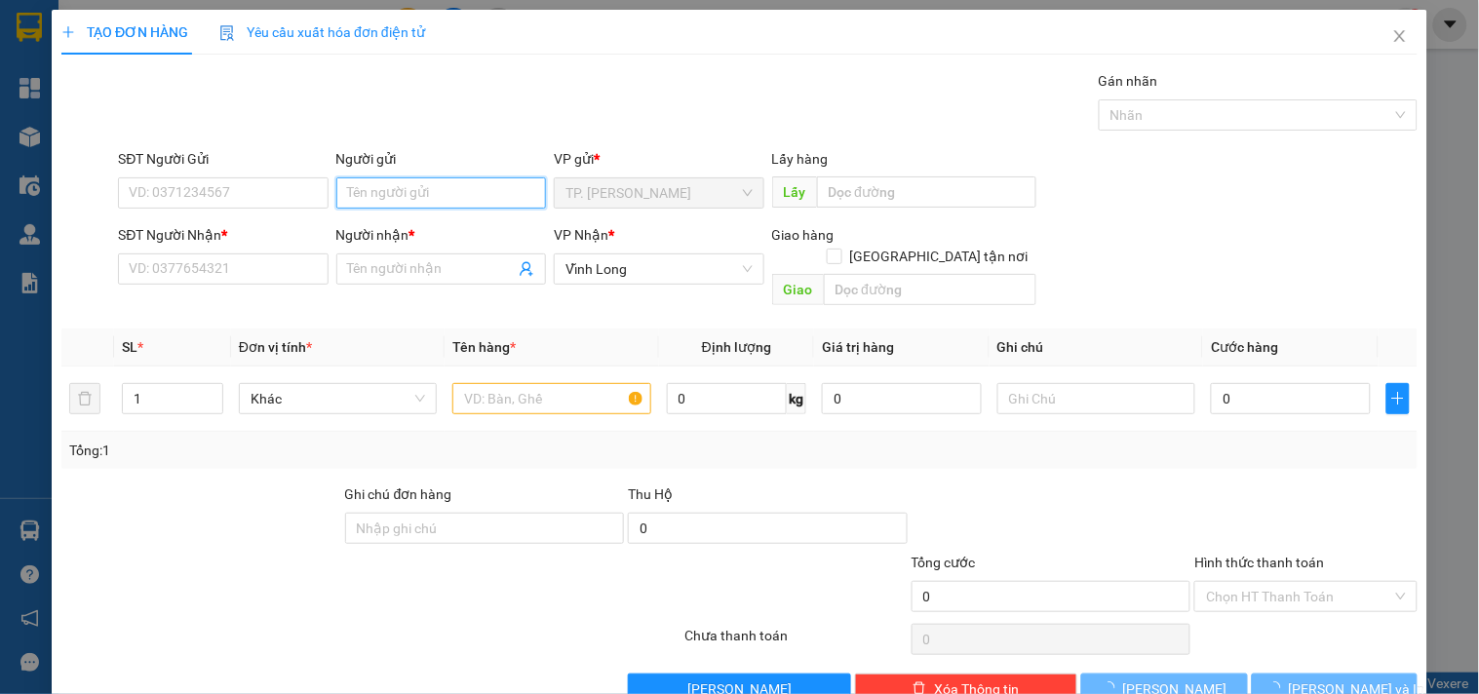
click at [411, 186] on input "Người gửi" at bounding box center [441, 192] width 210 height 31
type input "BÁN"
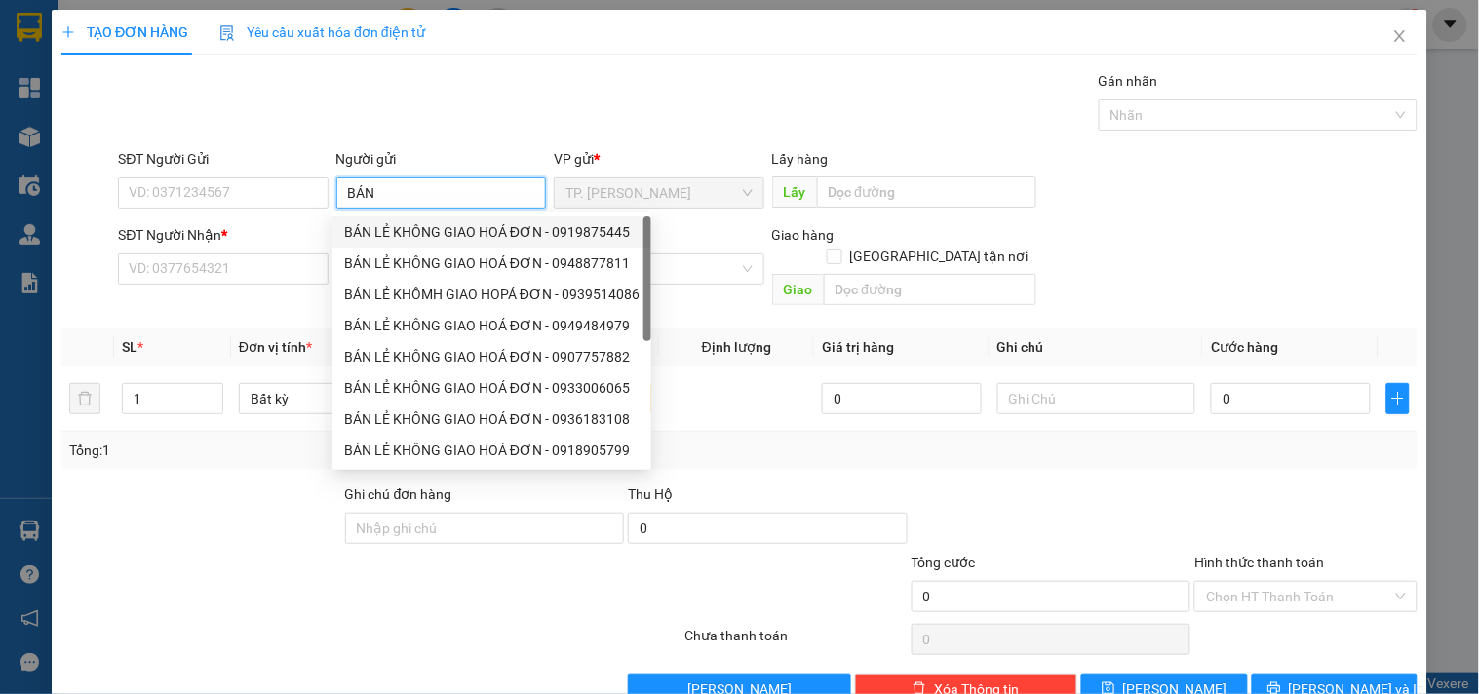
click at [386, 221] on div "BÁN LẺ KHÔNG GIAO HOÁ ĐƠN - 0919875445" at bounding box center [491, 231] width 295 height 21
type input "0919875445"
type input "BÁN LẺ KHÔNG GIAO HOÁ ĐƠN"
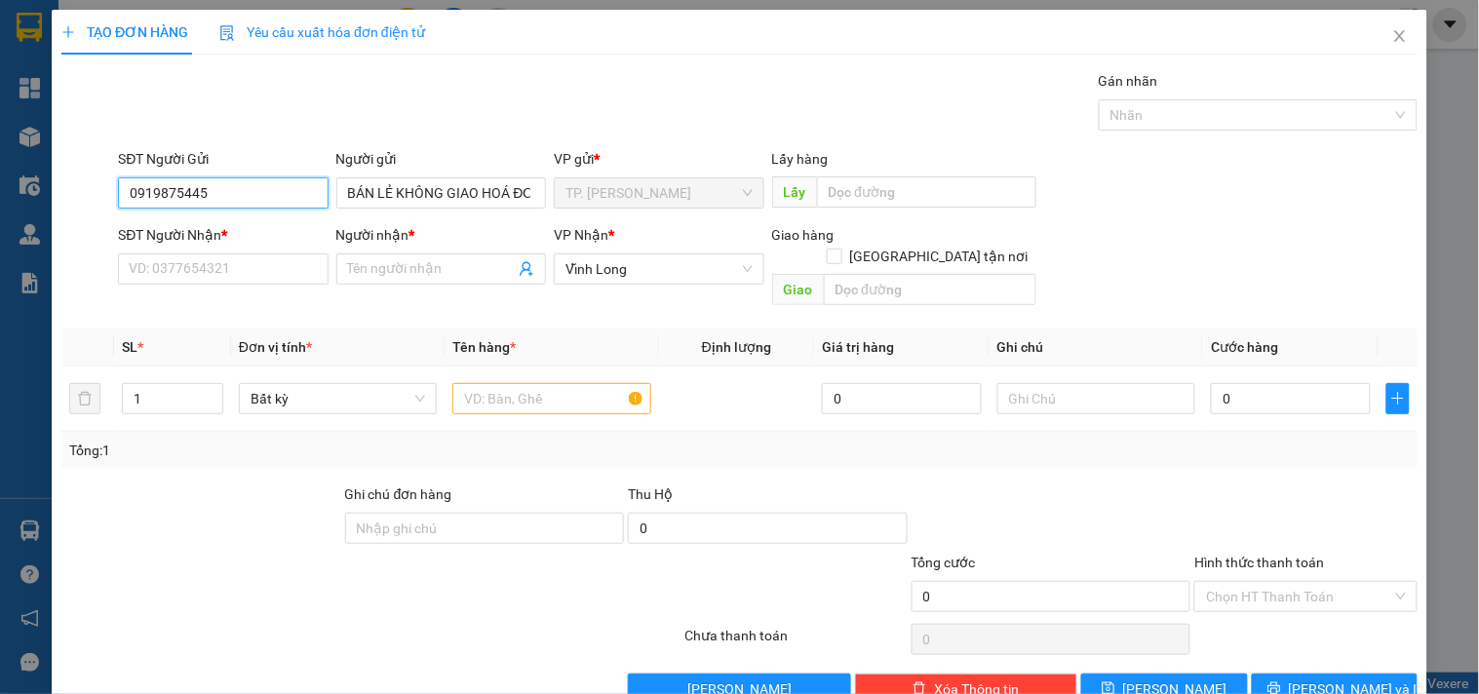
click at [308, 195] on input "0919875445" at bounding box center [223, 192] width 210 height 31
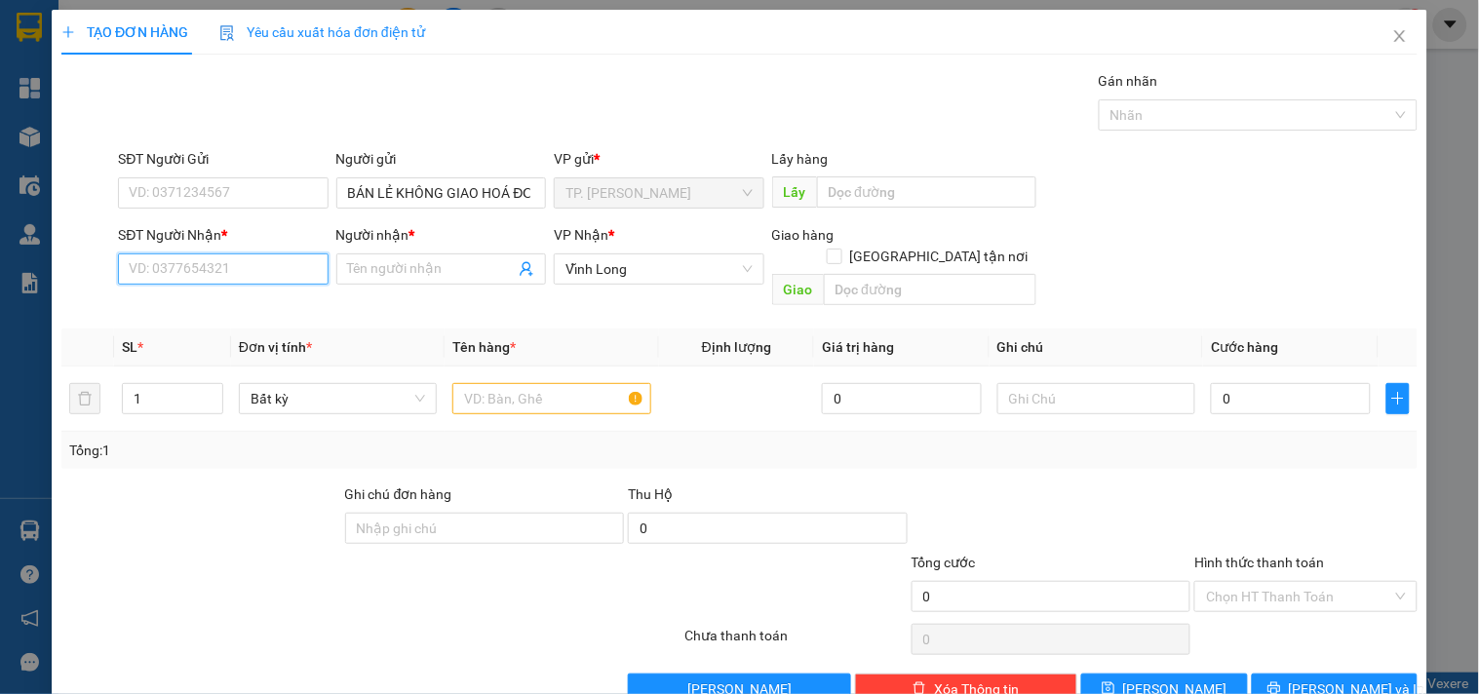
drag, startPoint x: 297, startPoint y: 281, endPoint x: 294, endPoint y: 244, distance: 37.2
click at [295, 281] on input "SĐT Người Nhận *" at bounding box center [223, 268] width 210 height 31
type input "0945648911"
click at [396, 271] on input "Người nhận *" at bounding box center [431, 268] width 167 height 21
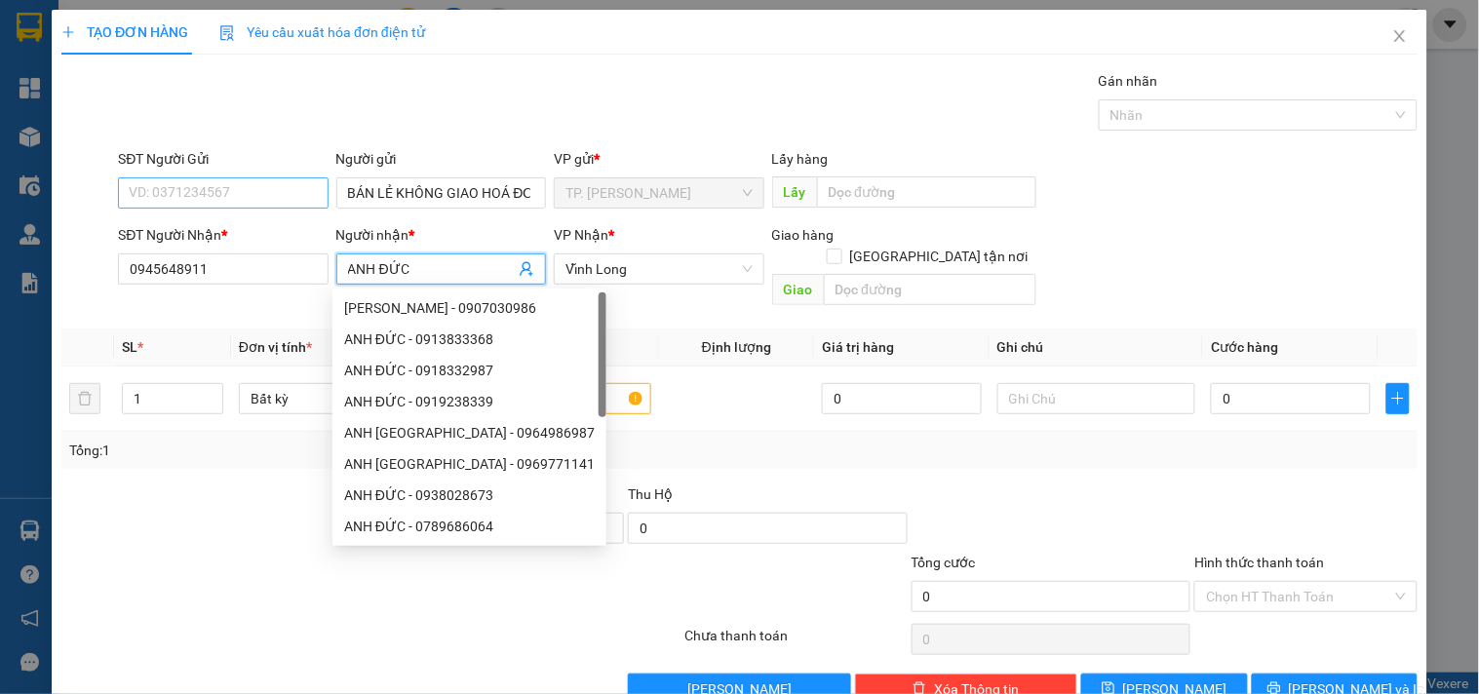
type input "ANH ĐỨC"
click at [239, 190] on input "SĐT Người Gửi" at bounding box center [223, 192] width 210 height 31
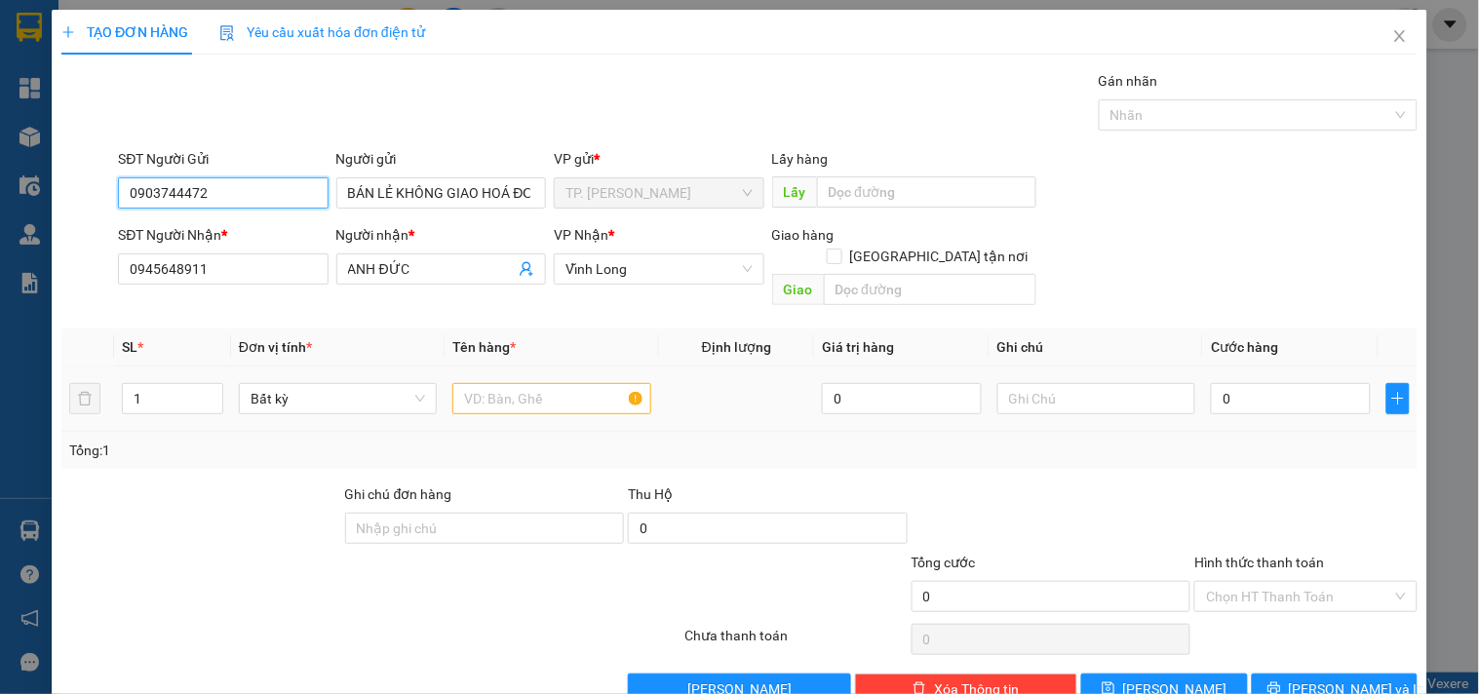
type input "0903744472"
click at [515, 383] on input "text" at bounding box center [551, 398] width 198 height 31
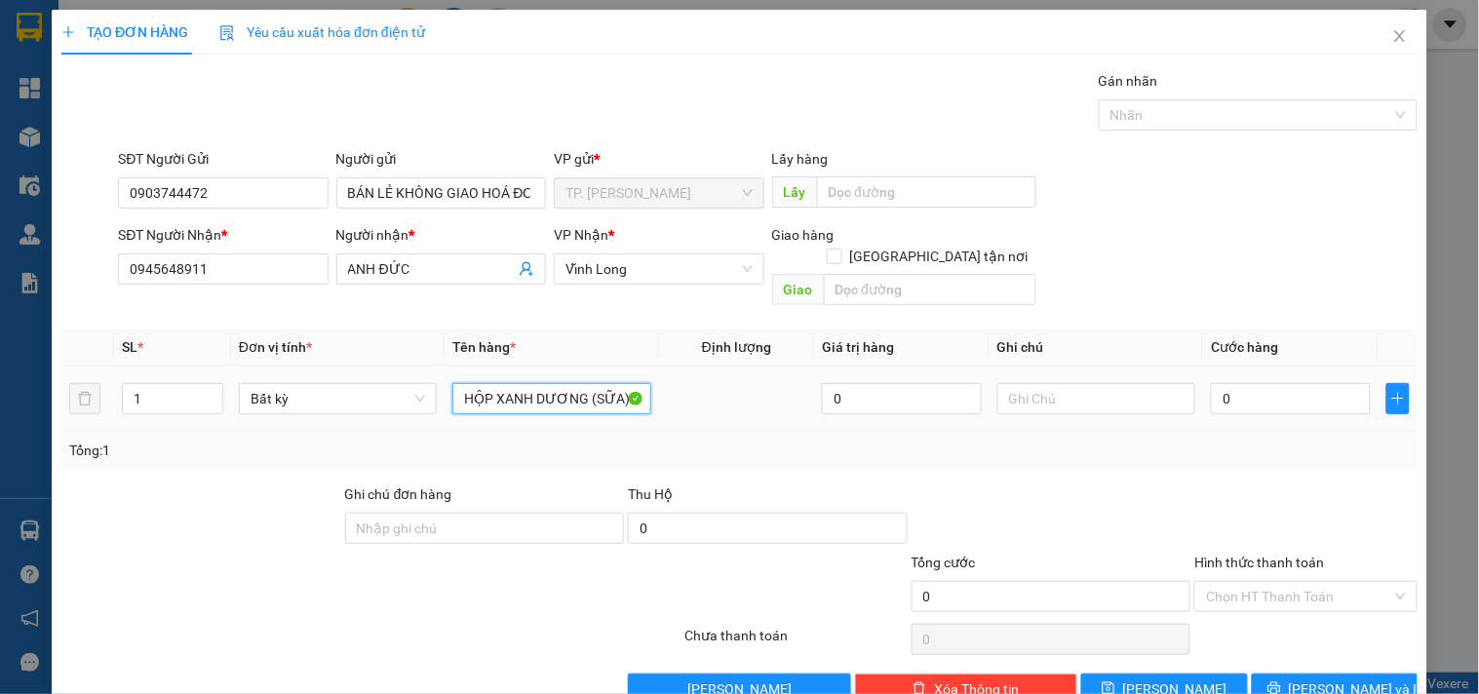
type input "HỘP XANH DƯƠNG (SỮA)"
type input "TÍN"
type input "002"
type input "2"
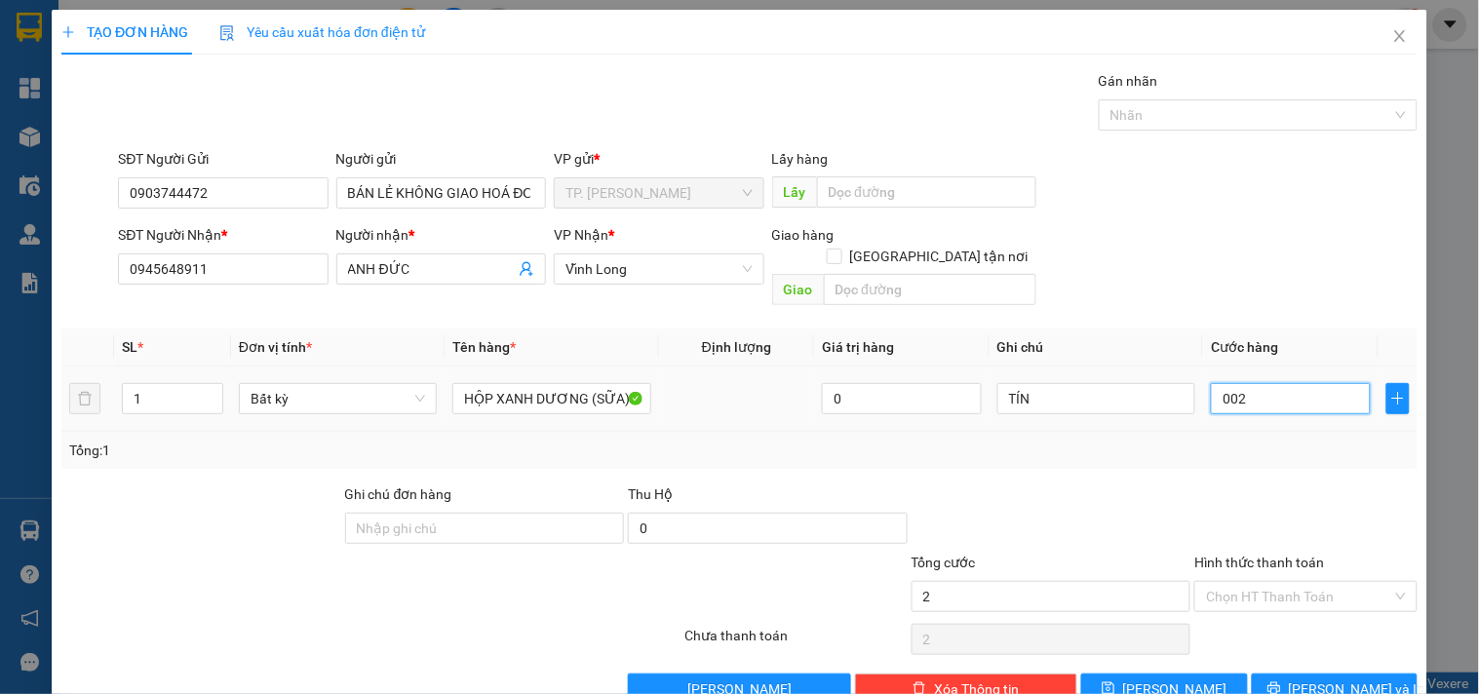
type input "0.020"
type input "20"
click at [1219, 582] on input "Hình thức thanh toán" at bounding box center [1298, 596] width 185 height 29
type input "20.000"
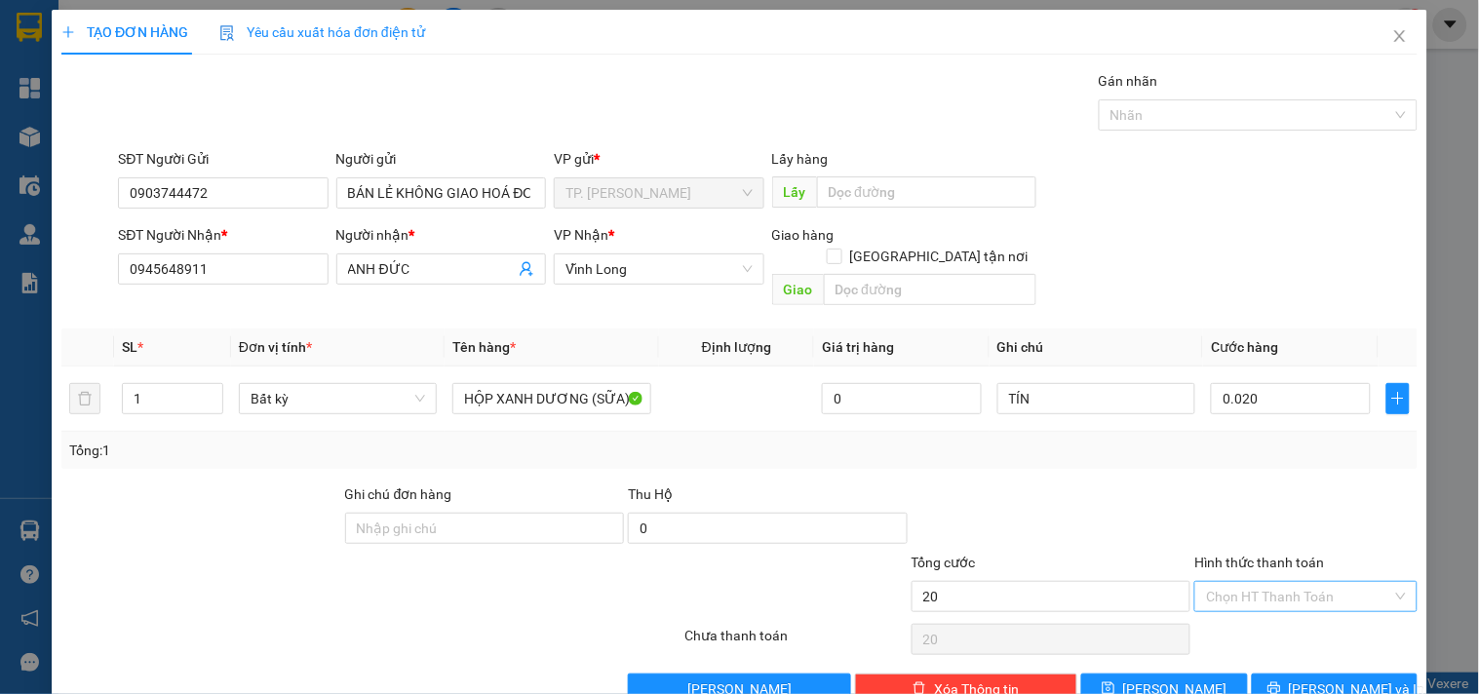
type input "20.000"
click at [1235, 611] on div "Tại văn phòng" at bounding box center [1293, 613] width 197 height 21
type input "0"
click at [1281, 681] on icon "printer" at bounding box center [1274, 688] width 14 height 14
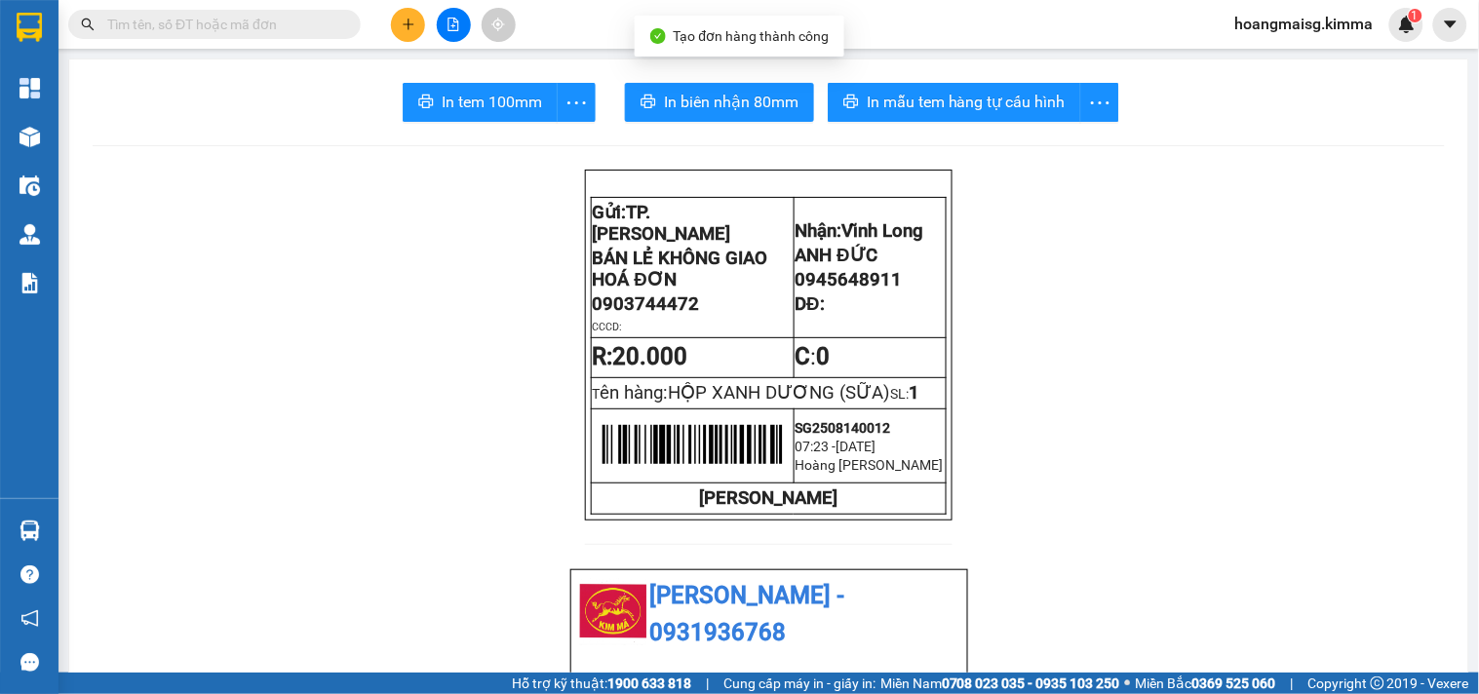
click at [478, 103] on span "In tem 100mm" at bounding box center [492, 102] width 100 height 24
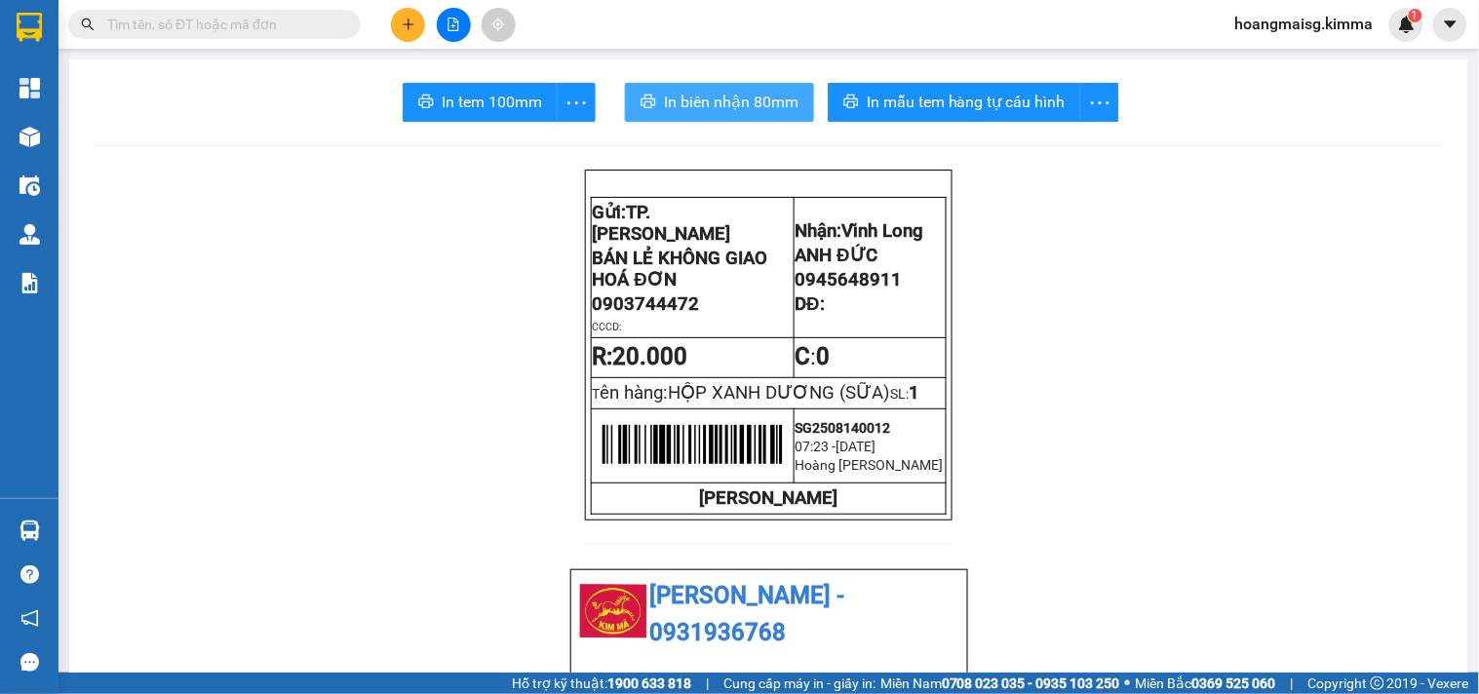
click at [702, 103] on span "In biên nhận 80mm" at bounding box center [731, 102] width 135 height 24
